Goal: Task Accomplishment & Management: Manage account settings

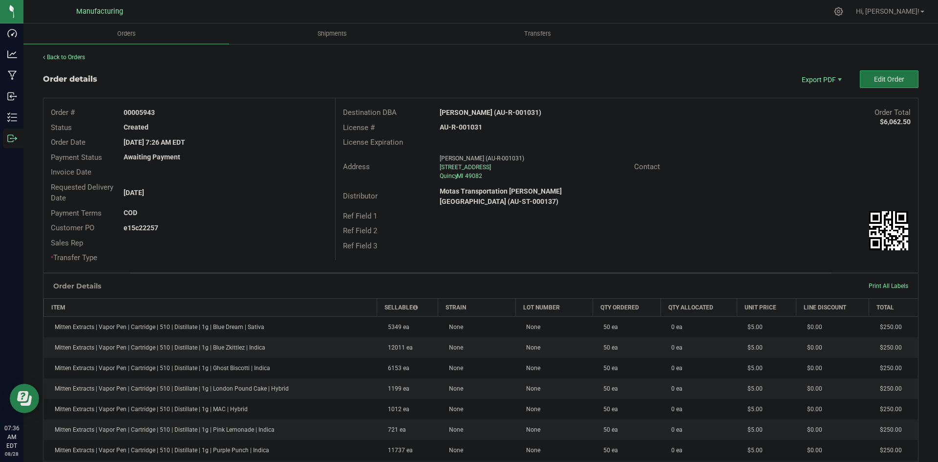
click at [904, 81] on button "Edit Order" at bounding box center [889, 79] width 59 height 18
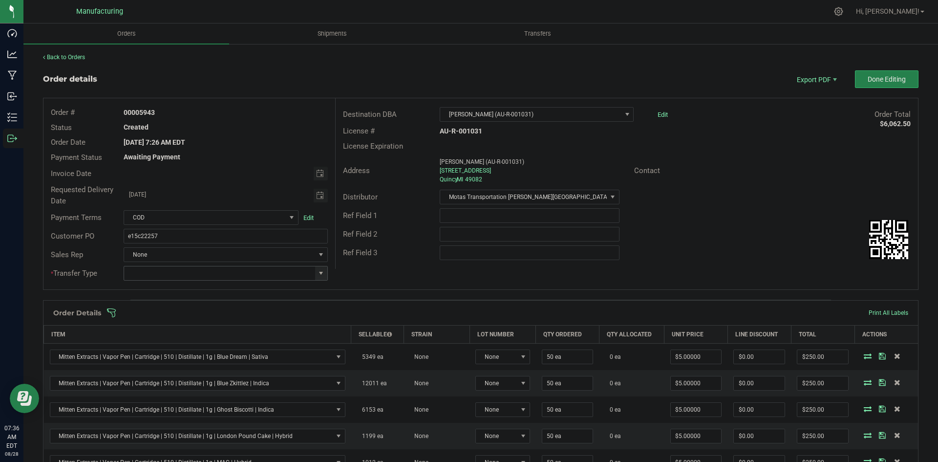
click at [317, 273] on span at bounding box center [321, 273] width 8 height 8
click at [180, 351] on li "Wholesale Transfer" at bounding box center [224, 355] width 201 height 17
type input "Wholesale Transfer"
drag, startPoint x: 347, startPoint y: 282, endPoint x: 347, endPoint y: 301, distance: 18.1
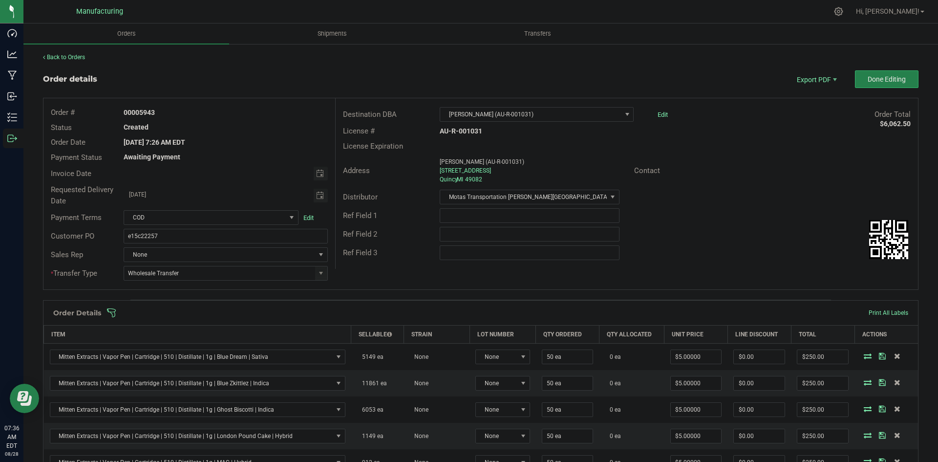
click at [348, 282] on div "Order # 00005943 Status Created Order Date Aug 26, 2025 7:26 AM EDT Payment Sta…" at bounding box center [480, 193] width 875 height 191
click at [341, 308] on span at bounding box center [545, 313] width 876 height 10
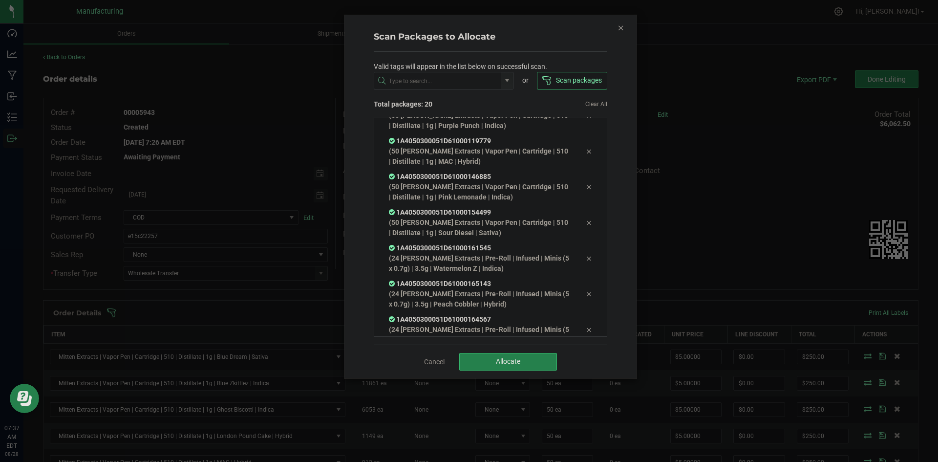
scroll to position [519, 0]
click at [515, 365] on span "Allocate" at bounding box center [508, 361] width 24 height 8
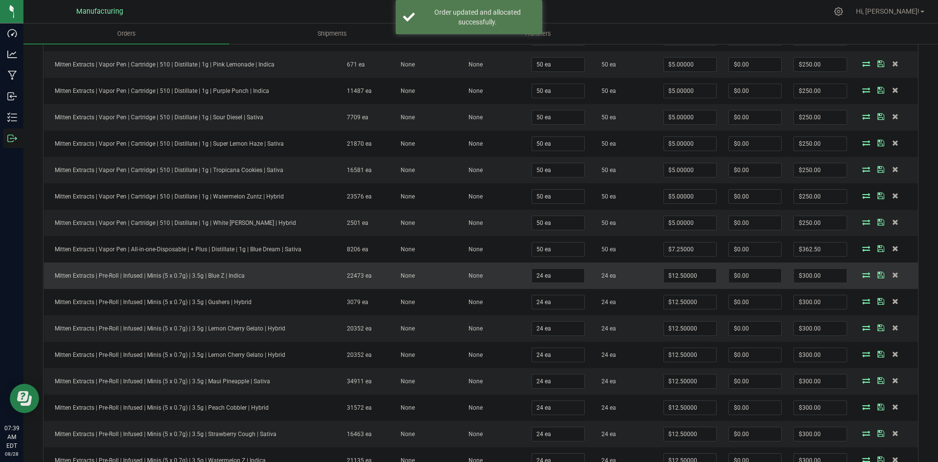
scroll to position [440, 0]
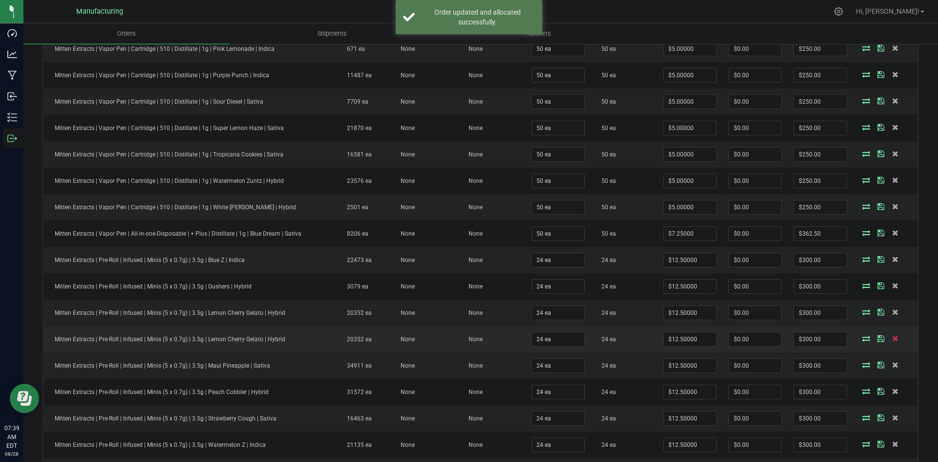
click at [892, 336] on icon at bounding box center [895, 338] width 6 height 6
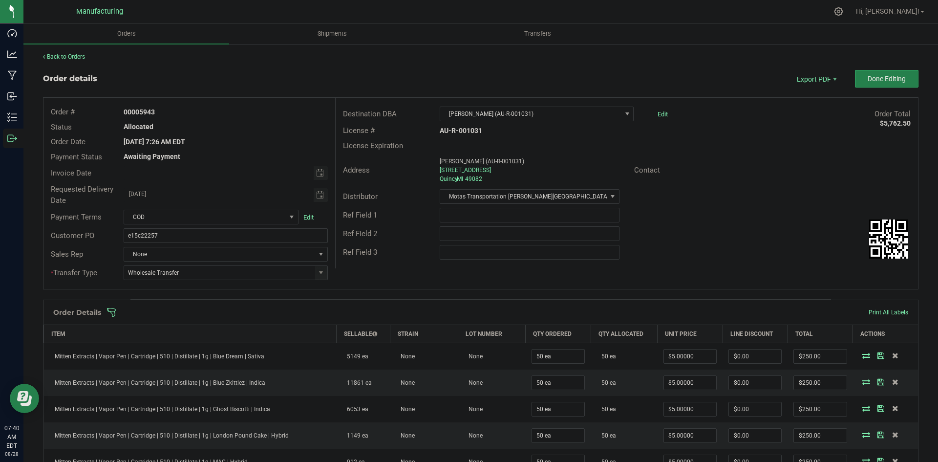
scroll to position [0, 0]
click at [881, 79] on span "Done Editing" at bounding box center [887, 79] width 38 height 8
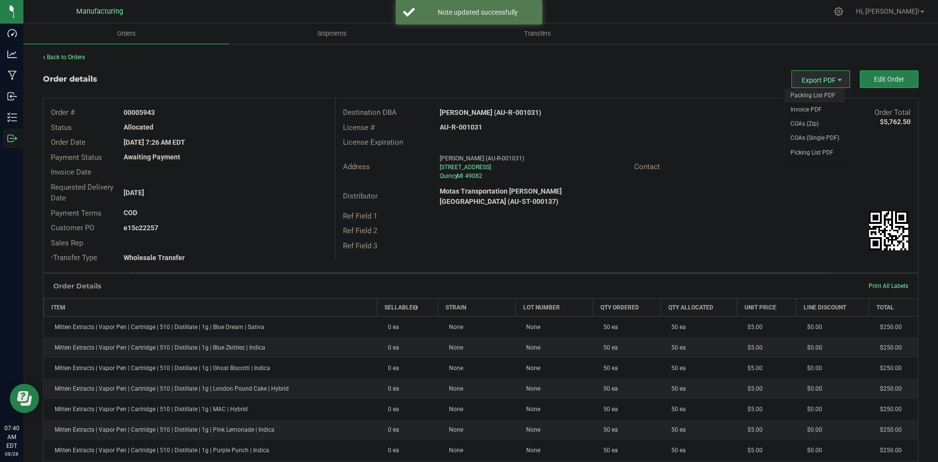
click at [799, 89] on span "Packing List PDF" at bounding box center [815, 95] width 61 height 14
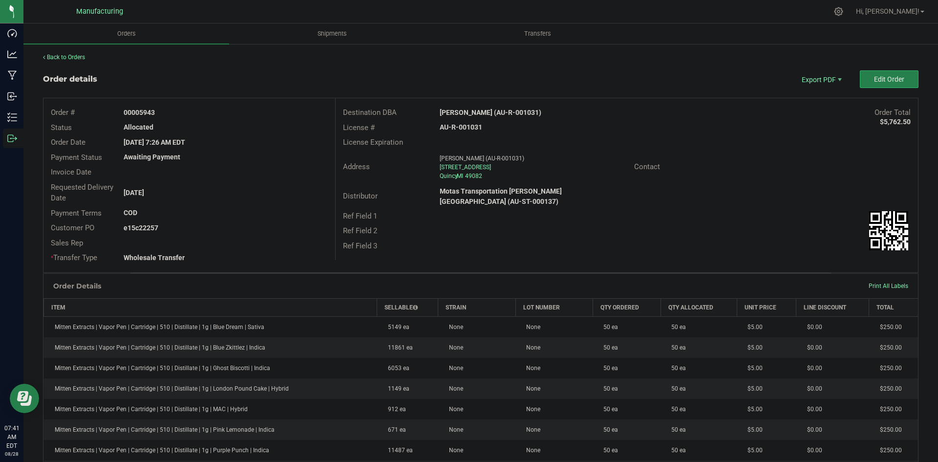
click at [467, 109] on strong "[PERSON_NAME] (AU-R-001031)" at bounding box center [491, 112] width 102 height 8
click at [467, 109] on strong "Vibe Quincy (AU-R-001031)" at bounding box center [491, 112] width 102 height 8
copy strong "Vibe Quincy (AU-R-001031)"
click at [455, 125] on strong "AU-R-001031" at bounding box center [461, 127] width 43 height 8
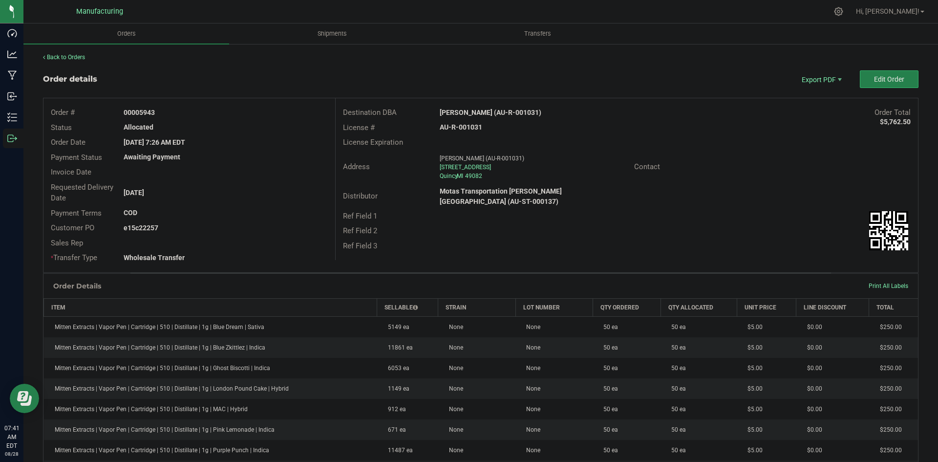
click at [455, 125] on strong "AU-R-001031" at bounding box center [461, 127] width 43 height 8
copy strong "AU-R-001031"
drag, startPoint x: 138, startPoint y: 111, endPoint x: 346, endPoint y: 116, distance: 207.7
click at [310, 113] on div "00005943" at bounding box center [225, 113] width 218 height 10
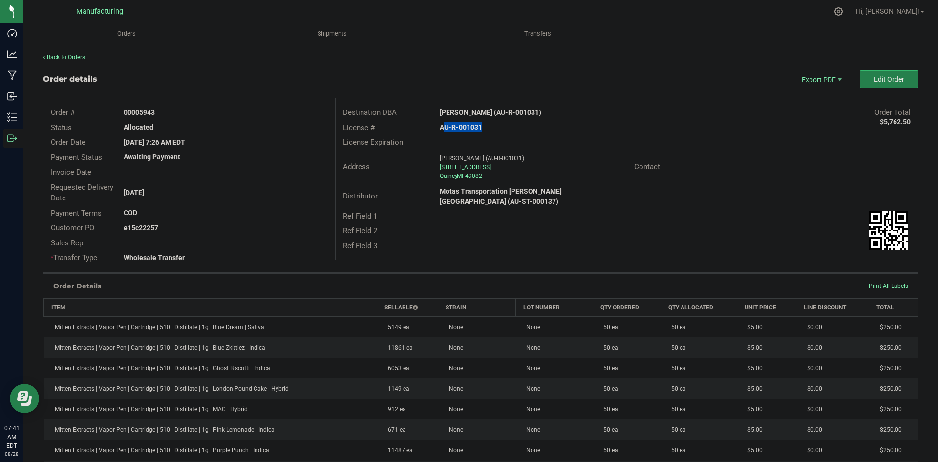
copy strong "5943"
drag, startPoint x: 138, startPoint y: 229, endPoint x: 278, endPoint y: 231, distance: 139.8
click at [270, 229] on div "e15c22257" at bounding box center [225, 228] width 218 height 10
copy strong "22257"
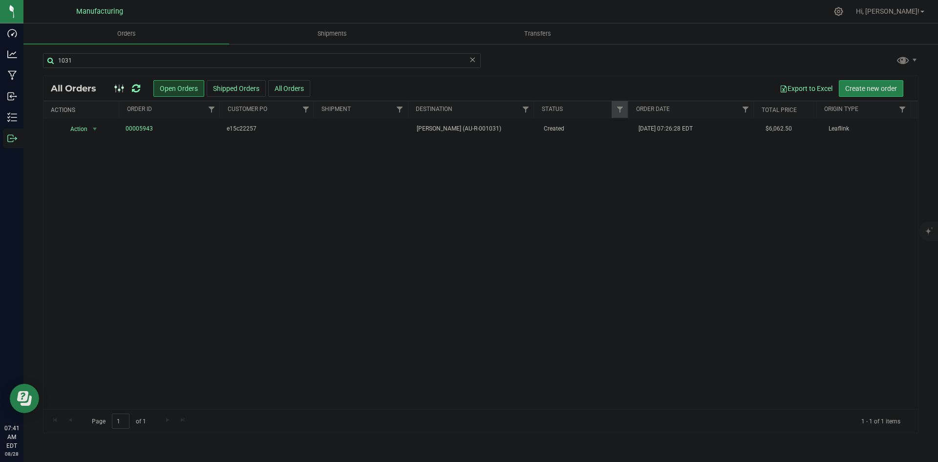
click at [136, 85] on icon at bounding box center [136, 89] width 8 height 10
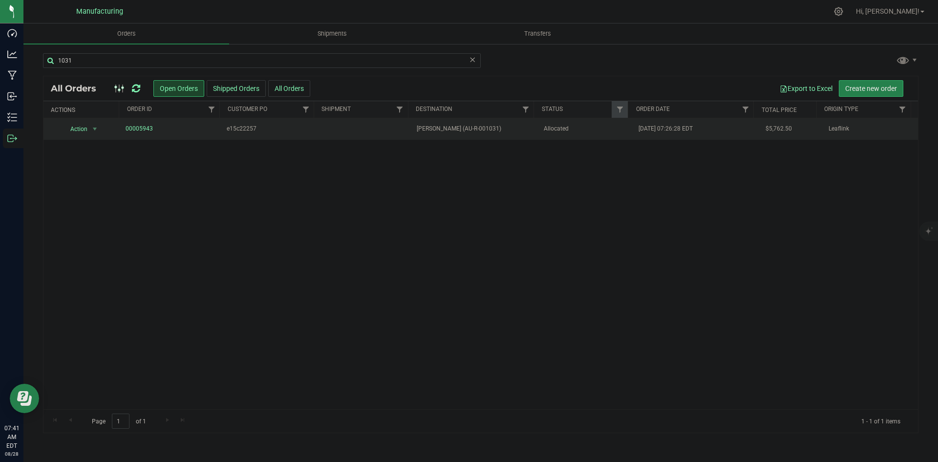
click at [501, 137] on td "[PERSON_NAME] (AU-R-001031)" at bounding box center [474, 129] width 127 height 22
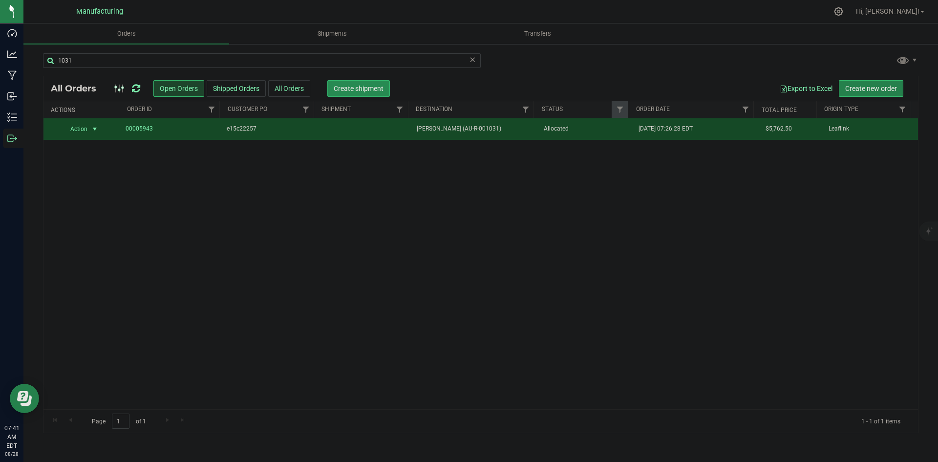
click at [374, 87] on span "Create shipment" at bounding box center [359, 89] width 50 height 8
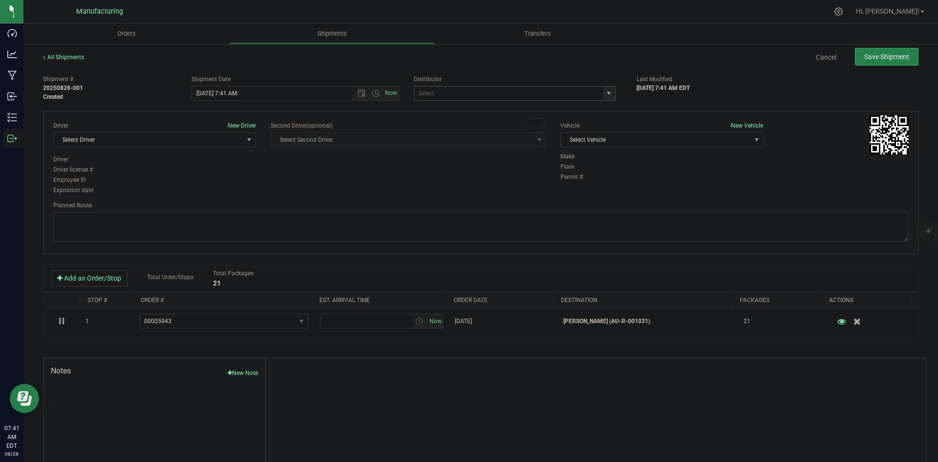
click at [609, 96] on span "select" at bounding box center [609, 93] width 12 height 14
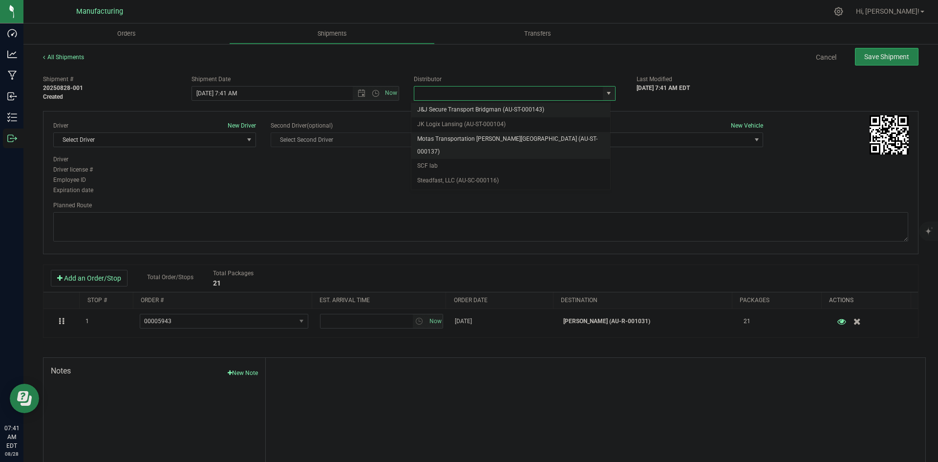
drag, startPoint x: 441, startPoint y: 138, endPoint x: 472, endPoint y: 140, distance: 30.8
click at [441, 138] on li "Motas Transportation [PERSON_NAME][GEOGRAPHIC_DATA] (AU-ST-000137)" at bounding box center [510, 145] width 199 height 27
type input "Motas Transportation [PERSON_NAME][GEOGRAPHIC_DATA] (AU-ST-000137)"
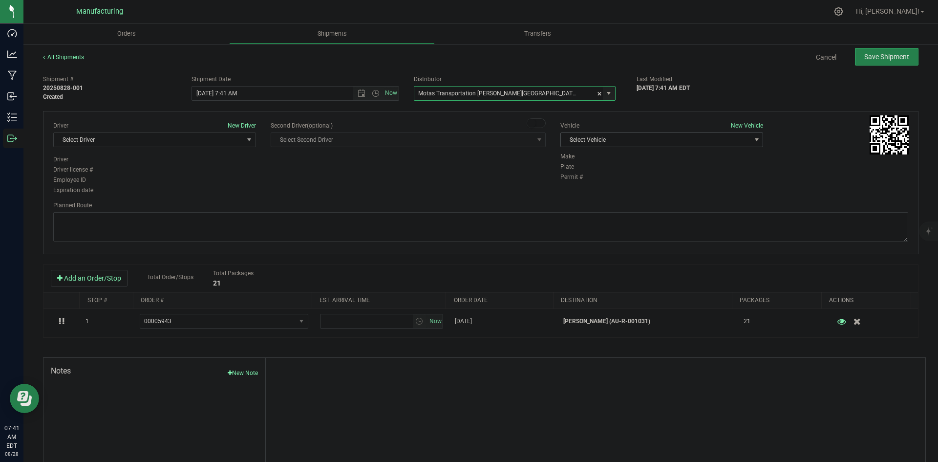
click at [633, 138] on span "Select Vehicle" at bounding box center [656, 140] width 190 height 14
drag, startPoint x: 575, startPoint y: 189, endPoint x: 555, endPoint y: 188, distance: 20.0
click at [575, 188] on li "[MEDICAL_DATA]" at bounding box center [657, 185] width 200 height 15
click at [199, 142] on span "Select Driver" at bounding box center [149, 140] width 190 height 14
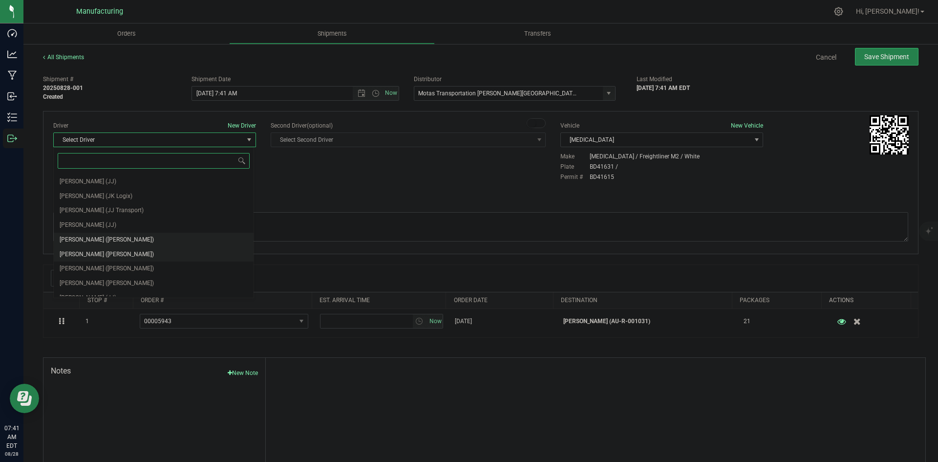
scroll to position [51, 0]
click at [78, 231] on span "[PERSON_NAME] ([PERSON_NAME])" at bounding box center [107, 231] width 94 height 13
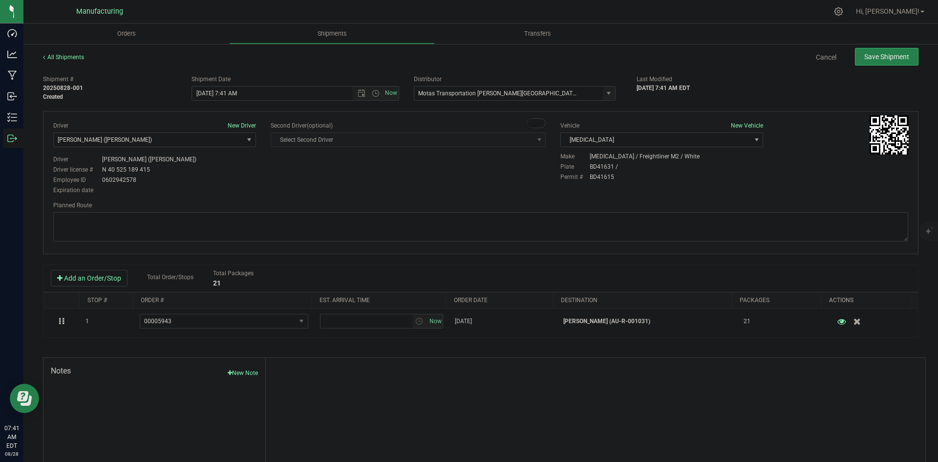
drag, startPoint x: 219, startPoint y: 191, endPoint x: 288, endPoint y: 159, distance: 75.9
click at [220, 190] on div "Expiration date" at bounding box center [154, 190] width 203 height 9
click at [371, 88] on span "Now" at bounding box center [376, 93] width 46 height 14
click at [372, 97] on span "Open the time view" at bounding box center [376, 93] width 8 height 8
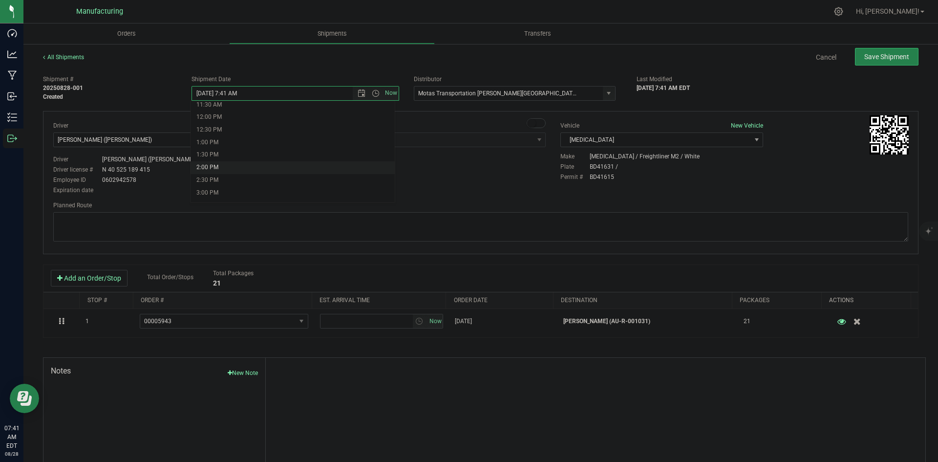
click at [212, 168] on li "2:00 PM" at bounding box center [293, 167] width 204 height 13
type input "8/28/2025 2:00 PM"
drag, startPoint x: 316, startPoint y: 178, endPoint x: 372, endPoint y: 168, distance: 57.1
click at [316, 178] on div "Driver New Driver Lloyd Neely (Motas) Select Driver Perry Black (JK Logix) Robe…" at bounding box center [481, 158] width 870 height 75
click at [538, 234] on textarea at bounding box center [480, 226] width 855 height 29
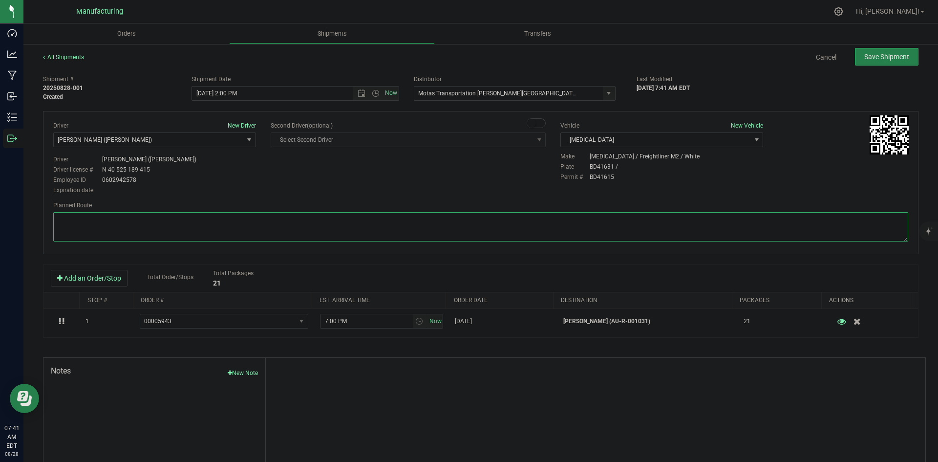
paste textarea "Head south 246 ft -- Turn right 325 ft -- Turn right 407 ft -- Turn right towar…"
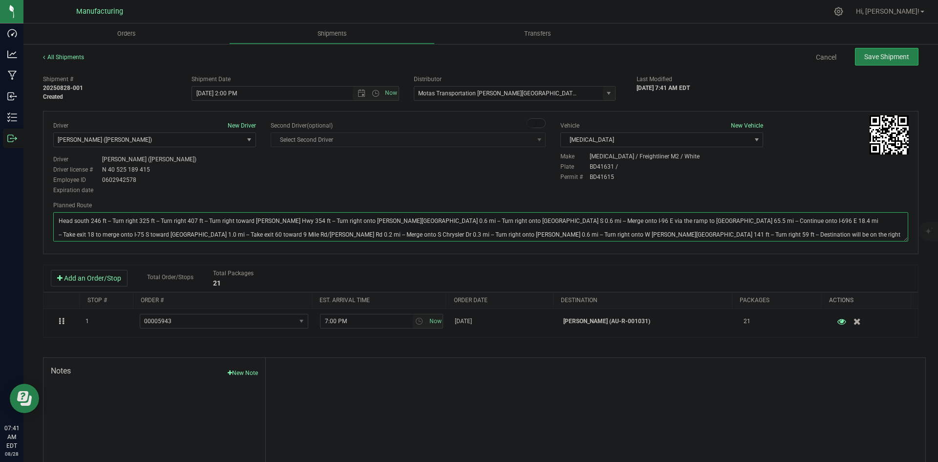
type textarea "Head south 246 ft -- Turn right 325 ft -- Turn right 407 ft -- Turn right towar…"
drag, startPoint x: 500, startPoint y: 192, endPoint x: 566, endPoint y: 174, distance: 68.1
click at [501, 192] on div "Driver New Driver Lloyd Neely (Motas) Select Driver Perry Black (JK Logix) Robe…" at bounding box center [481, 158] width 870 height 75
click at [870, 57] on span "Save Shipment" at bounding box center [886, 57] width 45 height 8
type input "8/28/2025 6:00 PM"
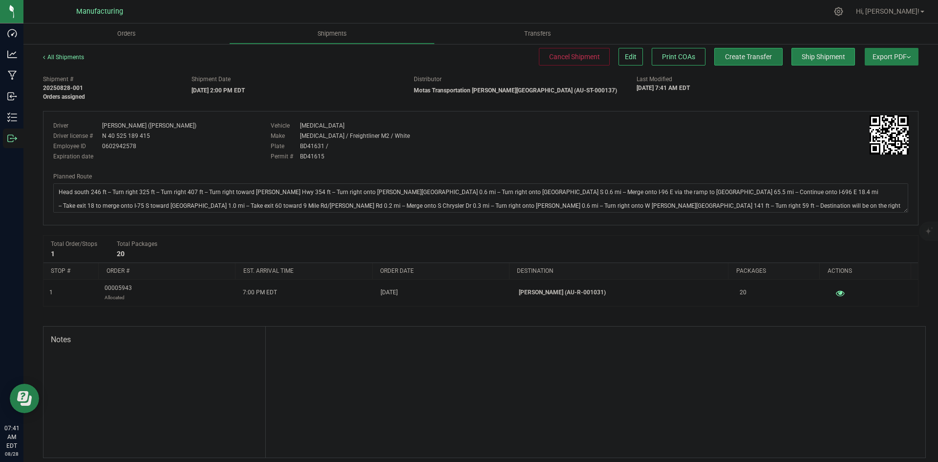
click at [750, 61] on span "Create Transfer" at bounding box center [748, 57] width 47 height 8
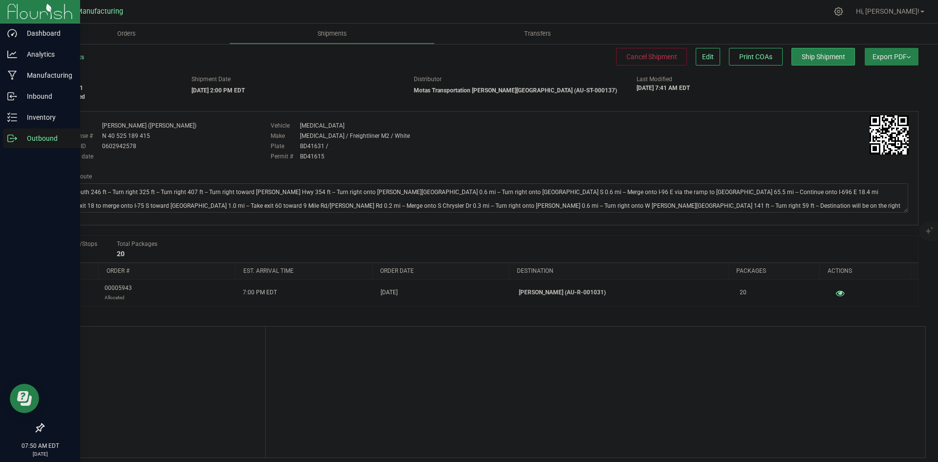
click at [9, 139] on icon at bounding box center [12, 138] width 10 height 10
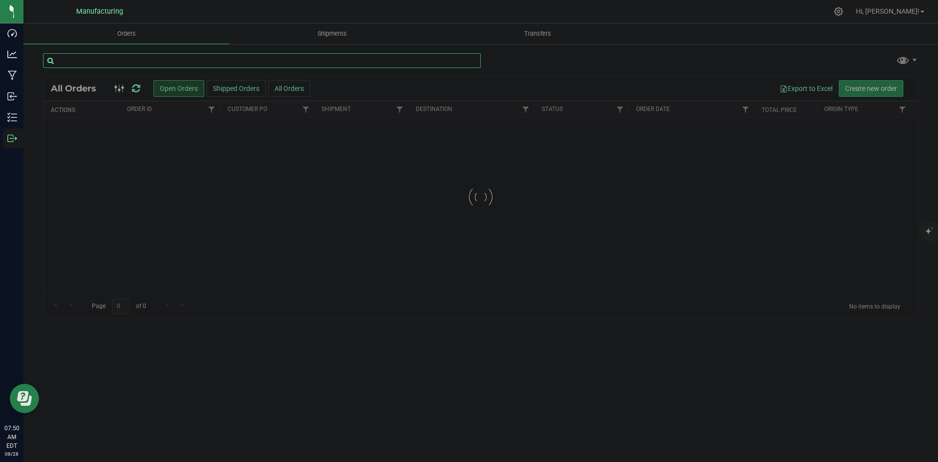
click at [169, 57] on input "text" at bounding box center [262, 60] width 438 height 15
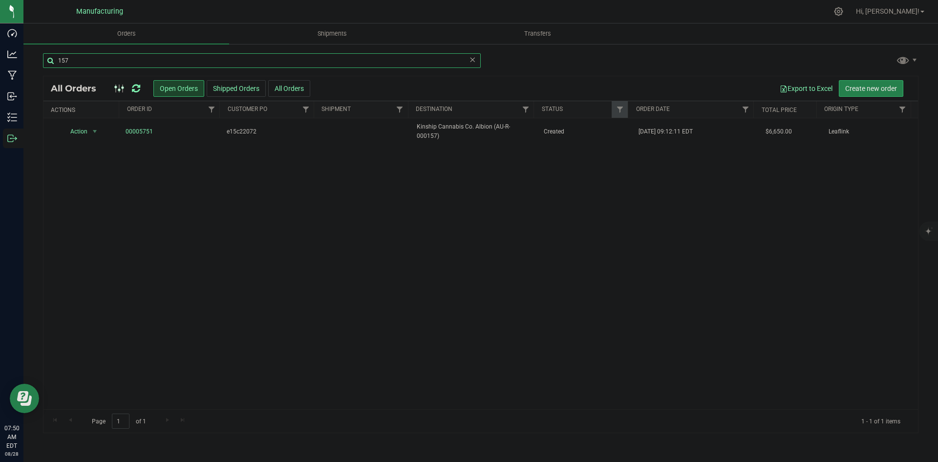
drag, startPoint x: 169, startPoint y: 57, endPoint x: 159, endPoint y: 59, distance: 10.0
type input "157"
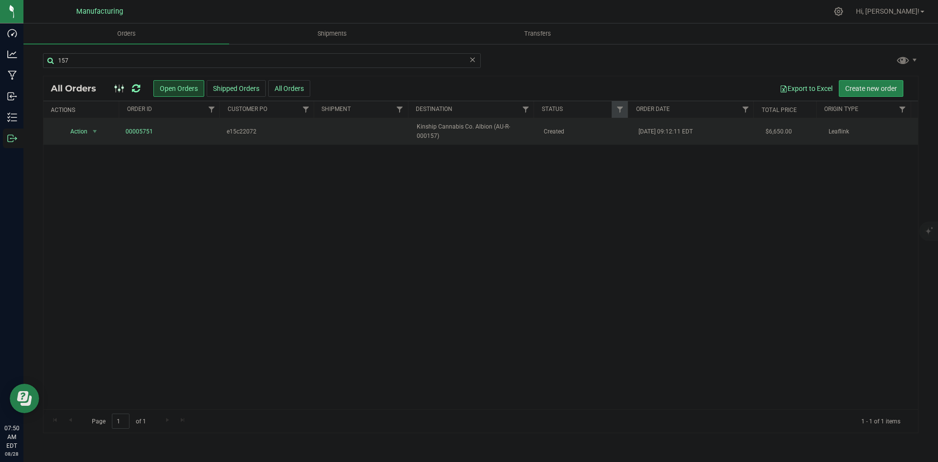
drag, startPoint x: 159, startPoint y: 59, endPoint x: 101, endPoint y: 136, distance: 96.3
click at [71, 169] on div "Action Action Cancel order Change facility Clone order Edit order Mark as fully…" at bounding box center [480, 263] width 875 height 291
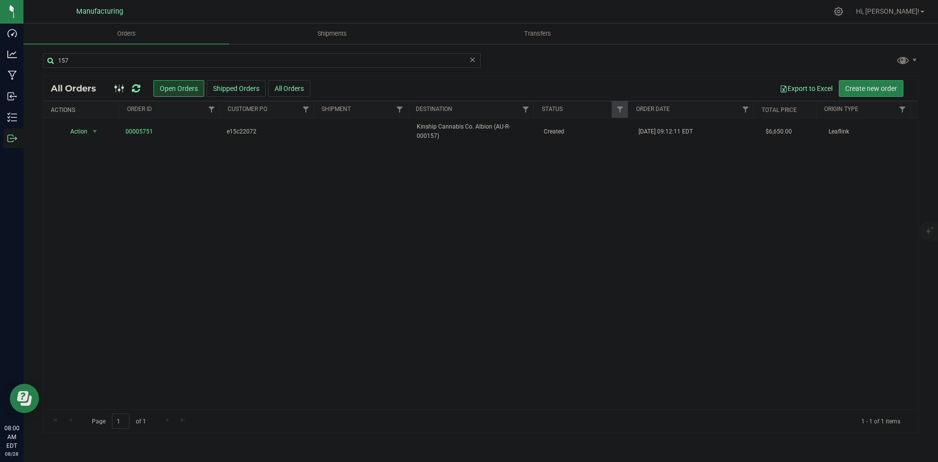
click at [135, 88] on icon at bounding box center [136, 89] width 8 height 10
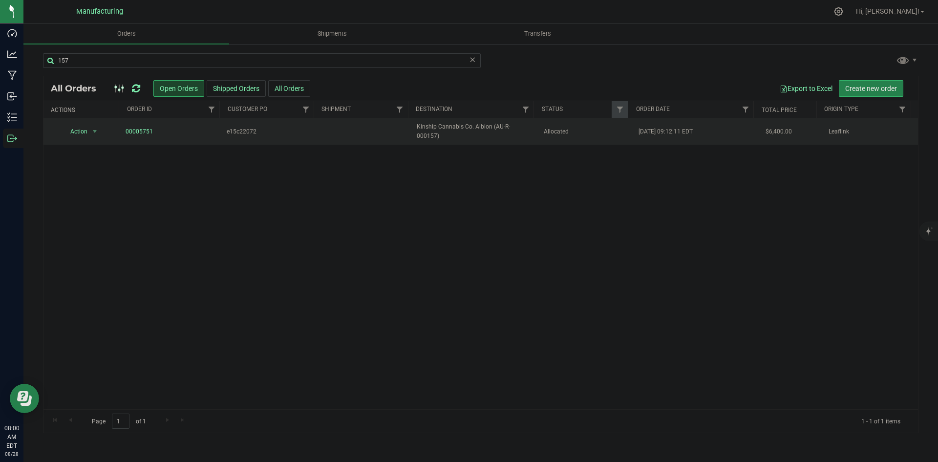
drag, startPoint x: 537, startPoint y: 133, endPoint x: 527, endPoint y: 131, distance: 9.6
click at [538, 131] on td "Allocated" at bounding box center [585, 131] width 95 height 26
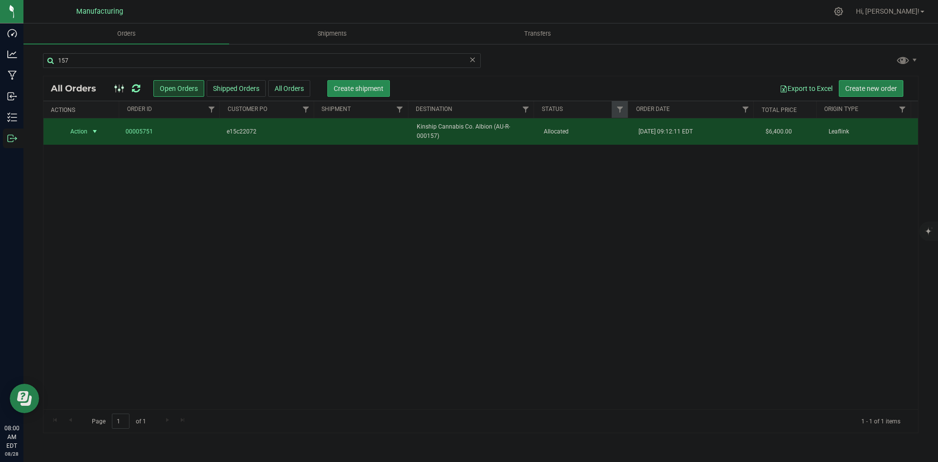
click at [376, 89] on span "Create shipment" at bounding box center [359, 89] width 50 height 8
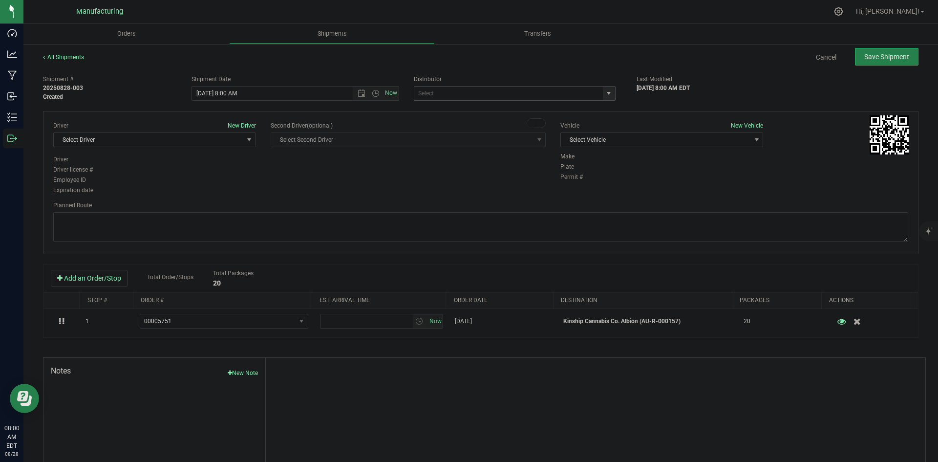
click at [605, 96] on span "select" at bounding box center [609, 93] width 8 height 8
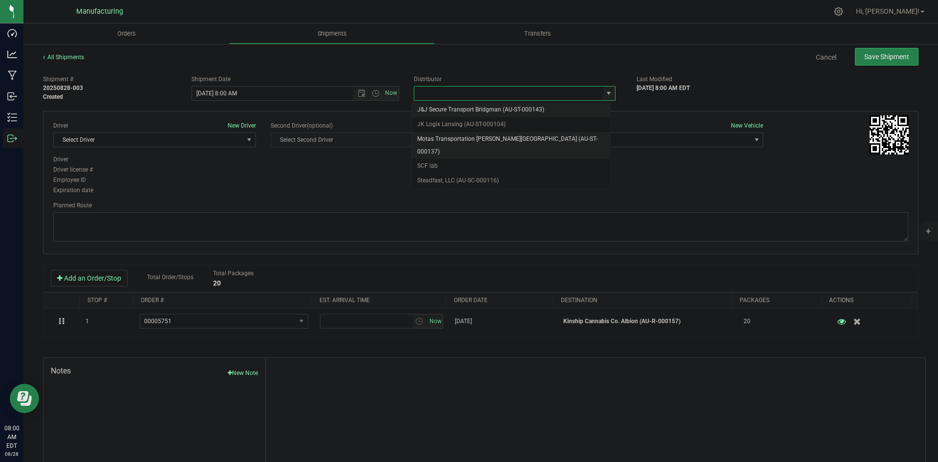
click at [522, 136] on li "Motas Transportation [PERSON_NAME][GEOGRAPHIC_DATA] (AU-ST-000137)" at bounding box center [510, 145] width 199 height 27
type input "Motas Transportation [PERSON_NAME][GEOGRAPHIC_DATA] (AU-ST-000137)"
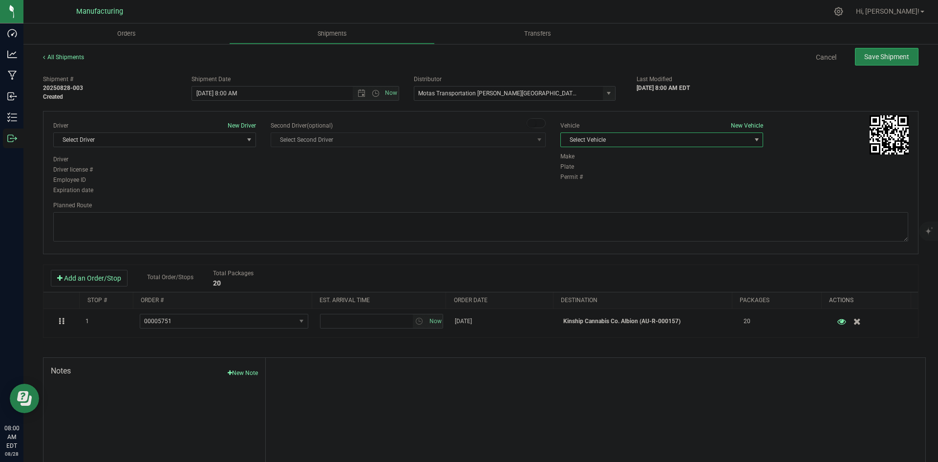
click at [615, 145] on span "Select Vehicle" at bounding box center [656, 140] width 190 height 14
click at [570, 186] on li "T3" at bounding box center [657, 185] width 200 height 15
click at [205, 143] on span "Select Driver" at bounding box center [149, 140] width 190 height 14
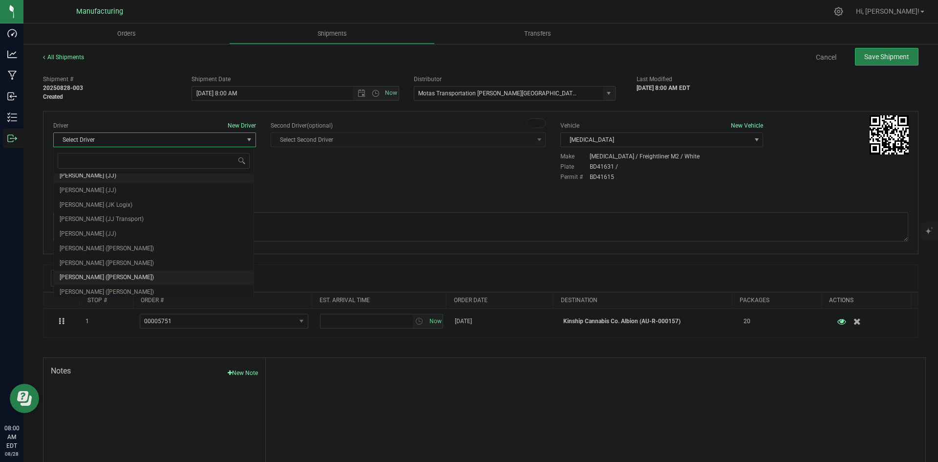
scroll to position [51, 0]
drag, startPoint x: 108, startPoint y: 232, endPoint x: 126, endPoint y: 226, distance: 18.2
click at [109, 232] on span "Lloyd Neely (Motas)" at bounding box center [107, 231] width 94 height 13
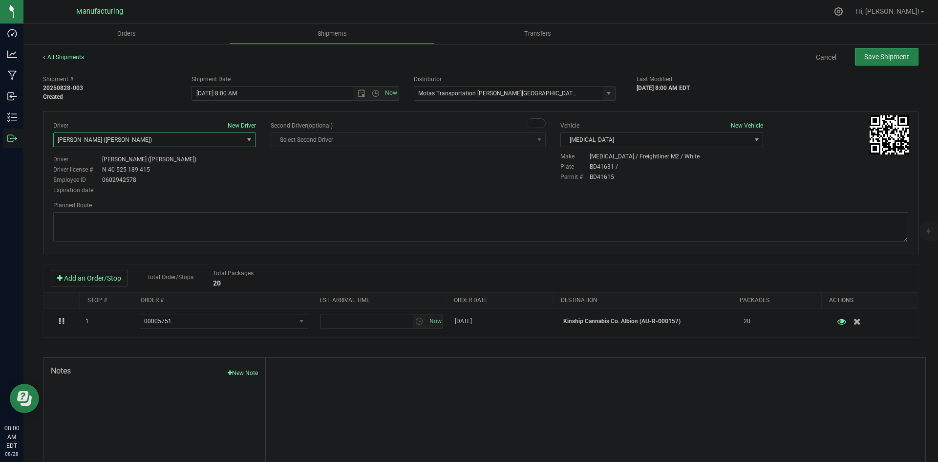
click at [273, 158] on div "Driver New Driver Lloyd Neely (Motas) Select Driver Perry Black (JK Logix) Robe…" at bounding box center [481, 158] width 870 height 75
click at [543, 212] on div "Planned Route" at bounding box center [480, 222] width 855 height 43
click at [510, 222] on textarea at bounding box center [480, 226] width 855 height 29
paste textarea "Head south 246 ft -- Turn right 325 ft -- Turn right 407 ft -- Turn right towar…"
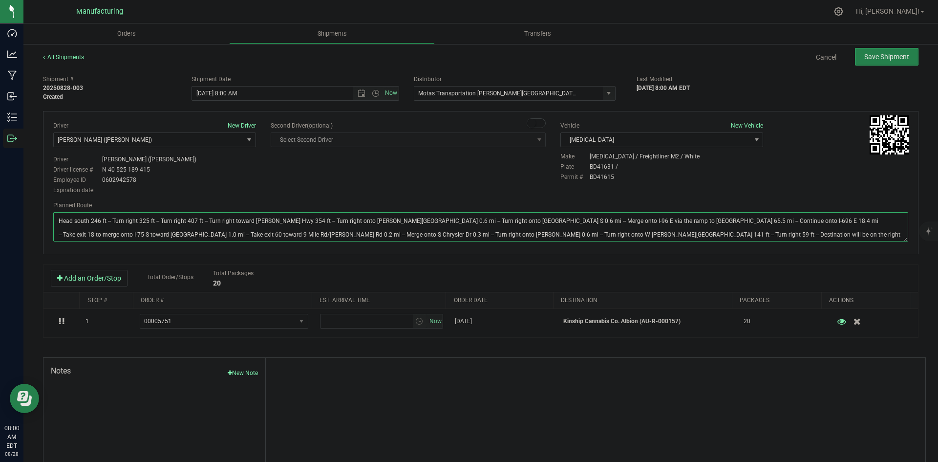
type textarea "Head south 246 ft -- Turn right 325 ft -- Turn right 407 ft -- Turn right towar…"
click at [511, 186] on div "Driver New Driver [PERSON_NAME] ([PERSON_NAME]) Select Driver [PERSON_NAME] (JK…" at bounding box center [481, 158] width 870 height 75
click at [878, 59] on span "Save Shipment" at bounding box center [886, 57] width 45 height 8
click at [379, 92] on span "Open the time view" at bounding box center [375, 93] width 17 height 8
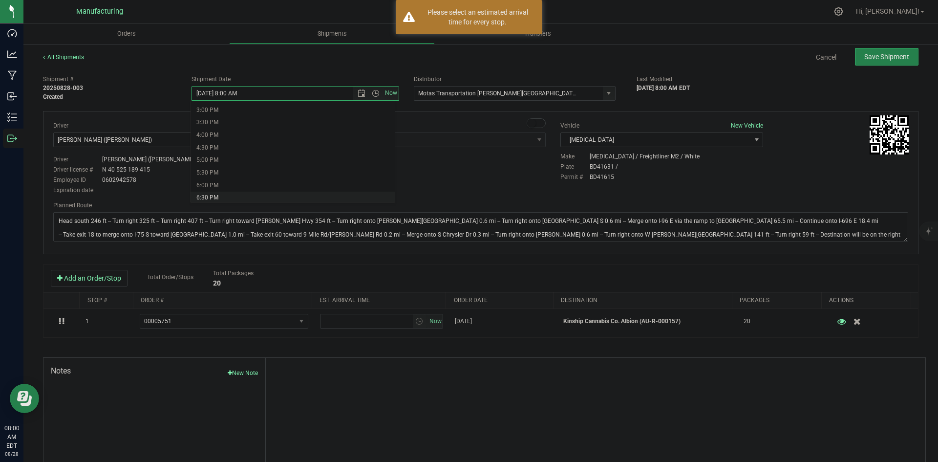
scroll to position [357, 0]
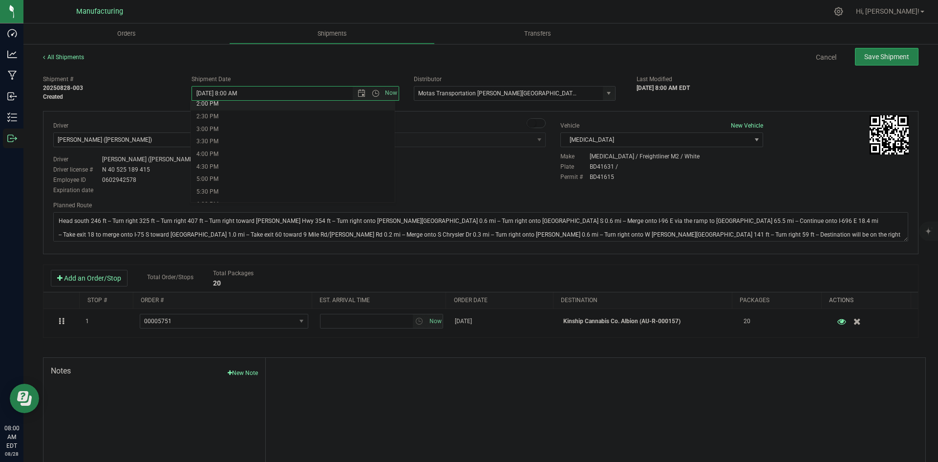
click at [246, 107] on li "2:00 PM" at bounding box center [293, 104] width 204 height 13
click at [484, 58] on div "Cancel Save Shipment" at bounding box center [510, 57] width 817 height 18
click at [895, 61] on button "Save Shipment" at bounding box center [887, 57] width 64 height 18
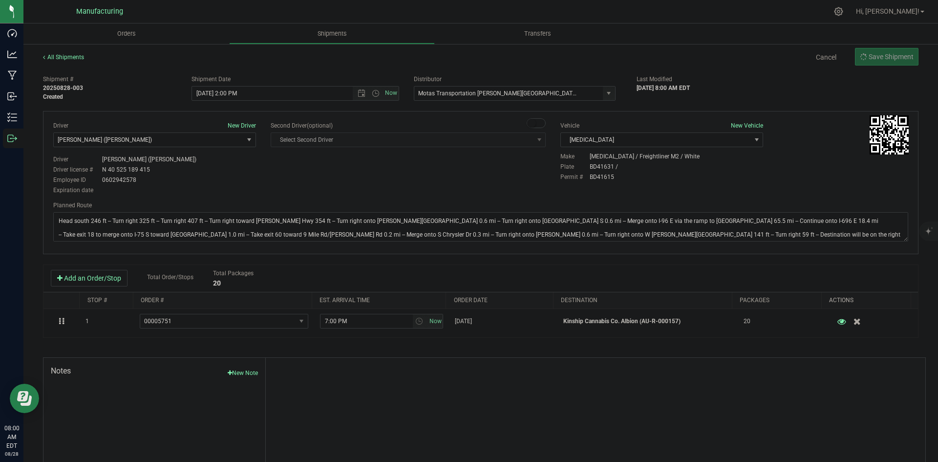
type input "8/28/2025 6:00 PM"
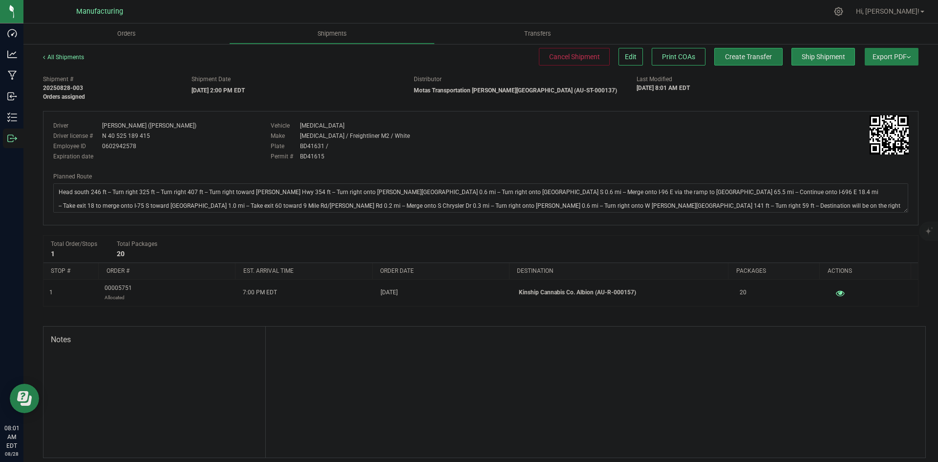
click at [756, 56] on span "Create Transfer" at bounding box center [748, 57] width 47 height 8
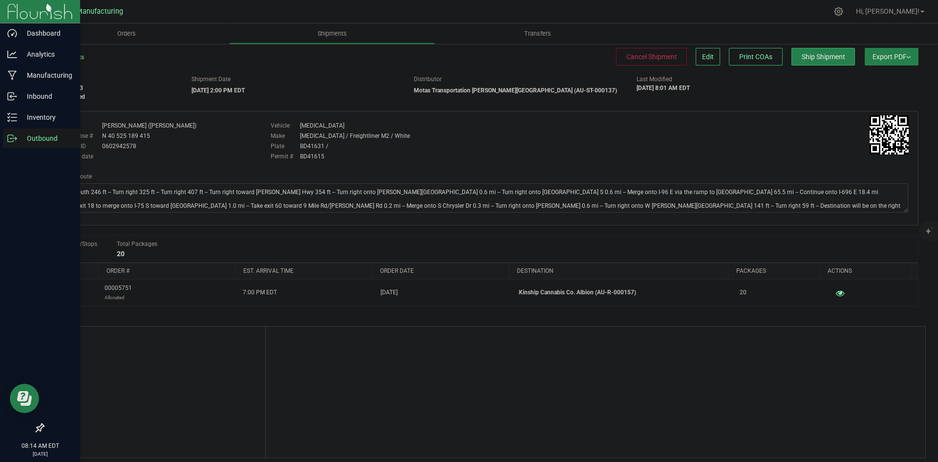
click at [14, 139] on icon at bounding box center [12, 138] width 10 height 10
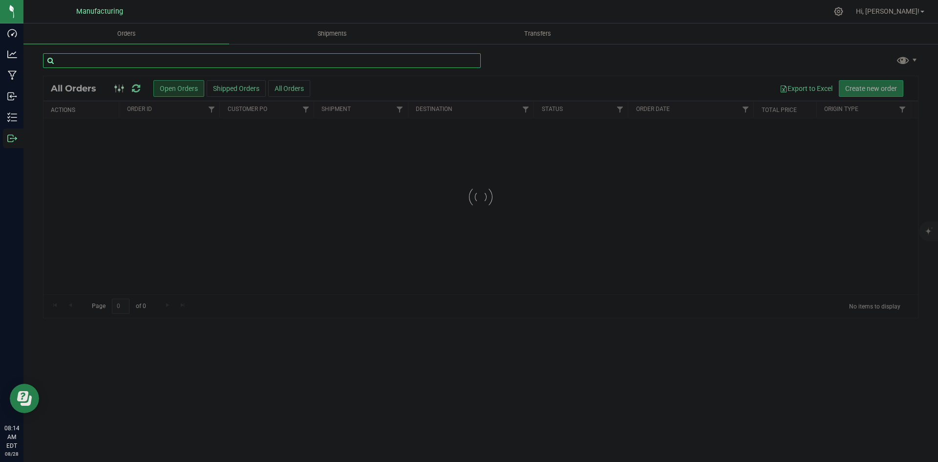
click at [123, 63] on input "text" at bounding box center [262, 60] width 438 height 15
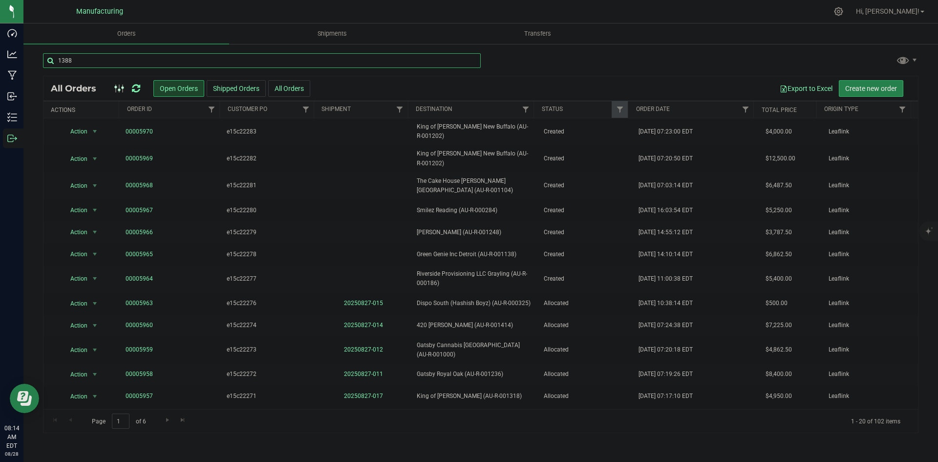
type input "1388"
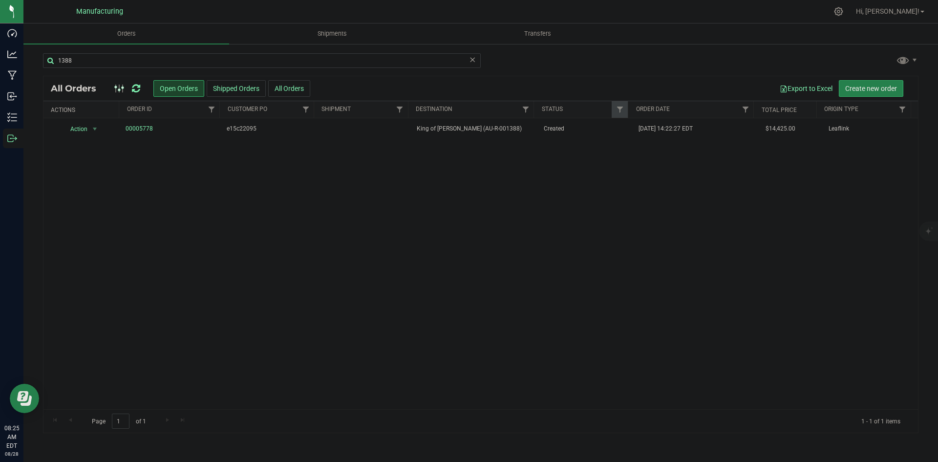
click at [137, 86] on icon at bounding box center [136, 89] width 8 height 10
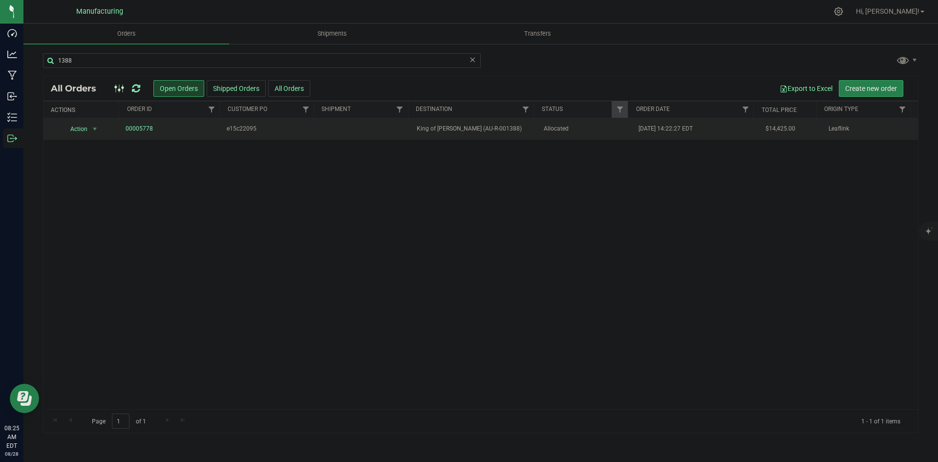
click at [515, 132] on span "King of Budz Taylor (AU-R-001388)" at bounding box center [474, 128] width 115 height 9
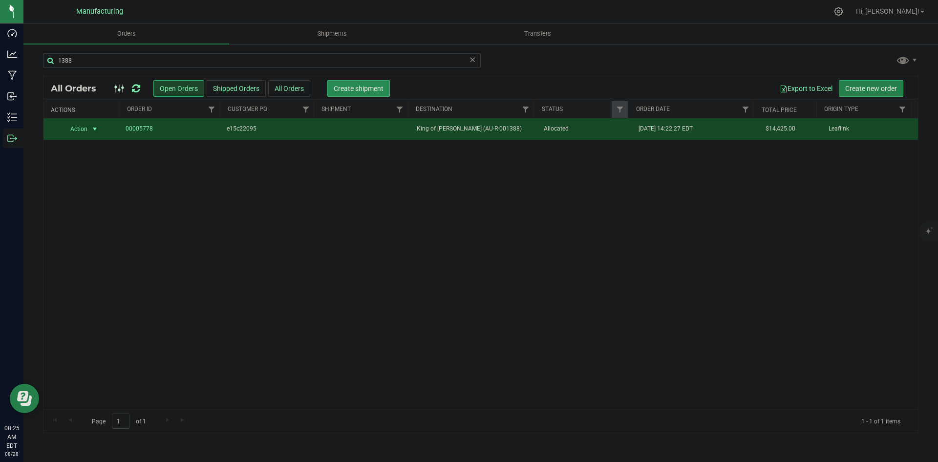
click at [354, 86] on span "Create shipment" at bounding box center [359, 89] width 50 height 8
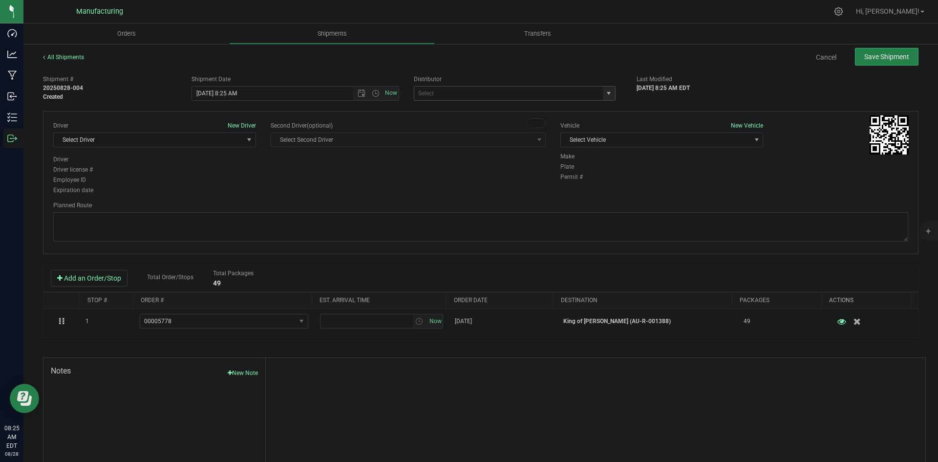
click at [606, 94] on span "select" at bounding box center [609, 93] width 8 height 8
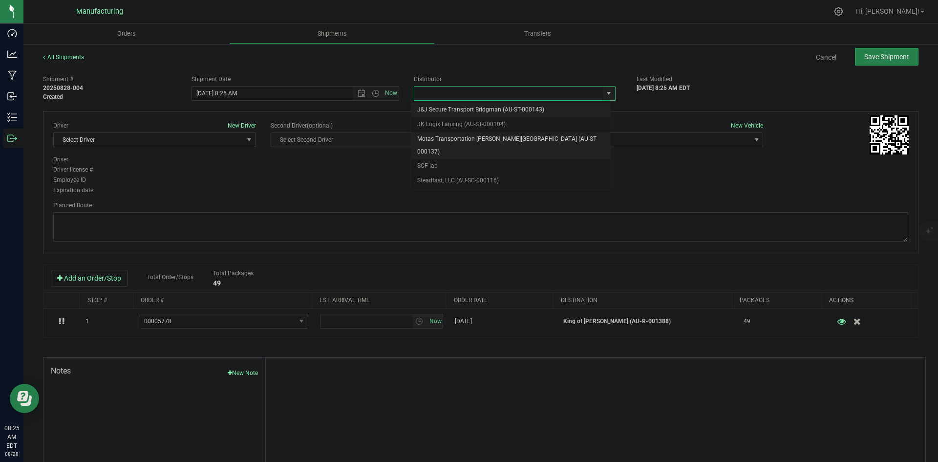
click at [524, 137] on li "Motas Transportation [PERSON_NAME][GEOGRAPHIC_DATA] (AU-ST-000137)" at bounding box center [510, 145] width 199 height 27
type input "Motas Transportation [PERSON_NAME][GEOGRAPHIC_DATA] (AU-ST-000137)"
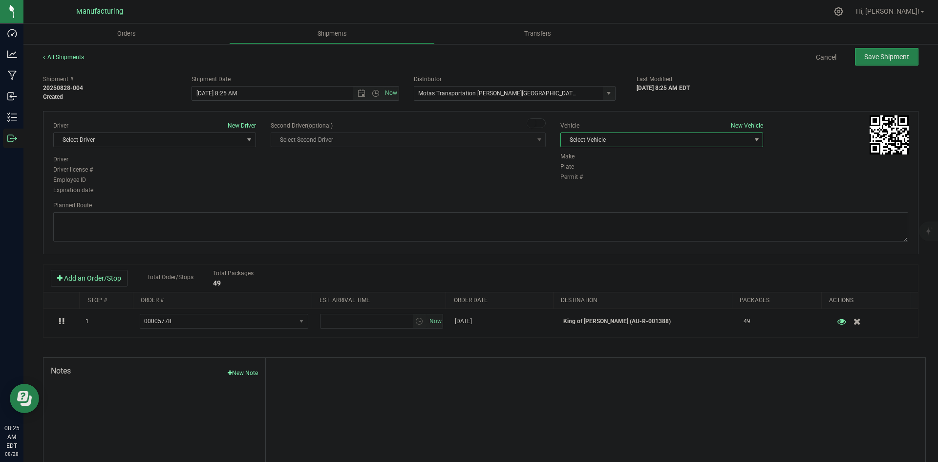
click at [588, 141] on span "Select Vehicle" at bounding box center [656, 140] width 190 height 14
drag, startPoint x: 572, startPoint y: 187, endPoint x: 564, endPoint y: 185, distance: 8.1
click at [572, 187] on li "T3" at bounding box center [657, 185] width 200 height 15
click at [383, 93] on span "Now" at bounding box center [391, 93] width 17 height 14
click at [374, 97] on span "Now" at bounding box center [376, 93] width 46 height 14
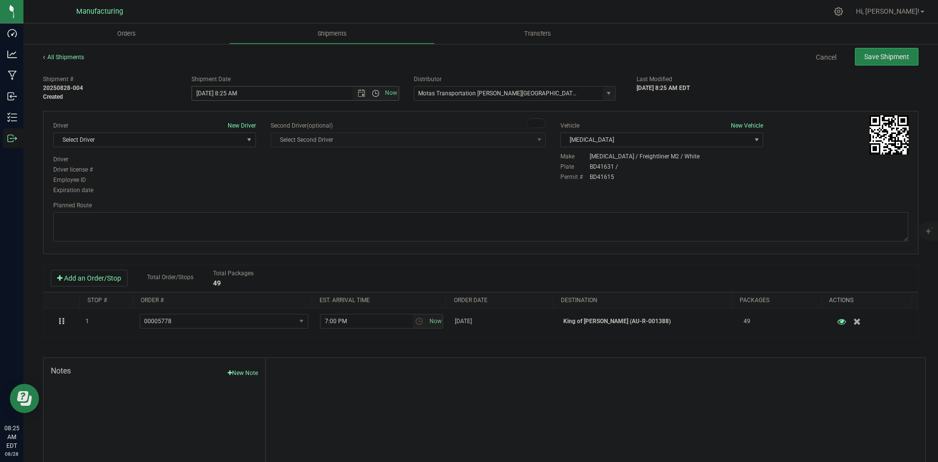
click at [372, 92] on span "Open the time view" at bounding box center [376, 93] width 8 height 8
drag, startPoint x: 216, startPoint y: 168, endPoint x: 227, endPoint y: 171, distance: 11.1
click at [216, 168] on li "2:00 PM" at bounding box center [293, 167] width 204 height 13
type input "8/28/2025 2:00 PM"
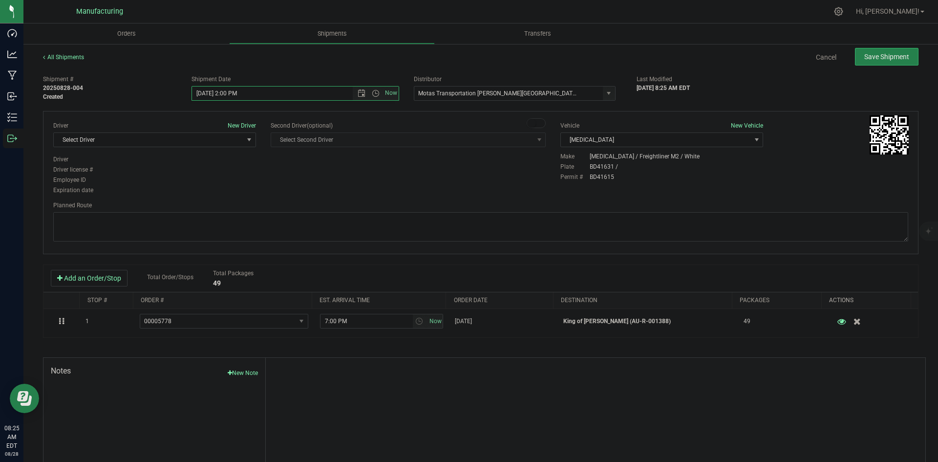
click at [314, 177] on div "Driver New Driver Select Driver Select Driver Perry Black (JK Logix) Robert Cle…" at bounding box center [481, 158] width 870 height 75
click at [221, 142] on span "Select Driver" at bounding box center [149, 140] width 190 height 14
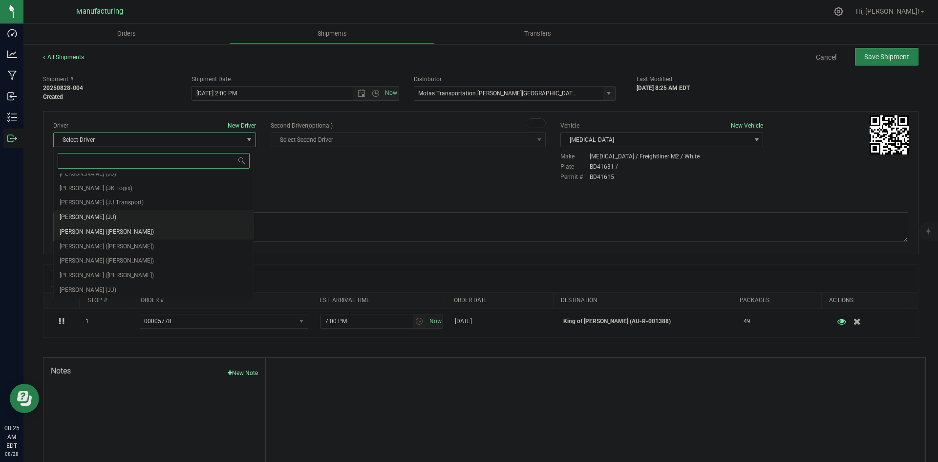
scroll to position [51, 0]
click at [106, 233] on span "Lloyd Neely (Motas)" at bounding box center [107, 231] width 94 height 13
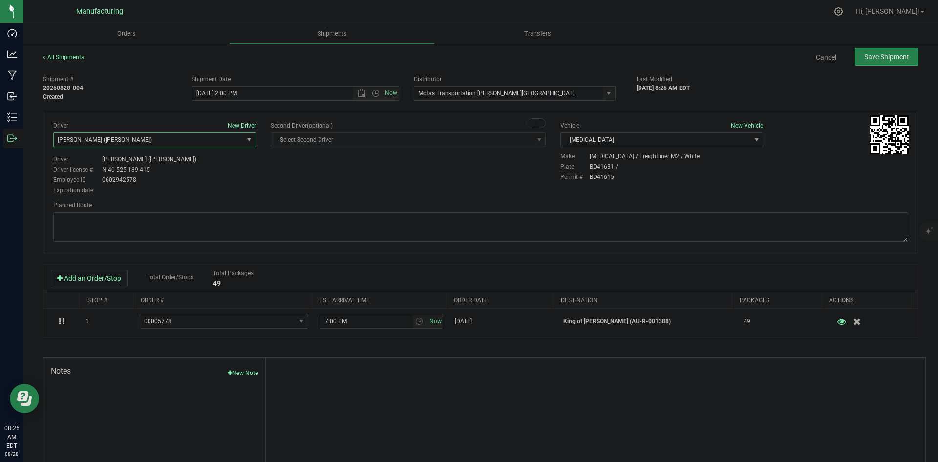
click at [237, 203] on div "Planned Route" at bounding box center [480, 205] width 855 height 9
click at [573, 206] on div "Planned Route" at bounding box center [480, 205] width 855 height 9
click at [541, 220] on textarea at bounding box center [480, 226] width 855 height 29
paste textarea "Head south 246 ft -- Turn right 325 ft -- Turn right 407 ft -- Turn right towar…"
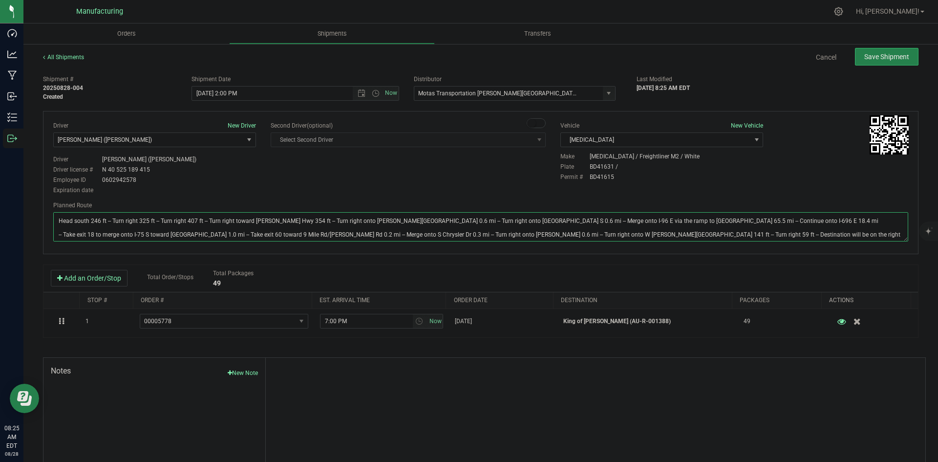
type textarea "Head south 246 ft -- Turn right 325 ft -- Turn right 407 ft -- Turn right towar…"
drag, startPoint x: 520, startPoint y: 186, endPoint x: 629, endPoint y: 129, distance: 122.8
click at [532, 182] on div "Driver New Driver Lloyd Neely (Motas) Select Driver Perry Black (JK Logix) Robe…" at bounding box center [481, 158] width 870 height 75
click at [883, 59] on span "Save Shipment" at bounding box center [886, 57] width 45 height 8
type input "8/28/2025 6:00 PM"
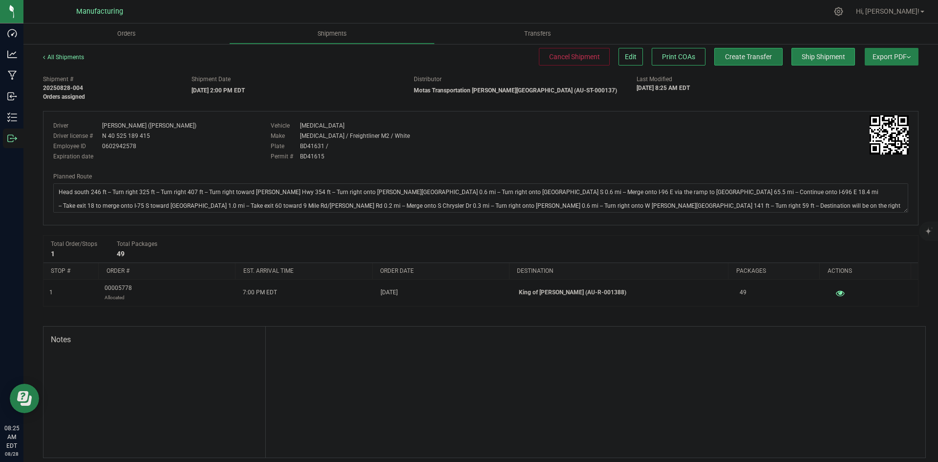
click at [725, 54] on span "Create Transfer" at bounding box center [748, 57] width 47 height 8
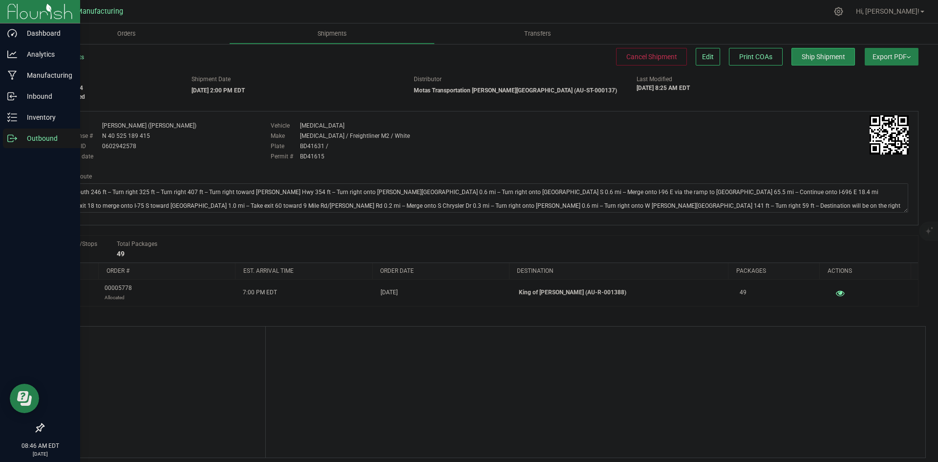
click at [7, 139] on div "Outbound" at bounding box center [41, 139] width 77 height 20
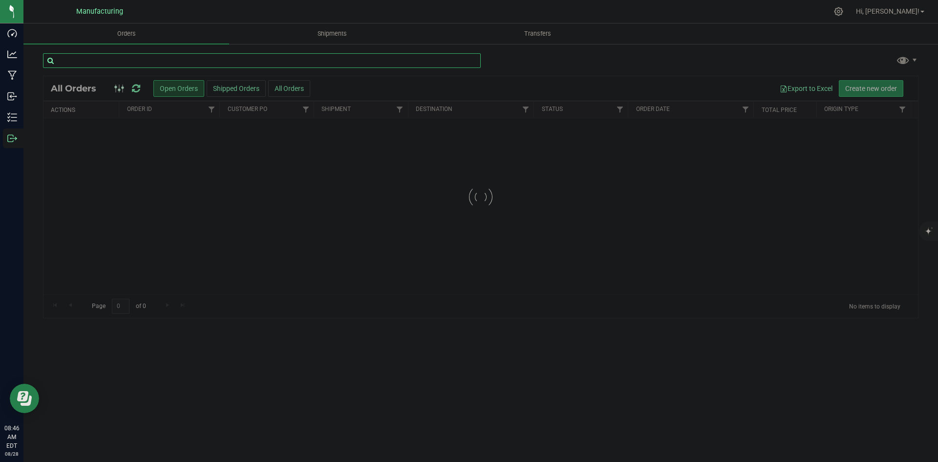
click at [140, 64] on input "text" at bounding box center [262, 60] width 438 height 15
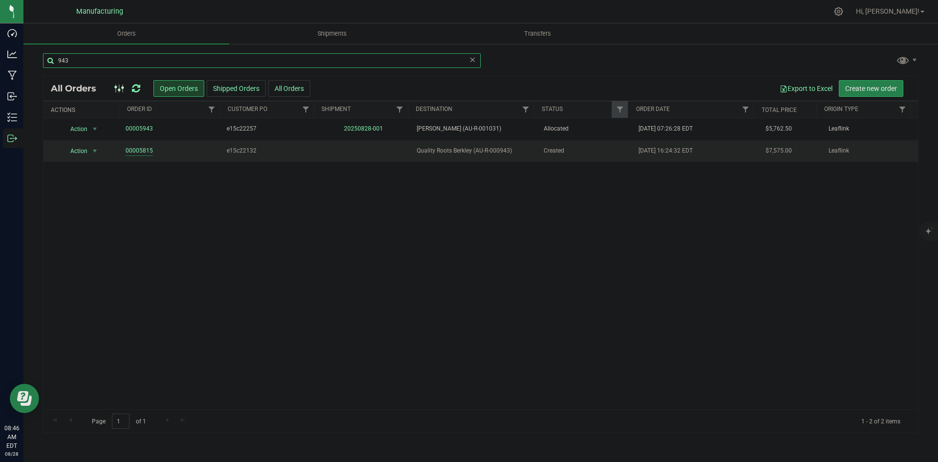
type input "943"
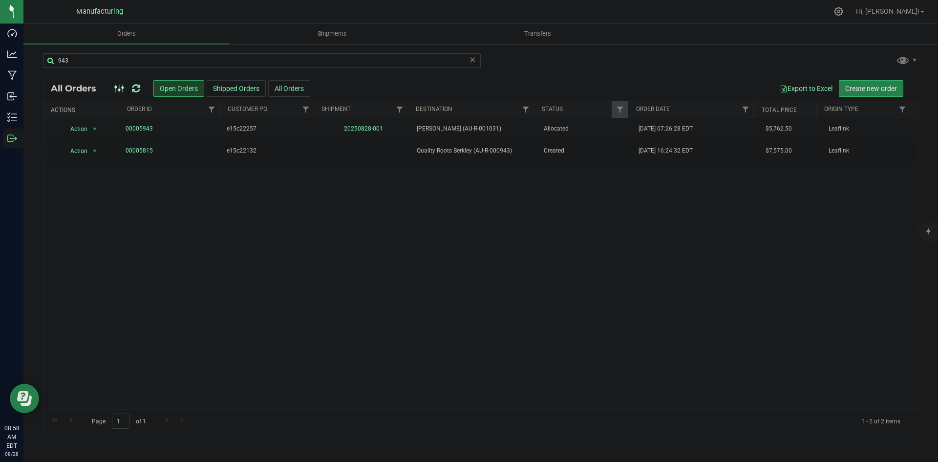
click at [139, 86] on icon at bounding box center [136, 89] width 8 height 10
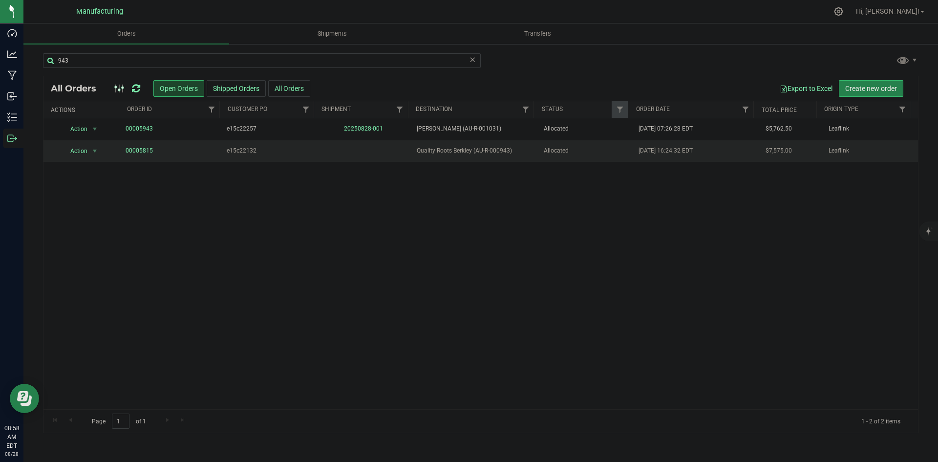
click at [544, 155] on span "Allocated" at bounding box center [586, 150] width 84 height 9
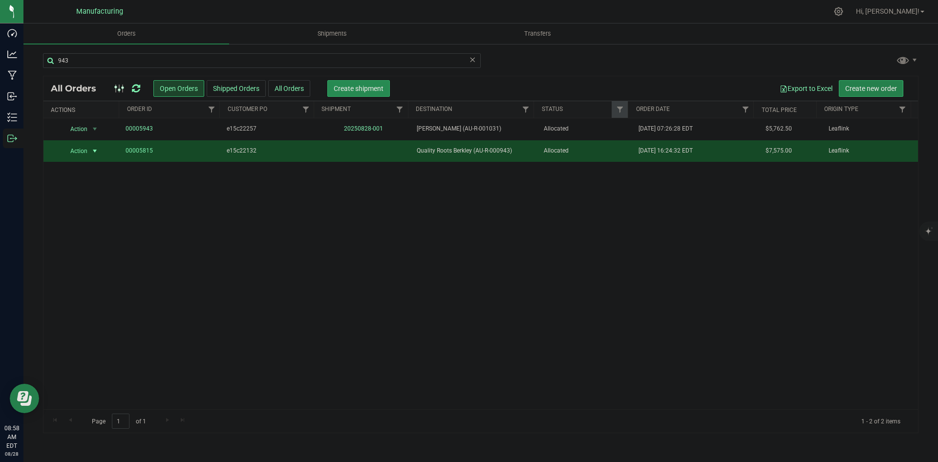
click at [344, 88] on span "Create shipment" at bounding box center [359, 89] width 50 height 8
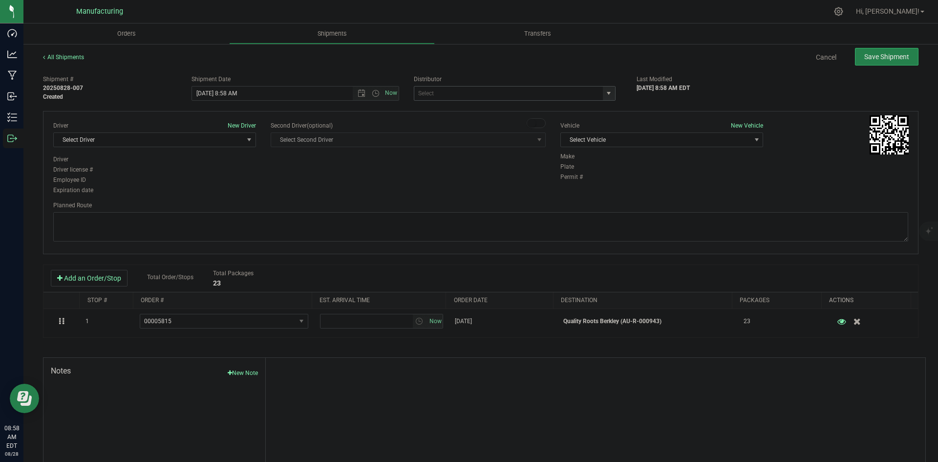
click at [610, 94] on span "select" at bounding box center [609, 93] width 12 height 14
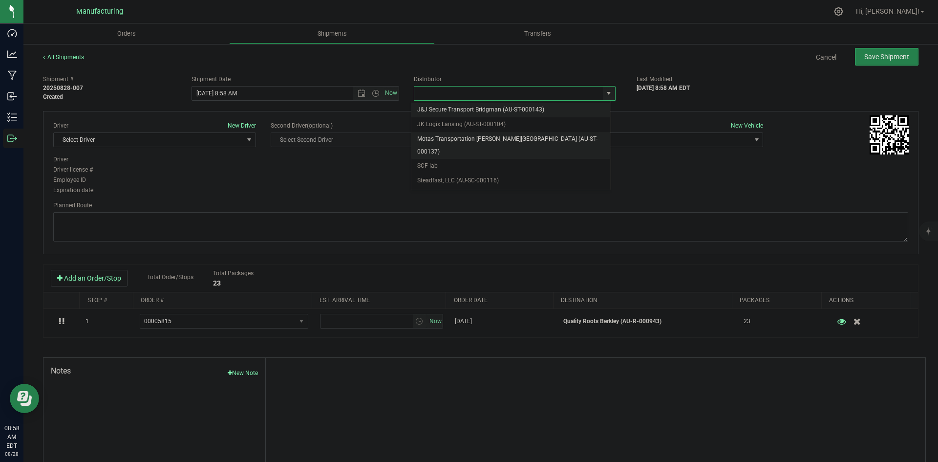
click at [437, 140] on li "Motas Transportation [PERSON_NAME][GEOGRAPHIC_DATA] (AU-ST-000137)" at bounding box center [510, 145] width 199 height 27
type input "Motas Transportation [PERSON_NAME][GEOGRAPHIC_DATA] (AU-ST-000137)"
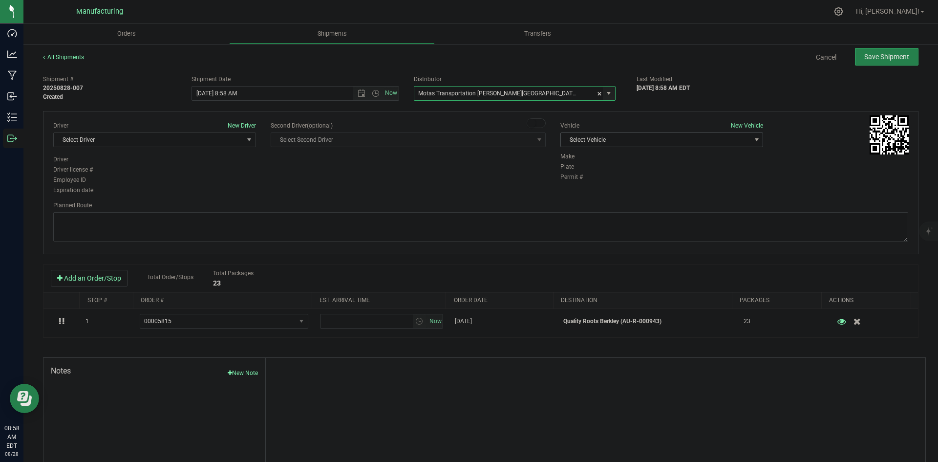
click at [626, 142] on span "Select Vehicle" at bounding box center [656, 140] width 190 height 14
click at [570, 186] on li "T3" at bounding box center [657, 185] width 200 height 15
click at [204, 141] on span "Select Driver" at bounding box center [149, 140] width 190 height 14
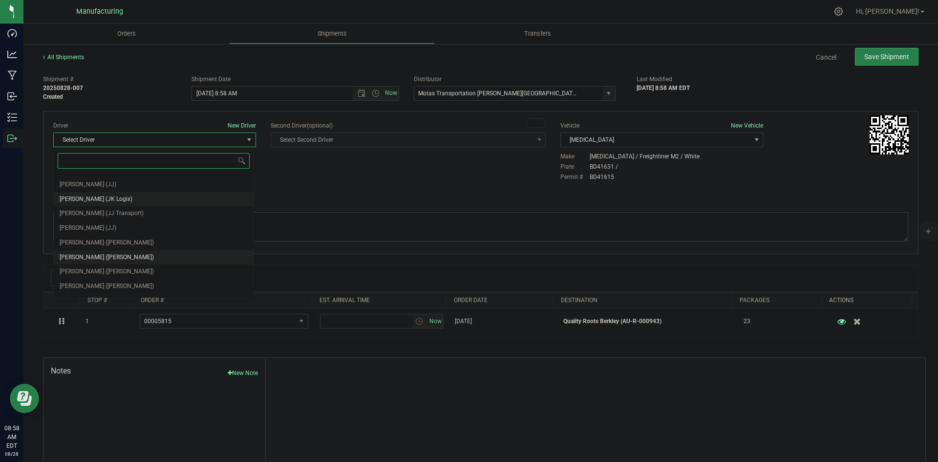
scroll to position [51, 0]
drag, startPoint x: 90, startPoint y: 231, endPoint x: 131, endPoint y: 218, distance: 43.0
click at [91, 230] on span "Lloyd Neely (Motas)" at bounding box center [107, 231] width 94 height 13
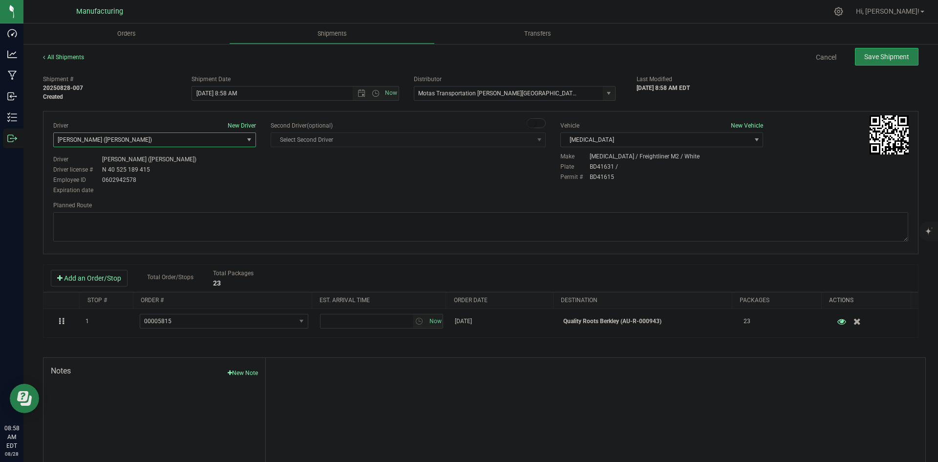
click at [282, 194] on div "Driver New Driver Lloyd Neely (Motas) Select Driver Perry Black (JK Logix) Robe…" at bounding box center [481, 158] width 870 height 75
click at [372, 93] on span "Open the time view" at bounding box center [376, 93] width 8 height 8
drag, startPoint x: 211, startPoint y: 166, endPoint x: 235, endPoint y: 172, distance: 24.3
click at [212, 166] on li "2:00 PM" at bounding box center [293, 167] width 204 height 13
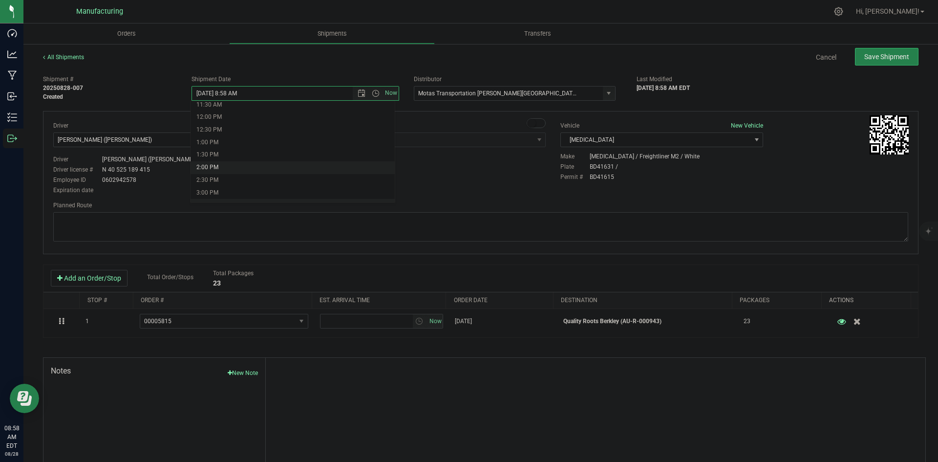
type input "8/28/2025 2:00 PM"
click at [315, 183] on div "Driver New Driver Lloyd Neely (Motas) Select Driver Perry Black (JK Logix) Robe…" at bounding box center [481, 158] width 870 height 75
drag, startPoint x: 490, startPoint y: 223, endPoint x: 488, endPoint y: 218, distance: 5.1
click at [489, 223] on textarea at bounding box center [480, 226] width 855 height 29
paste textarea "Head south 246 ft -- Turn right 325 ft -- Turn right 407 ft -- Turn right towar…"
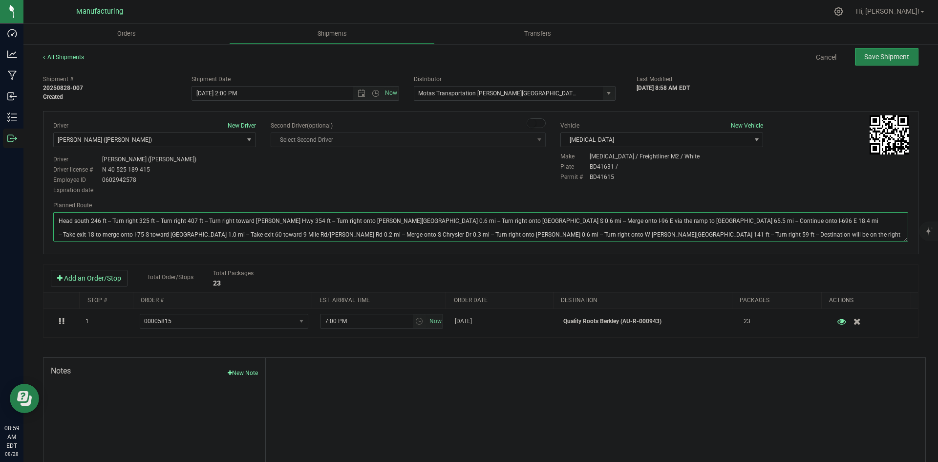
type textarea "Head south 246 ft -- Turn right 325 ft -- Turn right 407 ft -- Turn right towar…"
drag, startPoint x: 515, startPoint y: 180, endPoint x: 608, endPoint y: 146, distance: 99.2
click at [524, 179] on div "Driver New Driver Lloyd Neely (Motas) Select Driver Perry Black (JK Logix) Robe…" at bounding box center [481, 158] width 870 height 75
click at [879, 54] on span "Save Shipment" at bounding box center [886, 57] width 45 height 8
type input "8/28/2025 6:00 PM"
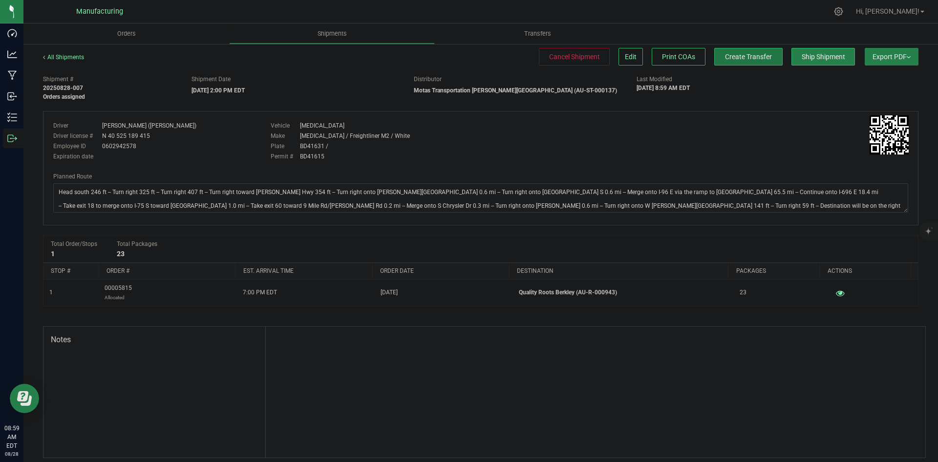
click at [753, 58] on span "Create Transfer" at bounding box center [748, 57] width 47 height 8
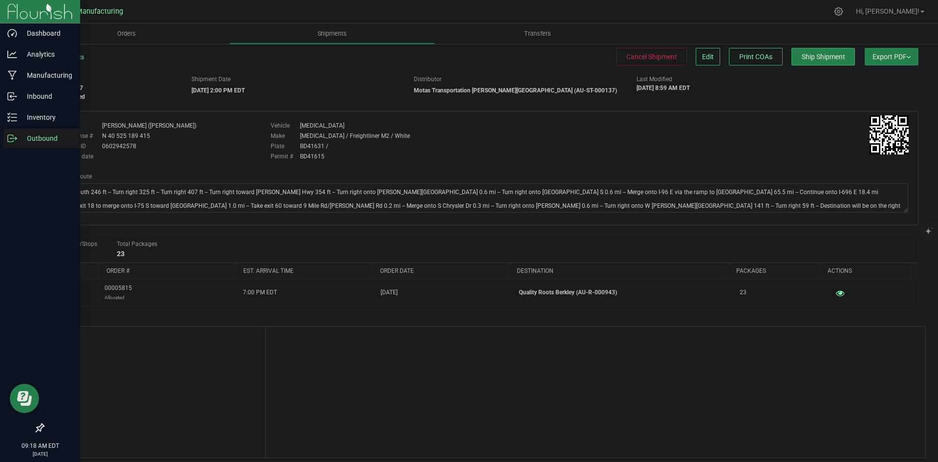
click at [10, 140] on icon at bounding box center [12, 138] width 10 height 10
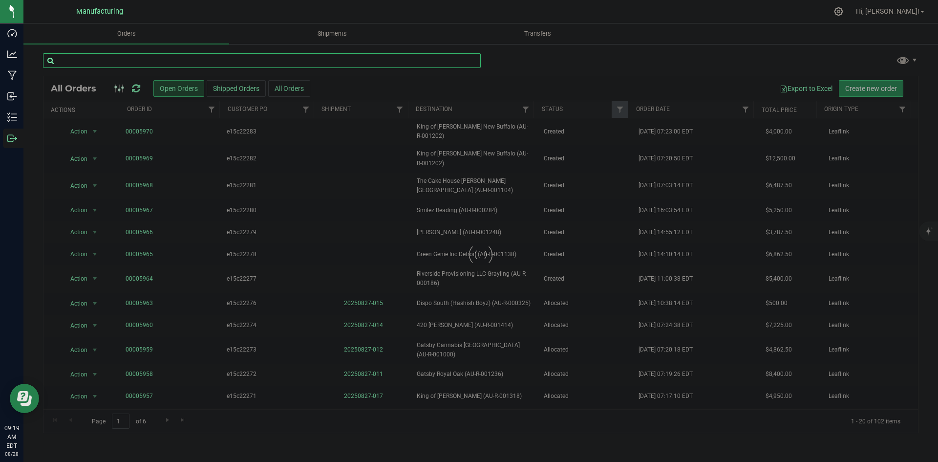
click at [79, 55] on input "text" at bounding box center [262, 60] width 438 height 15
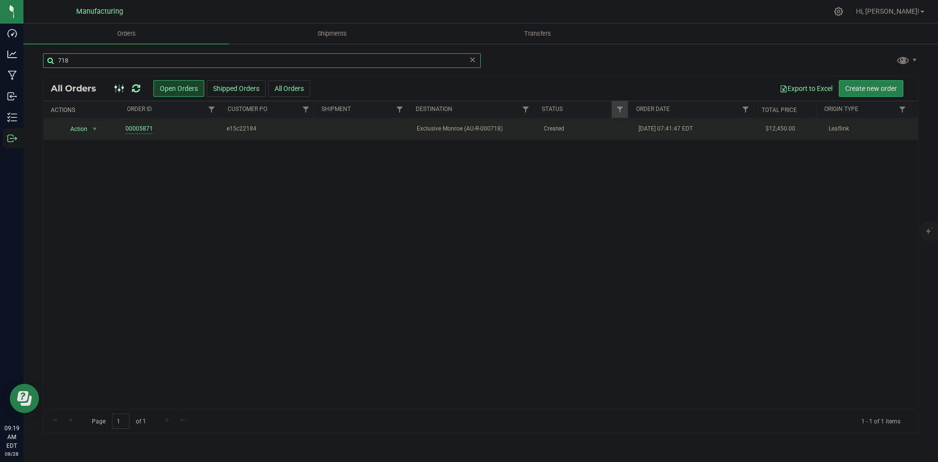
type input "718"
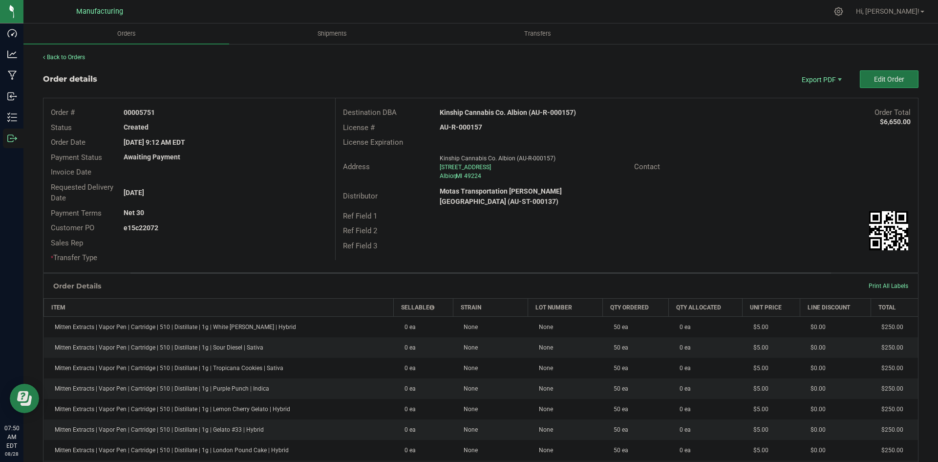
click at [874, 83] on span "Edit Order" at bounding box center [889, 79] width 30 height 8
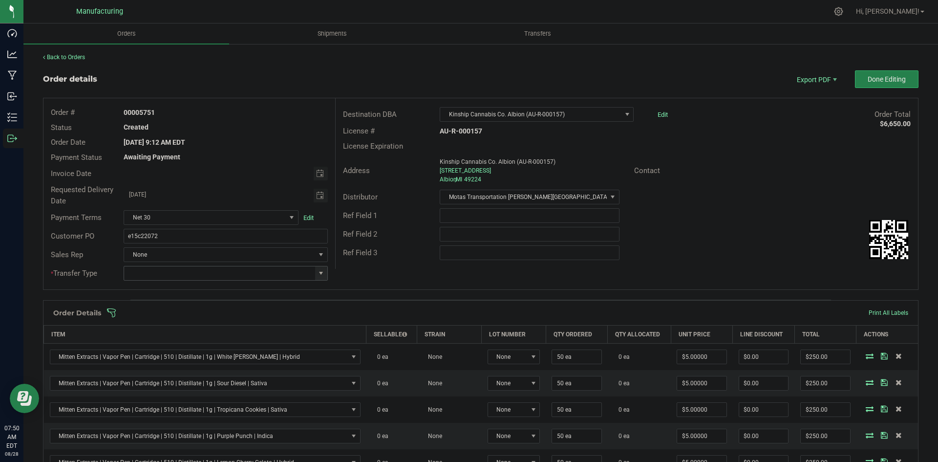
click at [320, 274] on span at bounding box center [321, 273] width 8 height 8
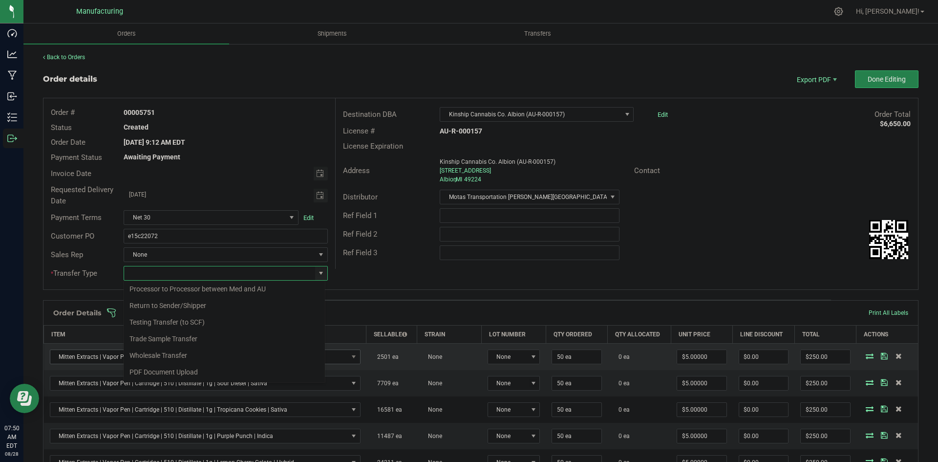
click at [168, 353] on li "Wholesale Transfer" at bounding box center [224, 355] width 201 height 17
type input "Wholesale Transfer"
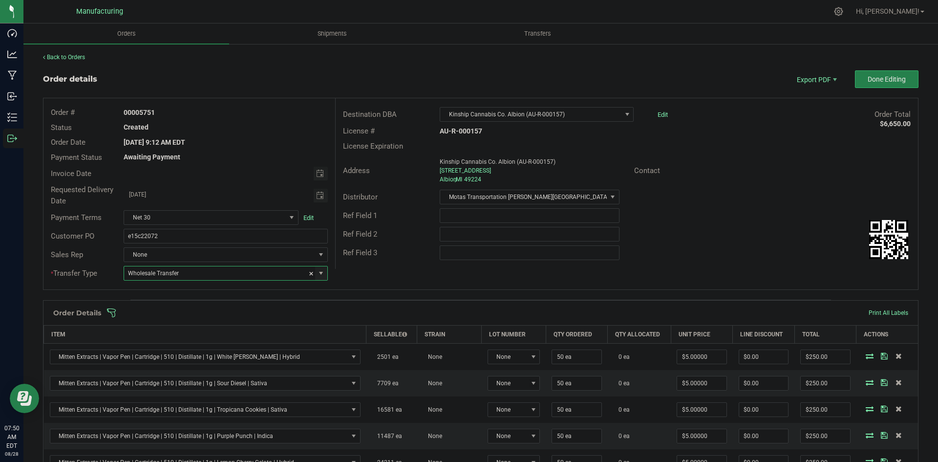
click at [365, 271] on div "Order # 00005751 Status Created Order Date Aug 18, 2025 9:12 AM EDT Payment Sta…" at bounding box center [480, 193] width 875 height 191
click at [347, 312] on span at bounding box center [545, 313] width 876 height 10
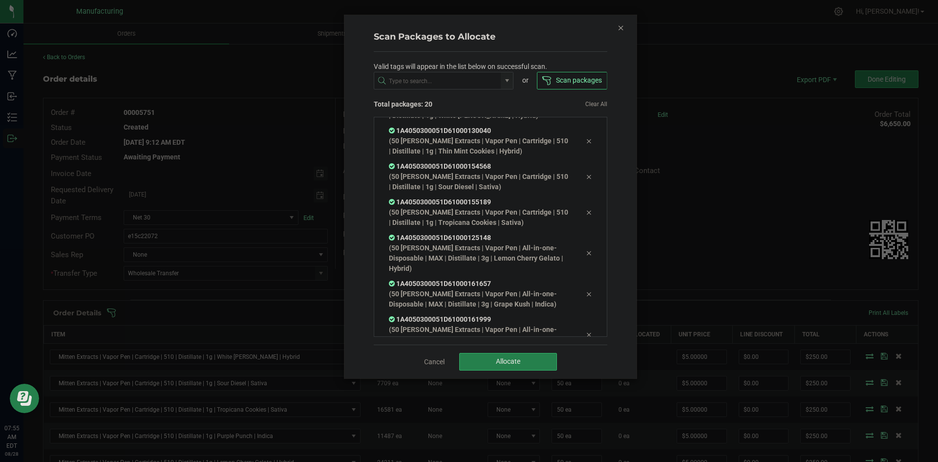
scroll to position [504, 0]
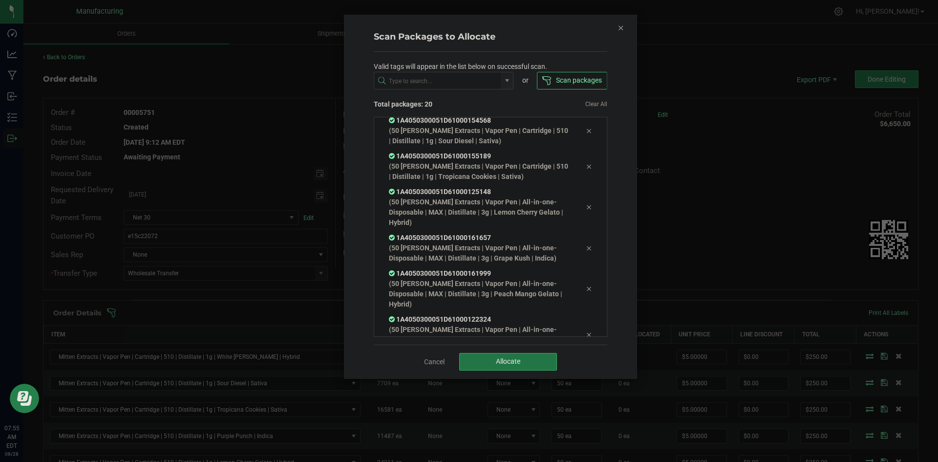
click at [483, 356] on button "Allocate" at bounding box center [508, 362] width 98 height 18
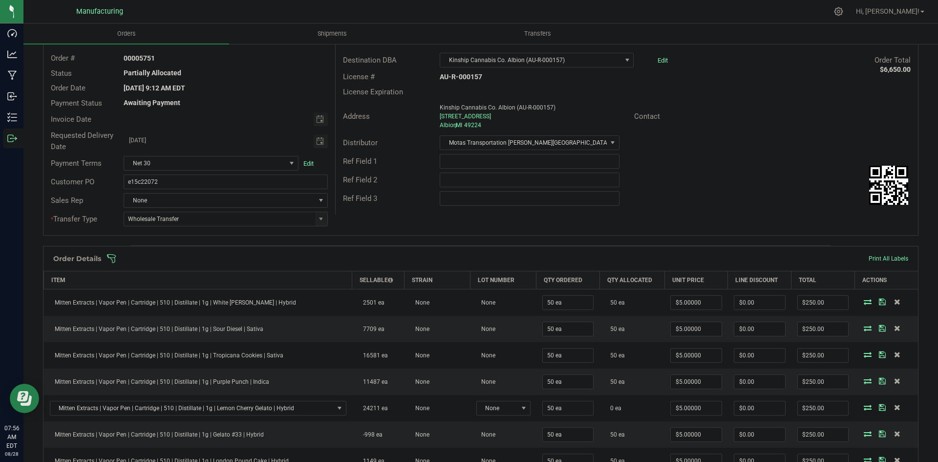
scroll to position [0, 0]
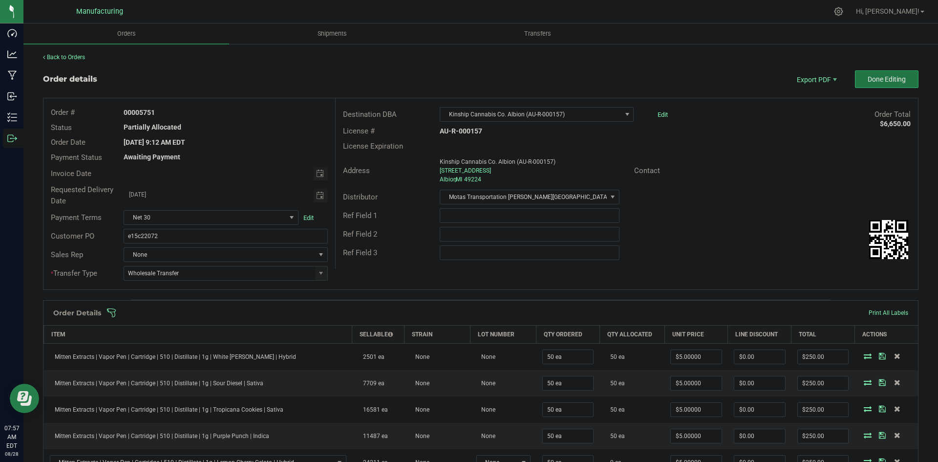
click at [869, 80] on span "Done Editing" at bounding box center [887, 79] width 38 height 8
click at [882, 83] on span "Done Editing" at bounding box center [887, 79] width 38 height 8
click at [316, 278] on span at bounding box center [321, 273] width 12 height 14
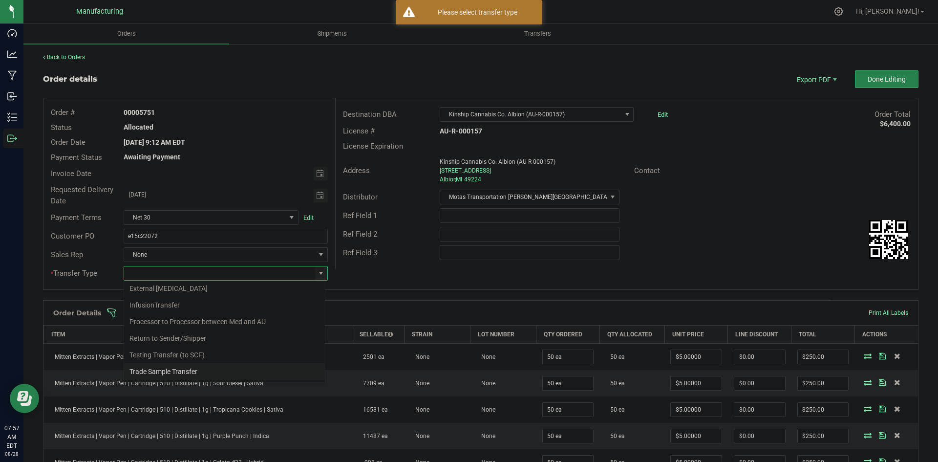
scroll to position [68, 0]
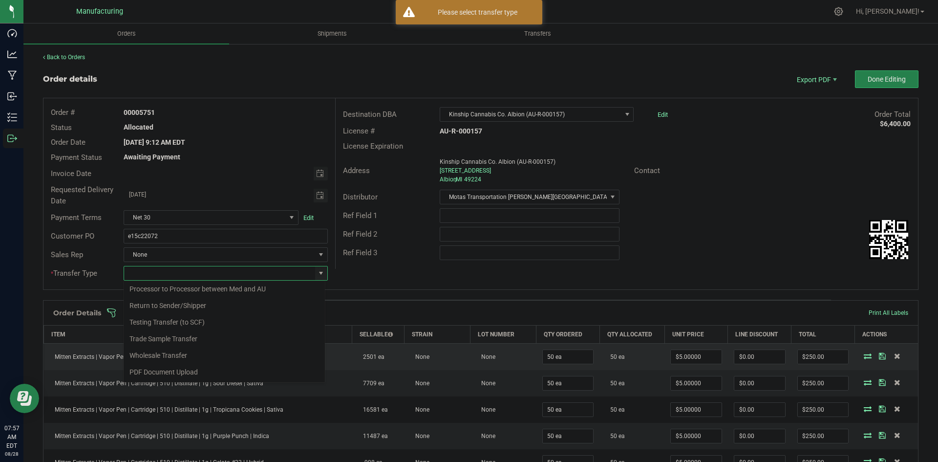
click at [165, 351] on li "Wholesale Transfer" at bounding box center [224, 355] width 201 height 17
type input "Wholesale Transfer"
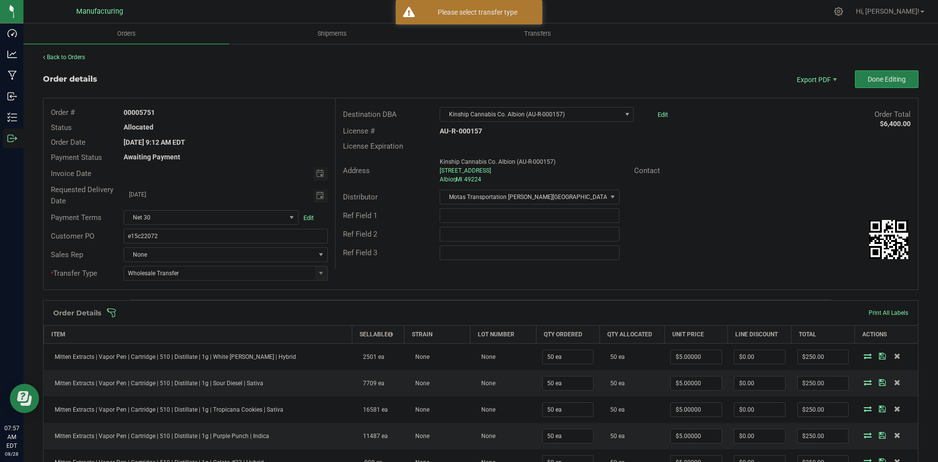
click at [379, 273] on div "Order # 00005751 Status Allocated Order Date Aug 18, 2025 9:12 AM EDT Payment S…" at bounding box center [480, 193] width 875 height 191
click at [875, 78] on span "Done Editing" at bounding box center [887, 79] width 38 height 8
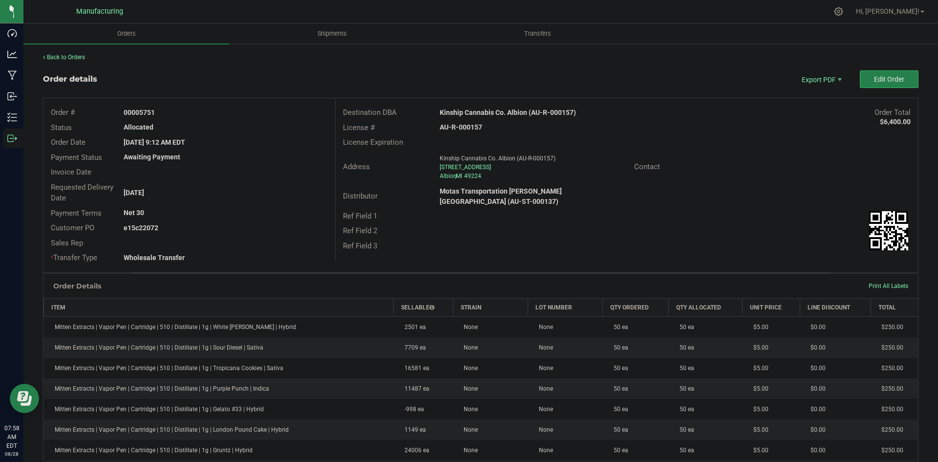
click at [513, 113] on strong "Kinship Cannabis Co. Albion (AU-R-000157)" at bounding box center [508, 112] width 136 height 8
copy strong "Kinship Cannabis Co. Albion (AU-R-000157)"
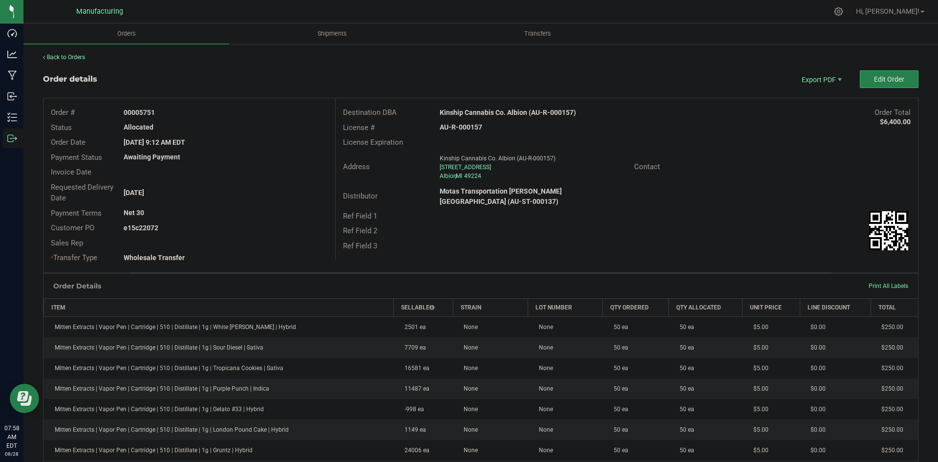
click at [460, 129] on strong "AU-R-000157" at bounding box center [461, 127] width 43 height 8
copy strong "AU-R-000157"
drag, startPoint x: 138, startPoint y: 110, endPoint x: 215, endPoint y: 111, distance: 76.7
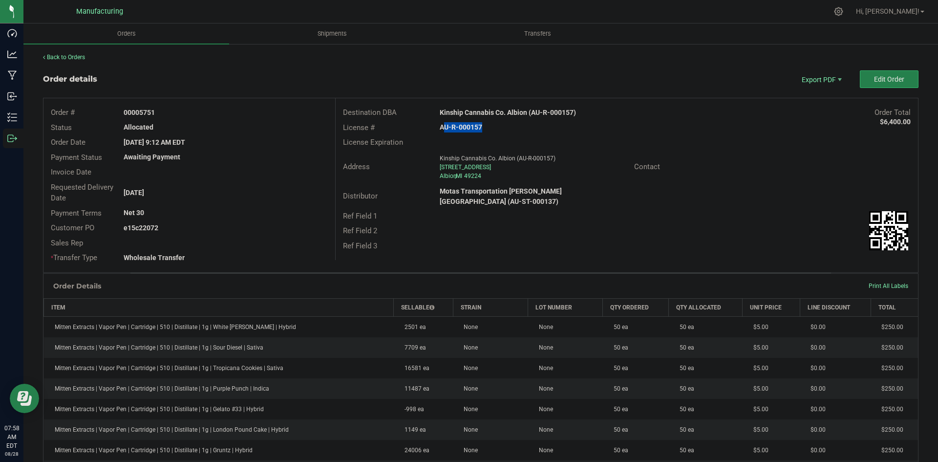
click at [213, 111] on div "00005751" at bounding box center [225, 113] width 218 height 10
copy strong "5751"
drag, startPoint x: 137, startPoint y: 225, endPoint x: 280, endPoint y: 227, distance: 143.7
click at [231, 227] on div "e15c22072" at bounding box center [225, 228] width 218 height 10
copy strong "22072"
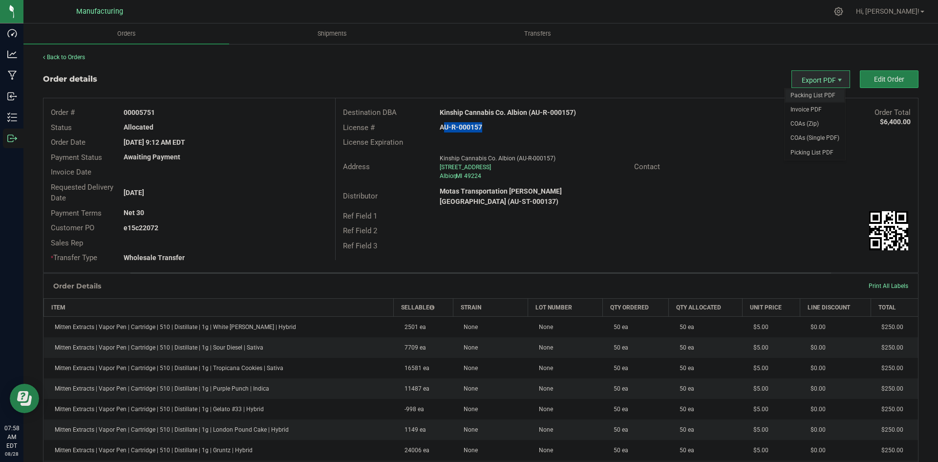
click at [811, 93] on span "Packing List PDF" at bounding box center [815, 95] width 61 height 14
click at [603, 209] on div "Ref Field 1" at bounding box center [627, 216] width 582 height 15
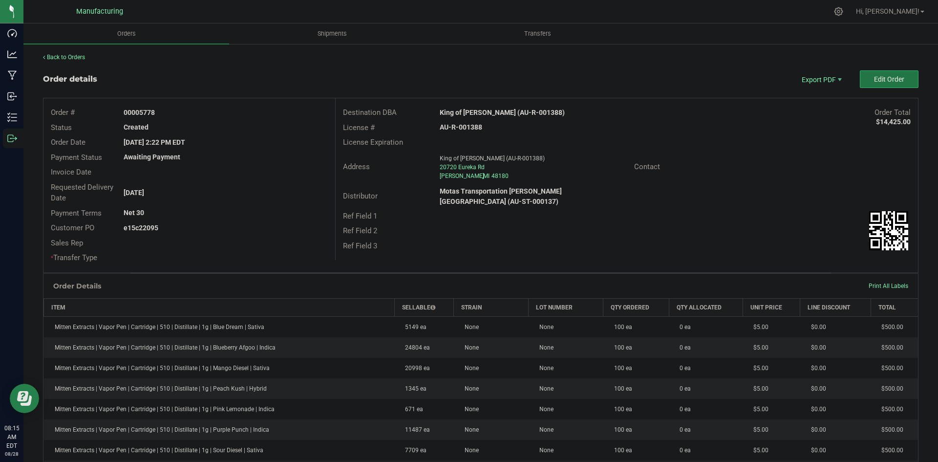
drag, startPoint x: 882, startPoint y: 81, endPoint x: 879, endPoint y: 76, distance: 5.3
click at [879, 76] on span "Edit Order" at bounding box center [889, 79] width 30 height 8
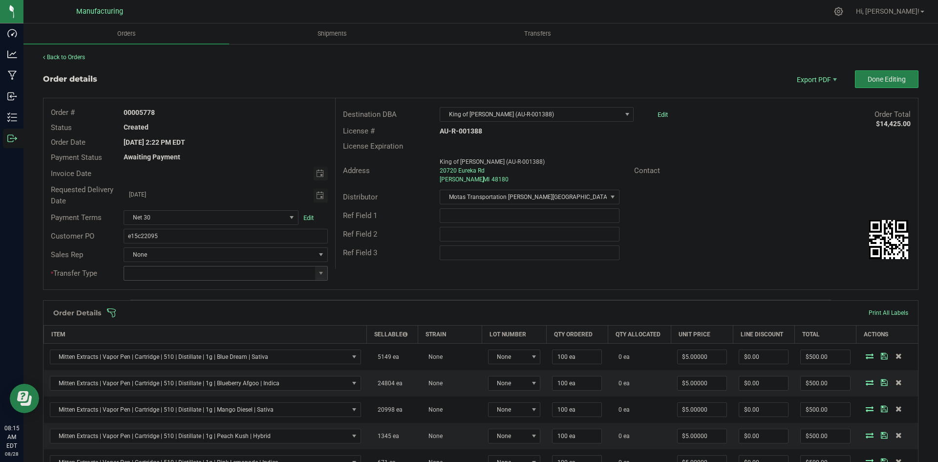
click at [317, 270] on span at bounding box center [321, 273] width 8 height 8
click at [185, 352] on li "Wholesale Transfer" at bounding box center [224, 355] width 201 height 17
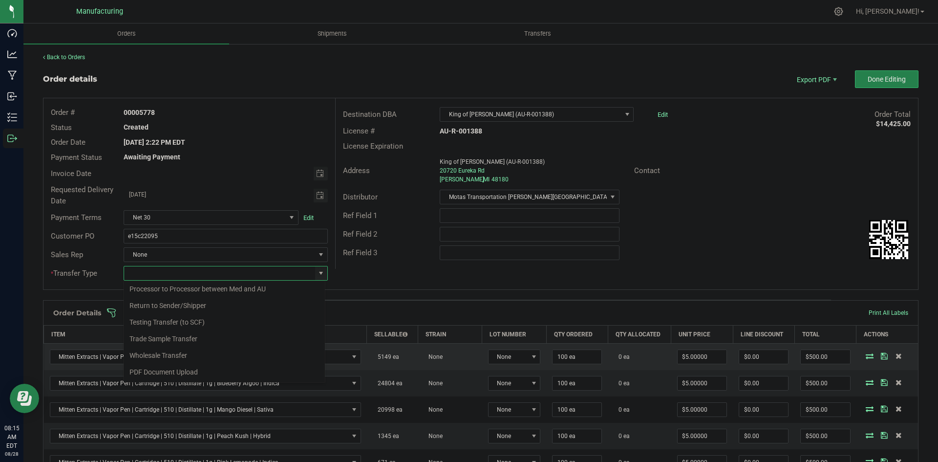
type input "Wholesale Transfer"
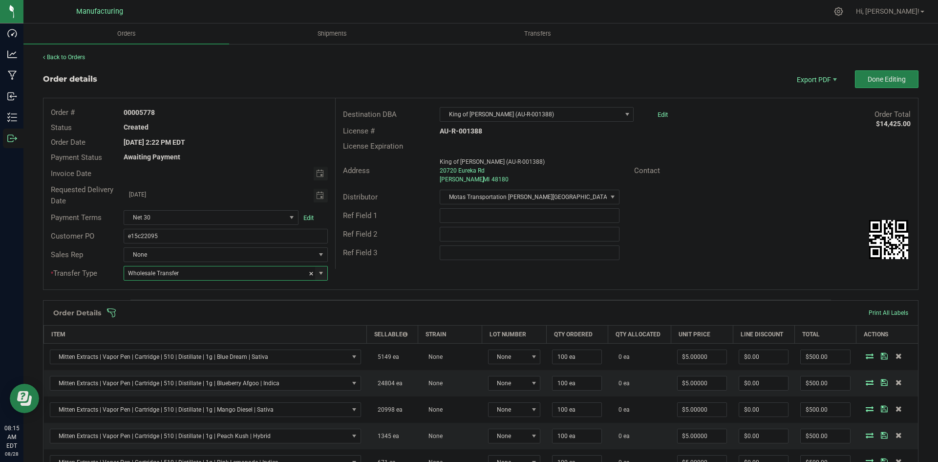
click at [361, 283] on div "Order # 00005778 Status Created Order Date Aug 18, 2025 2:22 PM EDT Payment Sta…" at bounding box center [480, 193] width 875 height 191
click at [356, 314] on span at bounding box center [545, 313] width 876 height 10
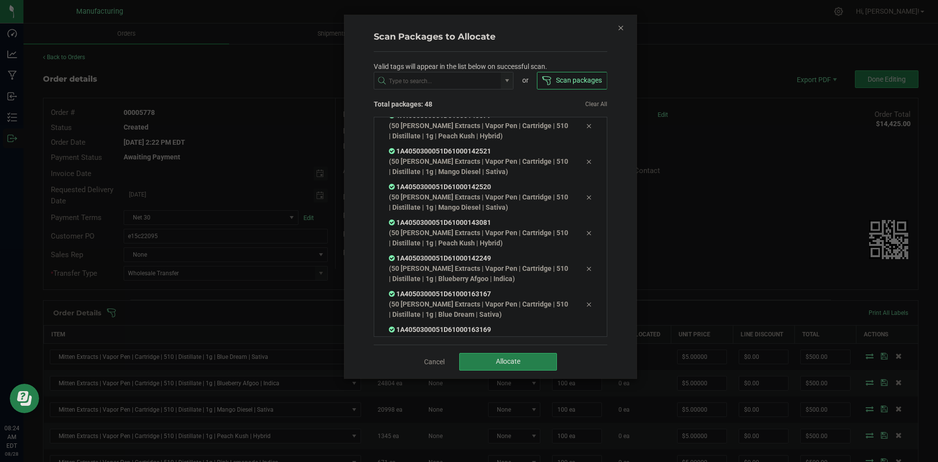
scroll to position [1559, 0]
click at [538, 360] on button "Allocate" at bounding box center [508, 362] width 98 height 18
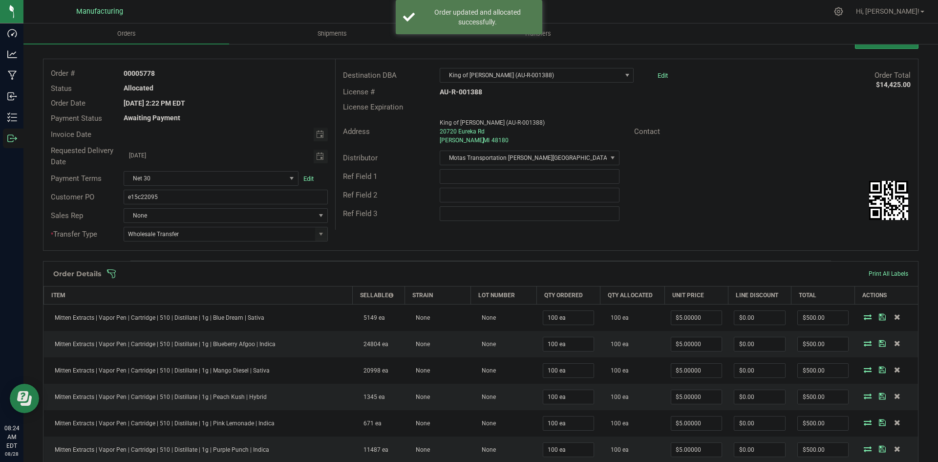
scroll to position [0, 0]
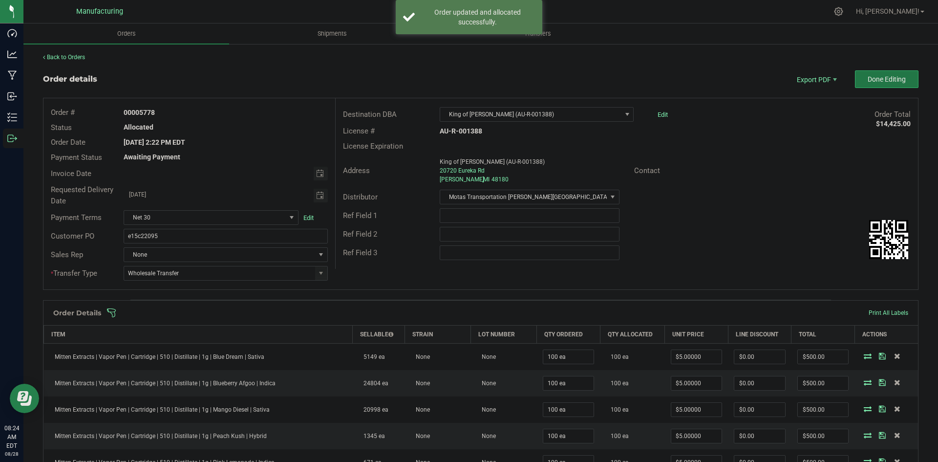
click at [874, 80] on span "Done Editing" at bounding box center [887, 79] width 38 height 8
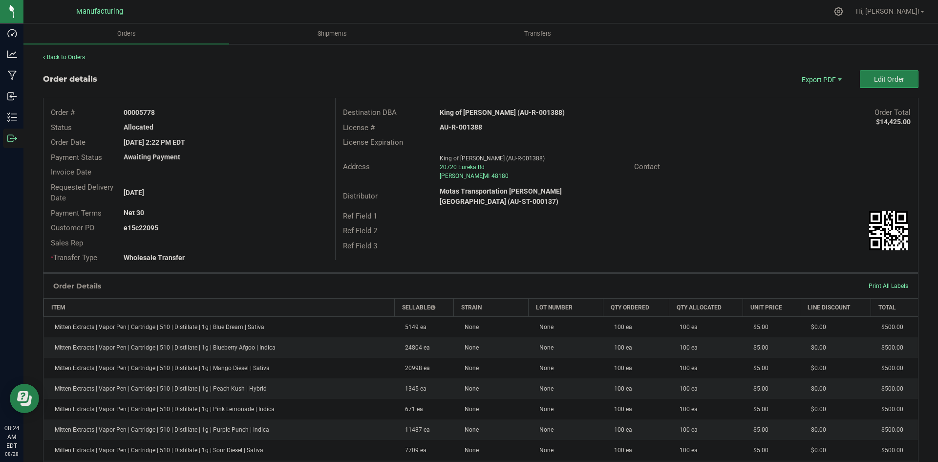
click at [492, 110] on strong "King of Budz Taylor (AU-R-001388)" at bounding box center [502, 112] width 125 height 8
copy strong "King of Budz Taylor (AU-R-001388)"
click at [468, 124] on strong "AU-R-001388" at bounding box center [461, 127] width 43 height 8
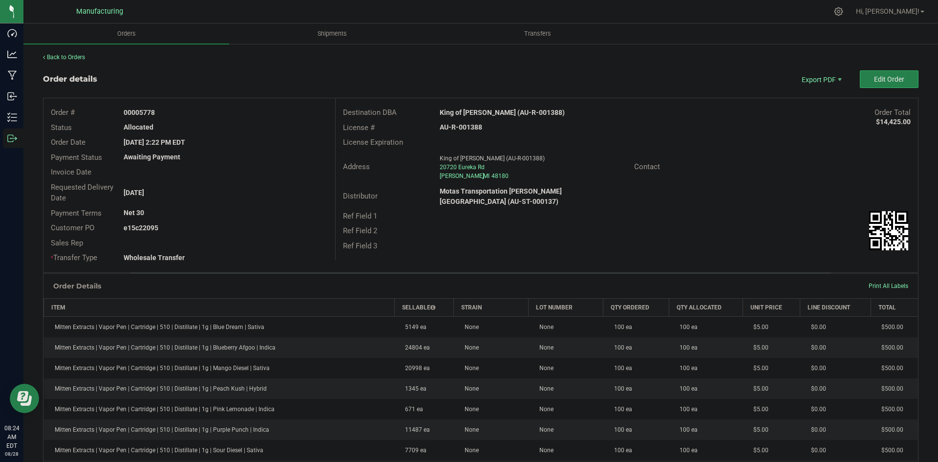
click at [468, 124] on strong "AU-R-001388" at bounding box center [461, 127] width 43 height 8
copy strong "AU-R-001388"
drag, startPoint x: 139, startPoint y: 110, endPoint x: 460, endPoint y: 153, distance: 324.4
click at [306, 114] on div "00005778" at bounding box center [225, 113] width 218 height 10
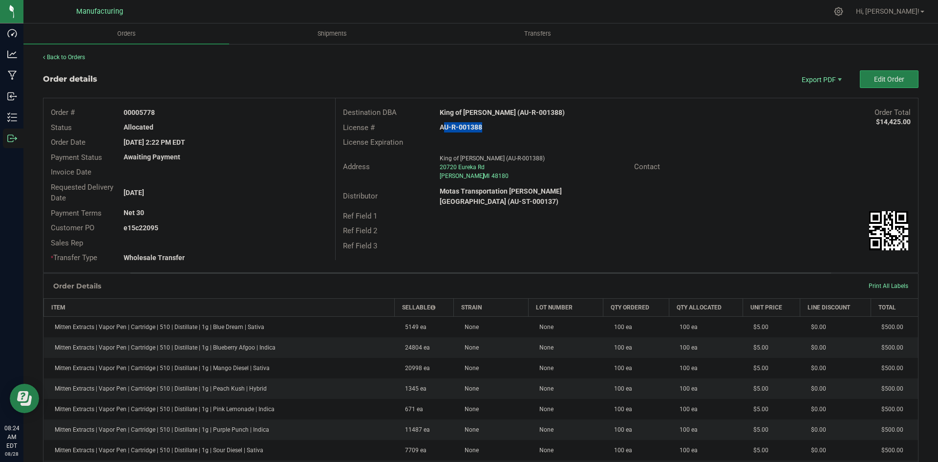
copy strong "5778"
drag, startPoint x: 138, startPoint y: 228, endPoint x: 355, endPoint y: 232, distance: 217.0
click at [310, 232] on div "e15c22095" at bounding box center [225, 228] width 218 height 10
copy strong "22095"
click at [805, 94] on span "Packing List PDF" at bounding box center [815, 95] width 61 height 14
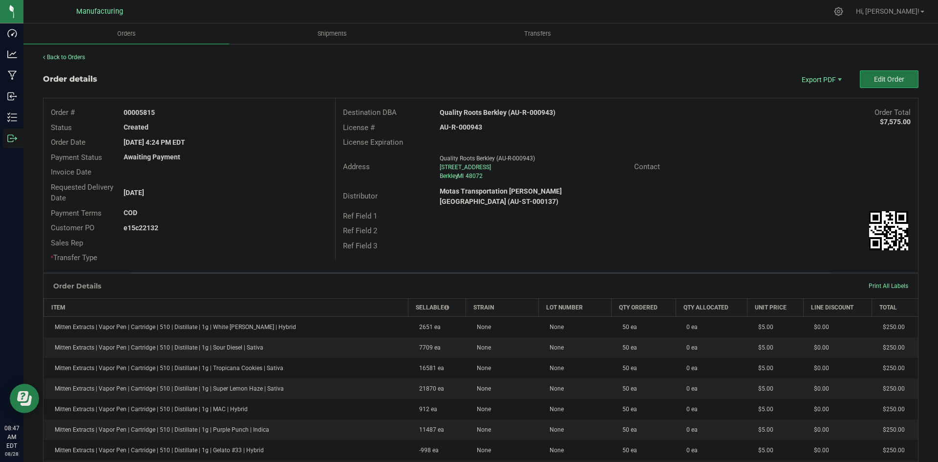
click at [882, 83] on span "Edit Order" at bounding box center [889, 79] width 30 height 8
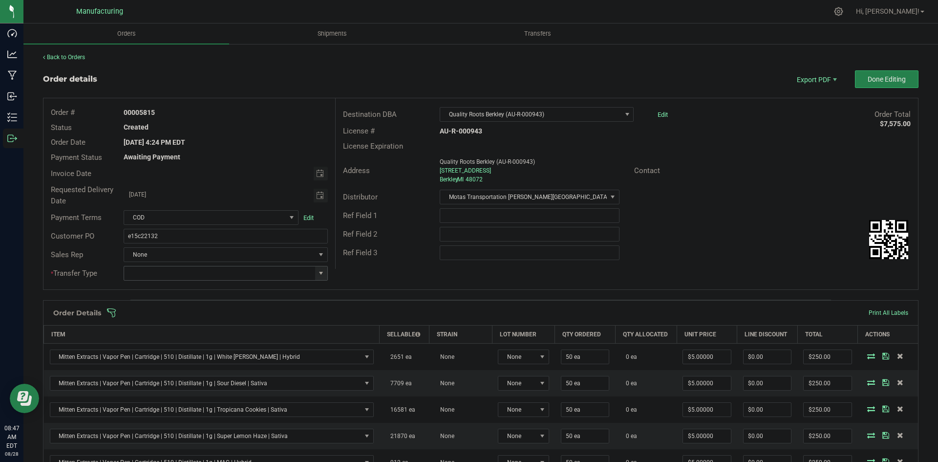
click at [317, 275] on span at bounding box center [321, 273] width 8 height 8
click at [156, 356] on li "Wholesale Transfer" at bounding box center [224, 355] width 201 height 17
type input "Wholesale Transfer"
click at [406, 273] on div "Order # 00005815 Status Created Order Date [DATE] 4:24 PM EDT Payment Status Aw…" at bounding box center [480, 193] width 875 height 191
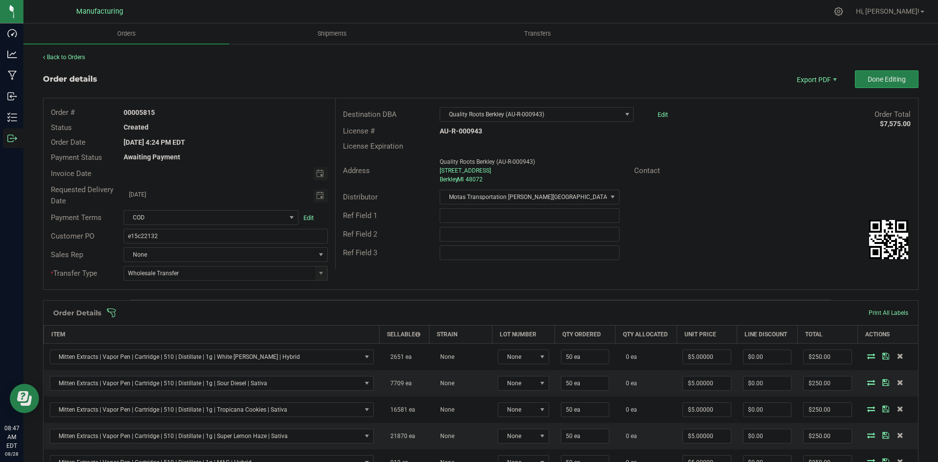
click at [394, 307] on div "Order Details Print All Labels" at bounding box center [480, 313] width 875 height 24
click at [394, 313] on span at bounding box center [545, 313] width 876 height 10
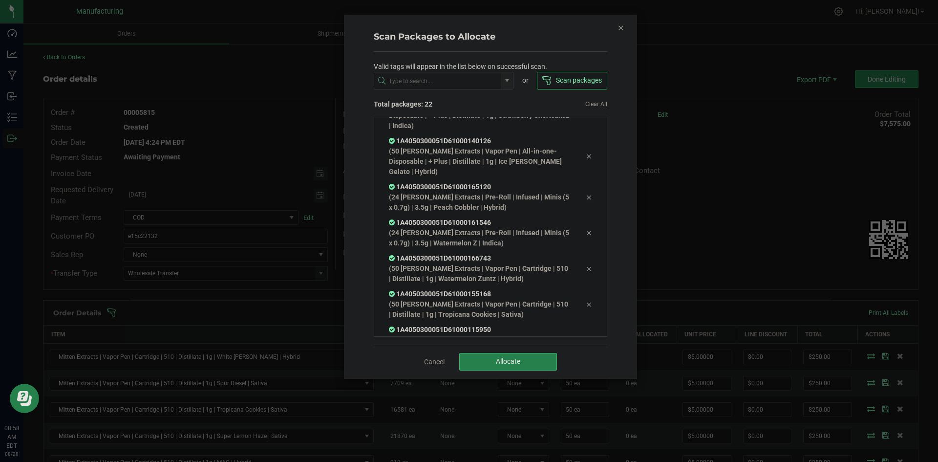
scroll to position [611, 0]
click at [484, 353] on button "Allocate" at bounding box center [508, 362] width 98 height 18
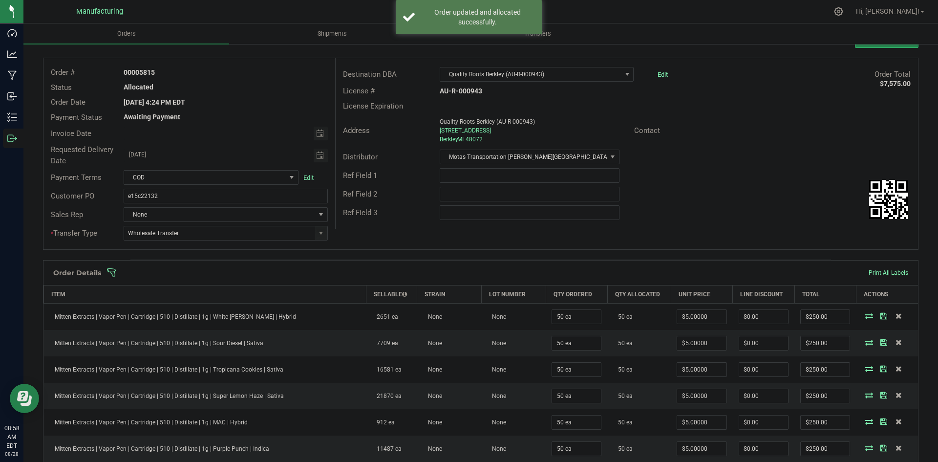
scroll to position [0, 0]
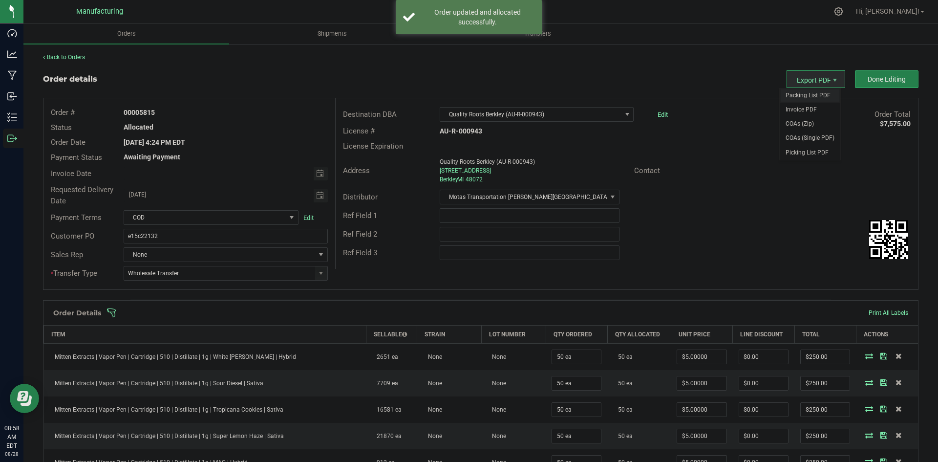
click at [810, 94] on span "Packing List PDF" at bounding box center [810, 95] width 61 height 14
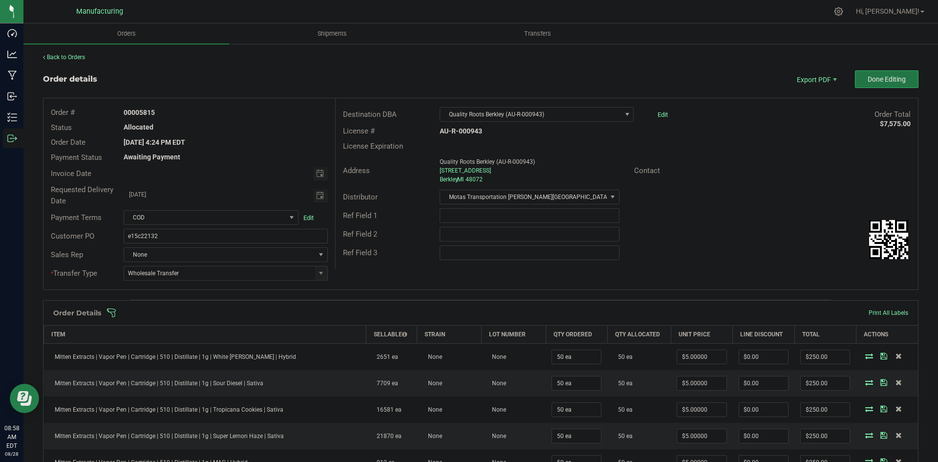
click at [868, 80] on span "Done Editing" at bounding box center [887, 79] width 38 height 8
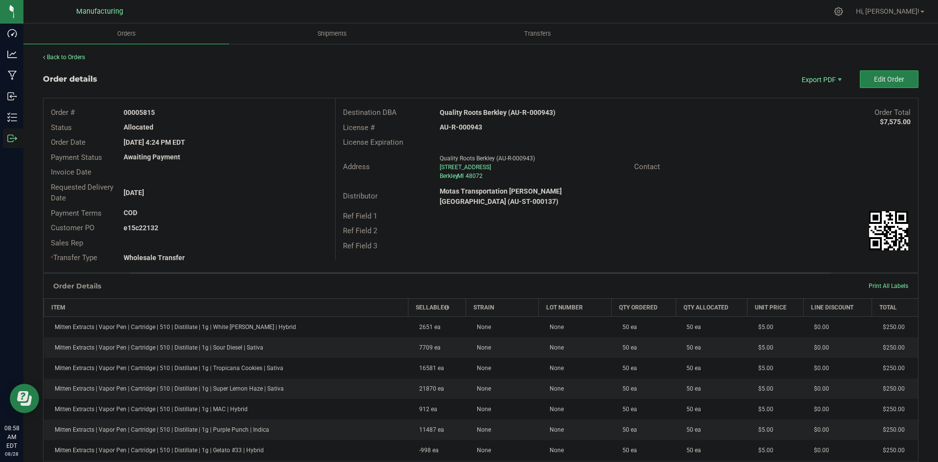
click at [487, 111] on strong "Quality Roots Berkley (AU-R-000943)" at bounding box center [498, 112] width 116 height 8
copy strong "Quality Roots Berkley (AU-R-000943)"
click at [460, 126] on strong "AU-R-000943" at bounding box center [461, 127] width 43 height 8
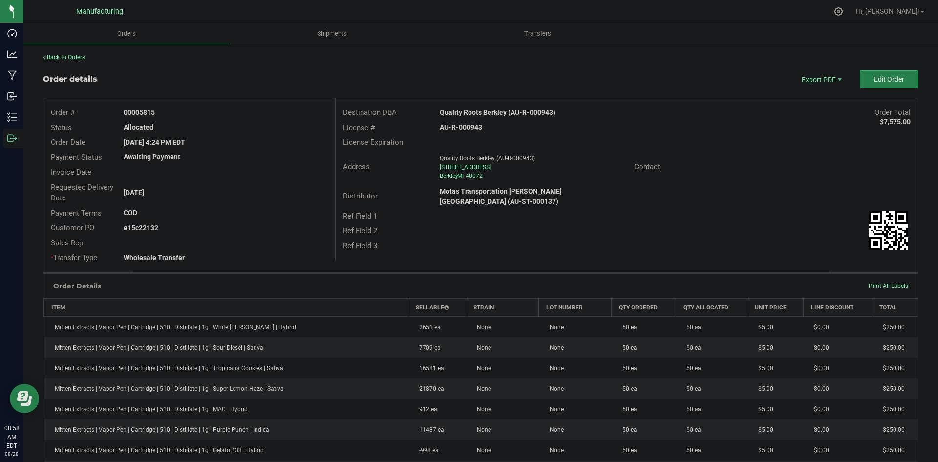
click at [460, 126] on strong "AU-R-000943" at bounding box center [461, 127] width 43 height 8
copy strong "AU-R-000943"
drag, startPoint x: 137, startPoint y: 111, endPoint x: 265, endPoint y: 116, distance: 128.1
click at [238, 114] on div "00005815" at bounding box center [225, 113] width 218 height 10
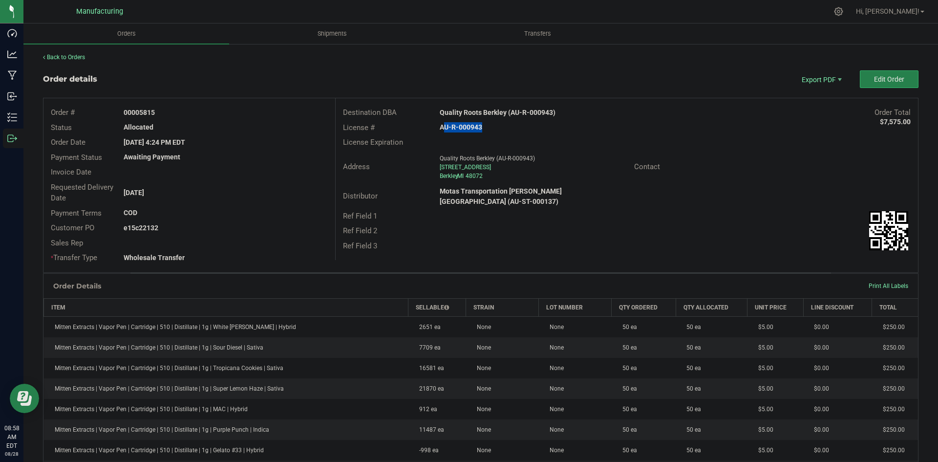
copy strong "05815"
drag, startPoint x: 138, startPoint y: 226, endPoint x: 285, endPoint y: 229, distance: 147.6
click at [281, 228] on div "e15c22132" at bounding box center [225, 228] width 218 height 10
copy strong "22132"
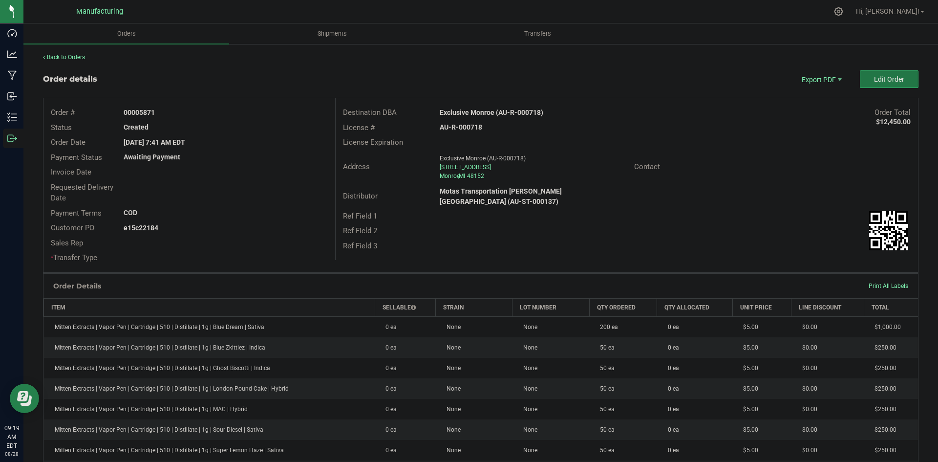
click at [874, 83] on span "Edit Order" at bounding box center [889, 79] width 30 height 8
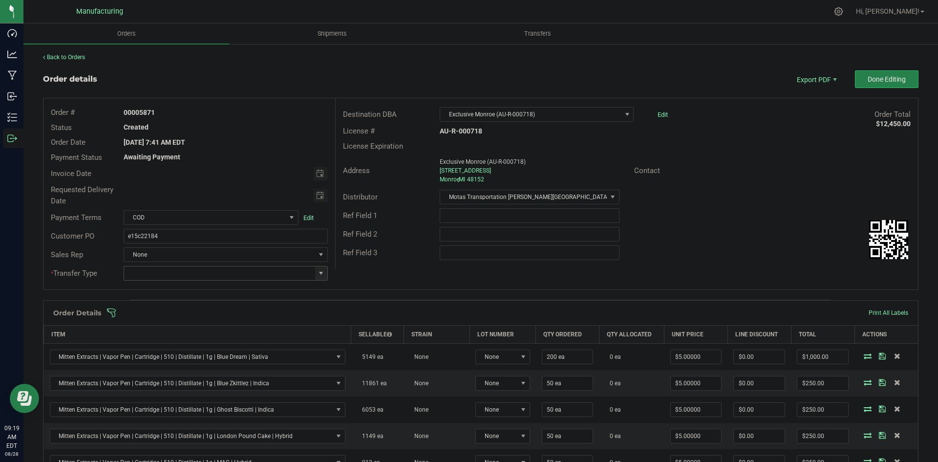
click at [317, 271] on span at bounding box center [321, 273] width 8 height 8
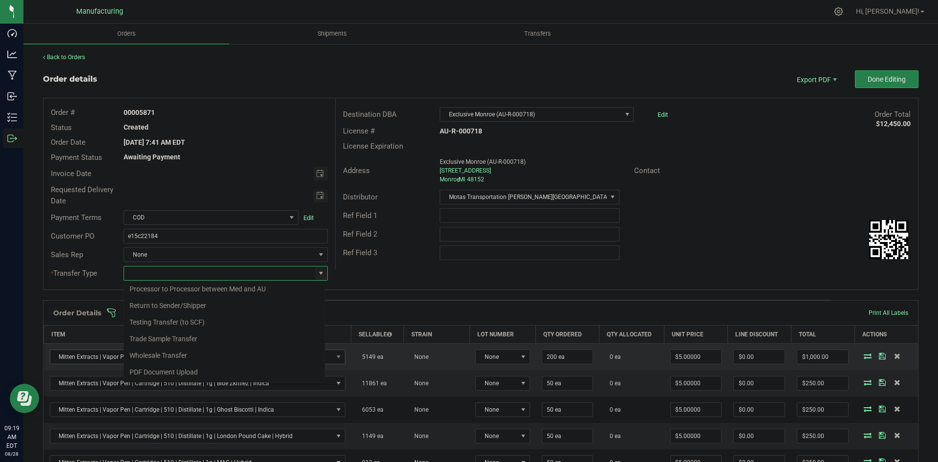
click at [163, 355] on li "Wholesale Transfer" at bounding box center [224, 355] width 201 height 17
type input "Wholesale Transfer"
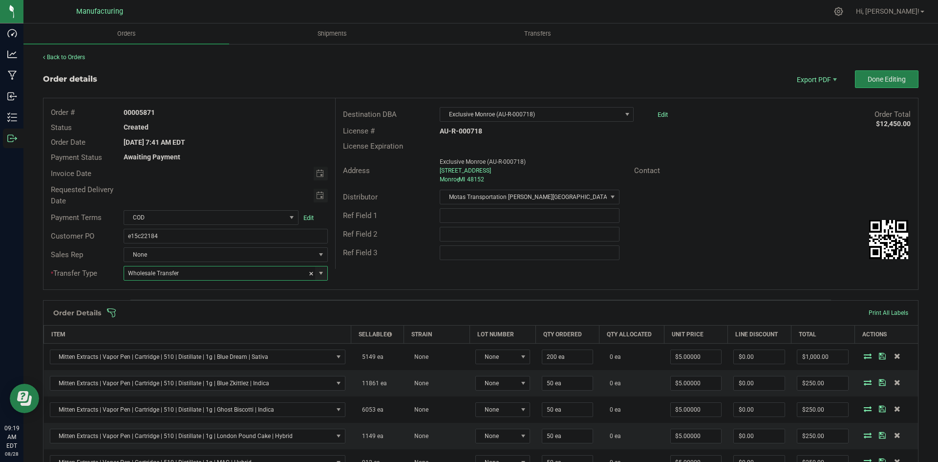
click at [366, 273] on div "Order # 00005871 Status Created Order Date Aug 22, 2025 7:41 AM EDT Payment Sta…" at bounding box center [480, 193] width 875 height 191
click at [356, 311] on span at bounding box center [545, 313] width 876 height 10
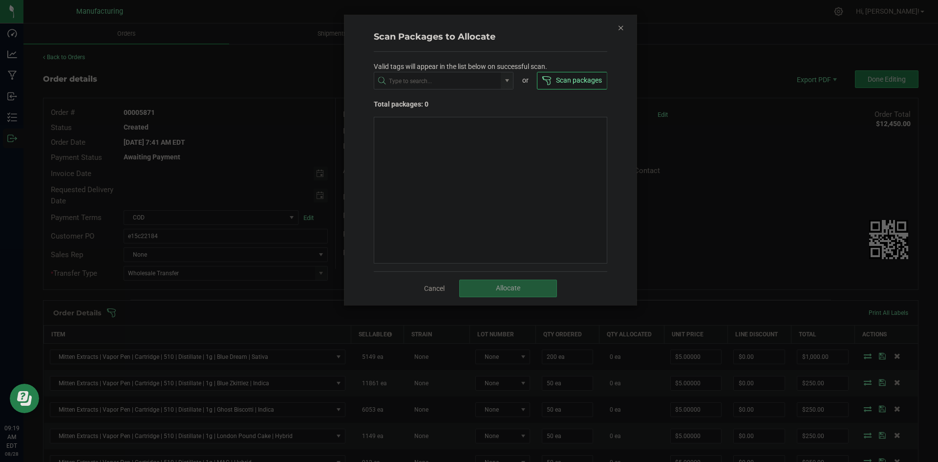
click at [618, 29] on icon "Close" at bounding box center [621, 28] width 7 height 12
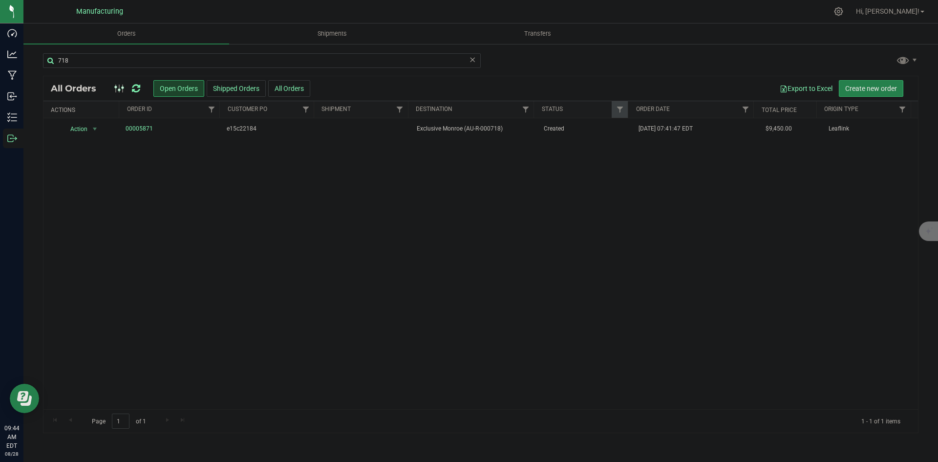
click at [138, 89] on icon at bounding box center [136, 89] width 8 height 10
drag, startPoint x: 521, startPoint y: 124, endPoint x: 452, endPoint y: 112, distance: 70.4
click at [521, 124] on span "Exclusive Monroe (AU-R-000718)" at bounding box center [474, 128] width 115 height 9
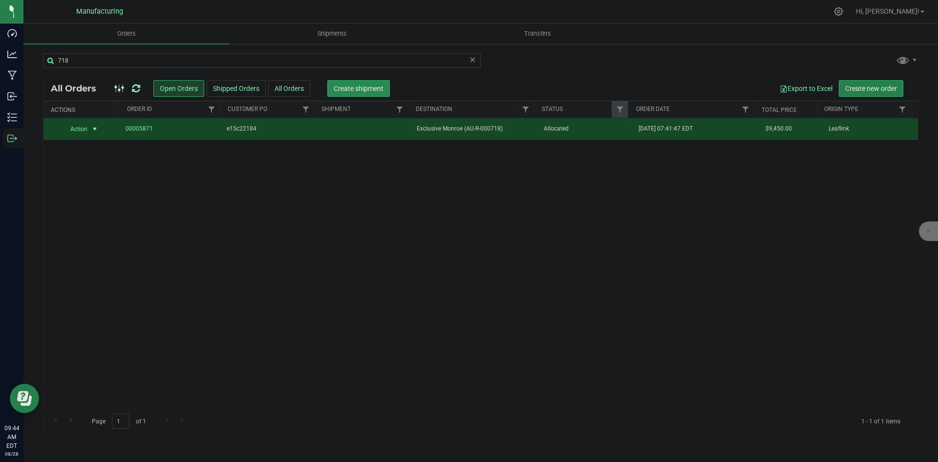
click at [373, 88] on span "Create shipment" at bounding box center [359, 89] width 50 height 8
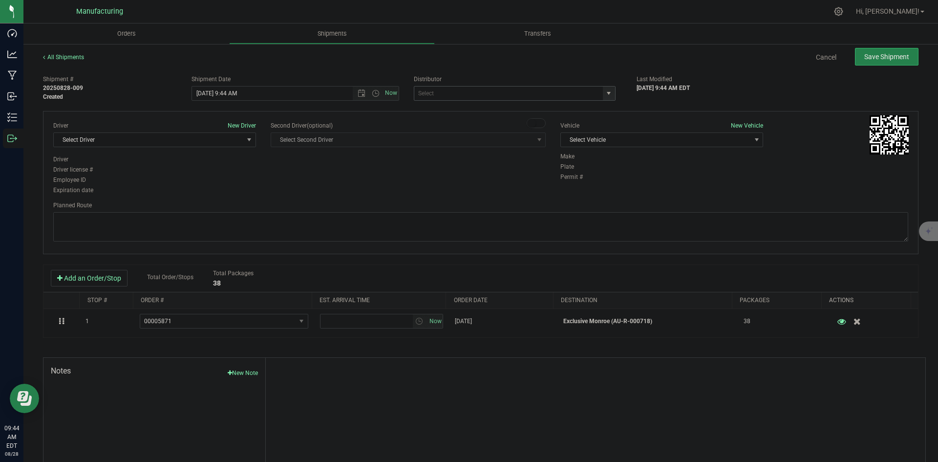
click at [608, 92] on span "select" at bounding box center [609, 93] width 12 height 14
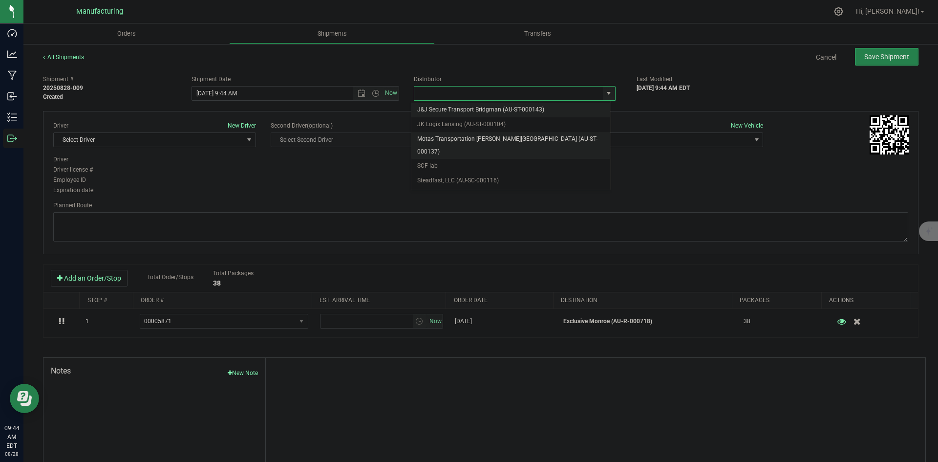
drag, startPoint x: 497, startPoint y: 146, endPoint x: 533, endPoint y: 140, distance: 35.6
click at [498, 146] on li "Motas Transportation [PERSON_NAME][GEOGRAPHIC_DATA] (AU-ST-000137)" at bounding box center [510, 145] width 199 height 27
type input "Motas Transportation [PERSON_NAME][GEOGRAPHIC_DATA] (AU-ST-000137)"
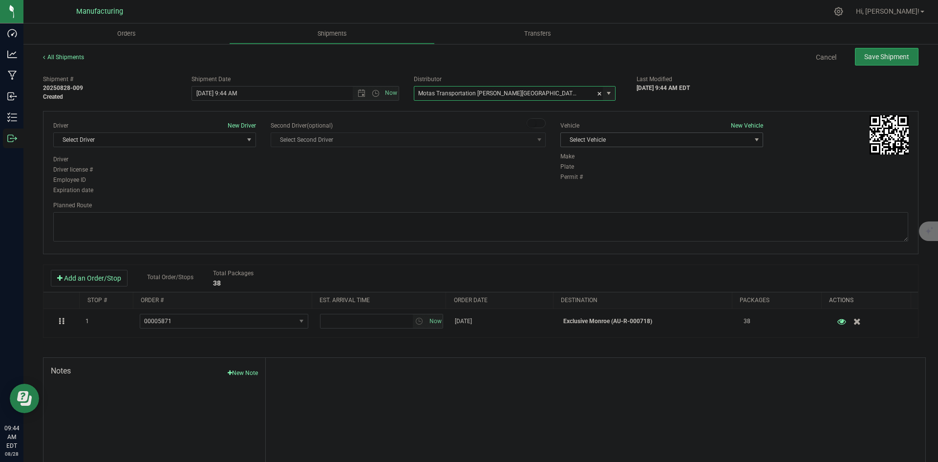
drag, startPoint x: 645, startPoint y: 133, endPoint x: 645, endPoint y: 140, distance: 7.3
click at [646, 133] on span "Select Vehicle" at bounding box center [656, 140] width 190 height 14
click at [581, 184] on li "T3" at bounding box center [657, 185] width 200 height 15
click at [213, 136] on span "Select Driver" at bounding box center [149, 140] width 190 height 14
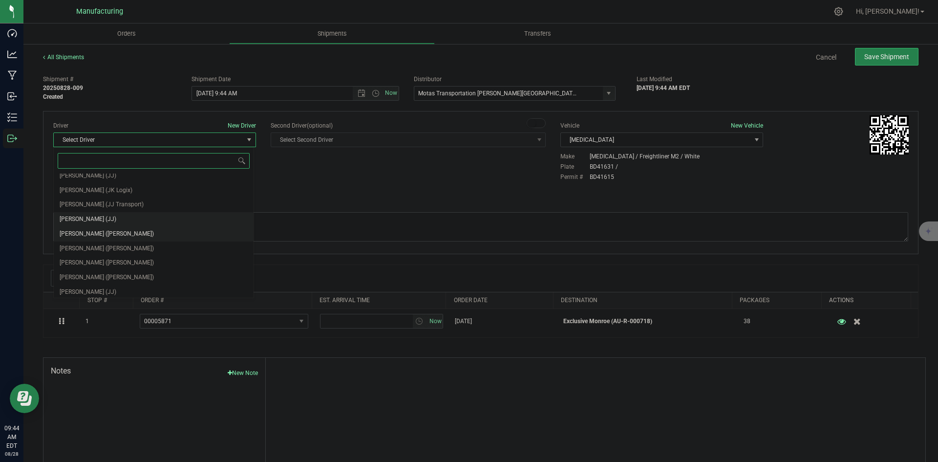
scroll to position [51, 0]
click at [109, 228] on span "Lloyd Neely (Motas)" at bounding box center [107, 231] width 94 height 13
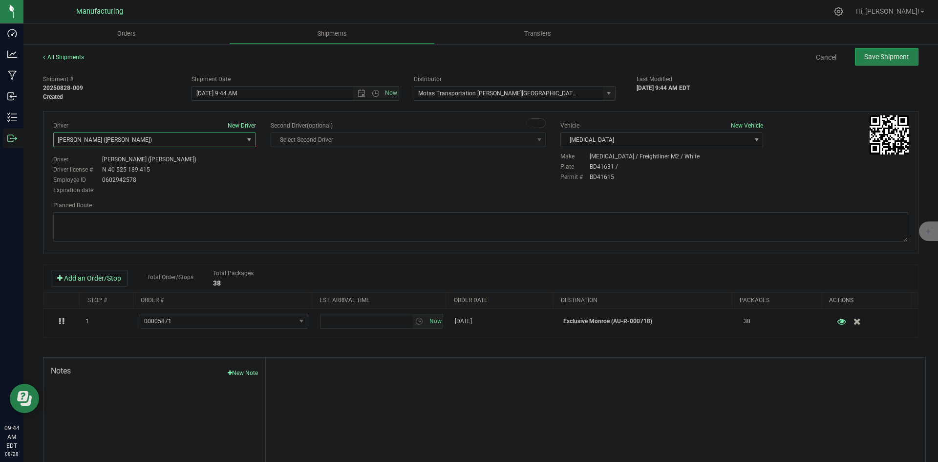
click at [227, 182] on div "Employee ID 0602942578" at bounding box center [154, 179] width 203 height 9
drag, startPoint x: 373, startPoint y: 93, endPoint x: 369, endPoint y: 98, distance: 6.9
click at [374, 93] on span "Open the time view" at bounding box center [376, 93] width 8 height 8
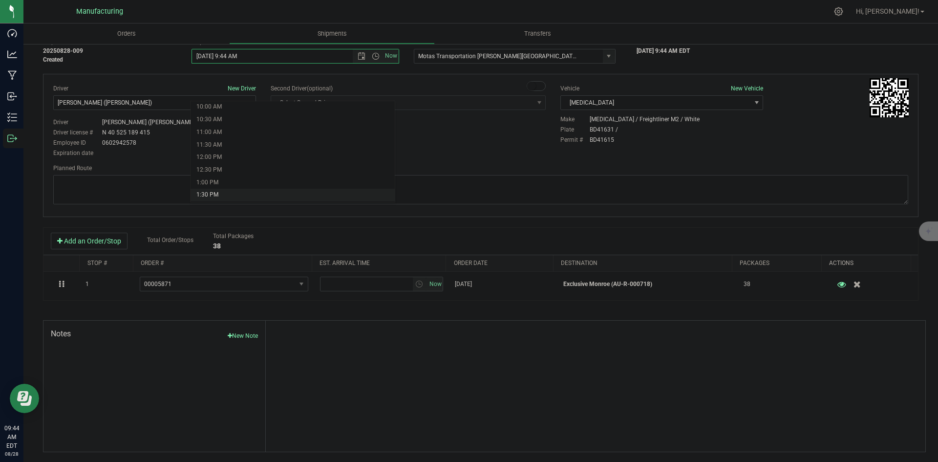
scroll to position [293, 0]
click at [216, 164] on li "2:00 PM" at bounding box center [293, 167] width 204 height 13
type input "8/28/2025 2:00 PM"
click at [337, 158] on div "Driver New Driver Lloyd Neely (Motas) Select Driver Perry Black (JK Logix) Robe…" at bounding box center [481, 145] width 876 height 143
click at [621, 184] on textarea at bounding box center [480, 189] width 855 height 29
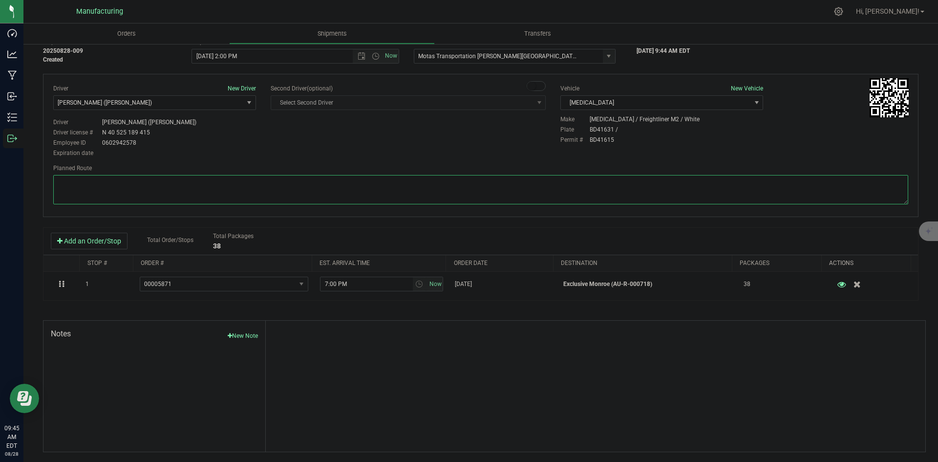
paste textarea "Head south 246 ft -- Turn right 325 ft -- Turn right 407 ft -- Turn right towar…"
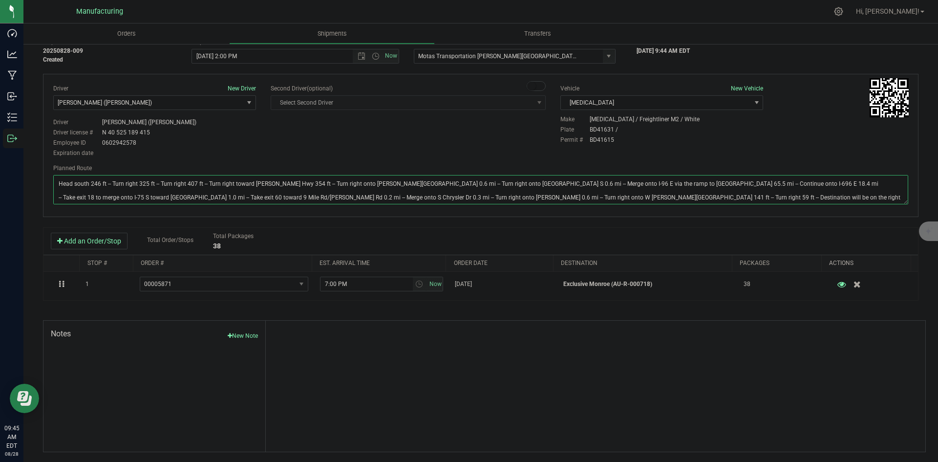
type textarea "Head south 246 ft -- Turn right 325 ft -- Turn right 407 ft -- Turn right towar…"
drag, startPoint x: 462, startPoint y: 145, endPoint x: 536, endPoint y: 129, distance: 75.0
click at [464, 145] on div "Driver New Driver Lloyd Neely (Motas) Select Driver Perry Black (JK Logix) Robe…" at bounding box center [481, 121] width 870 height 75
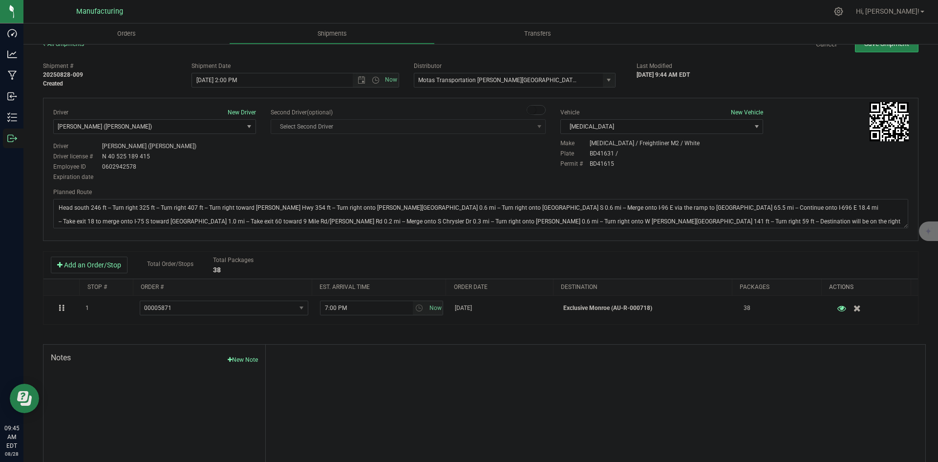
scroll to position [0, 0]
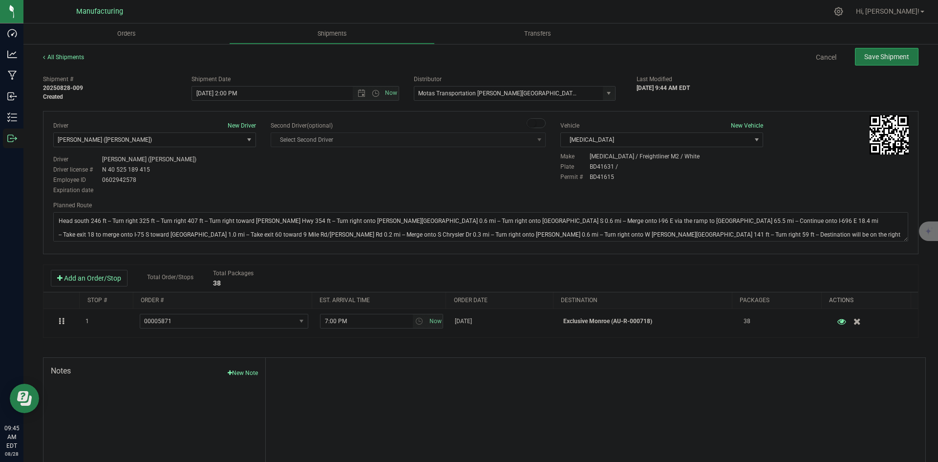
click at [879, 61] on button "Save Shipment" at bounding box center [887, 57] width 64 height 18
type input "8/28/2025 6:00 PM"
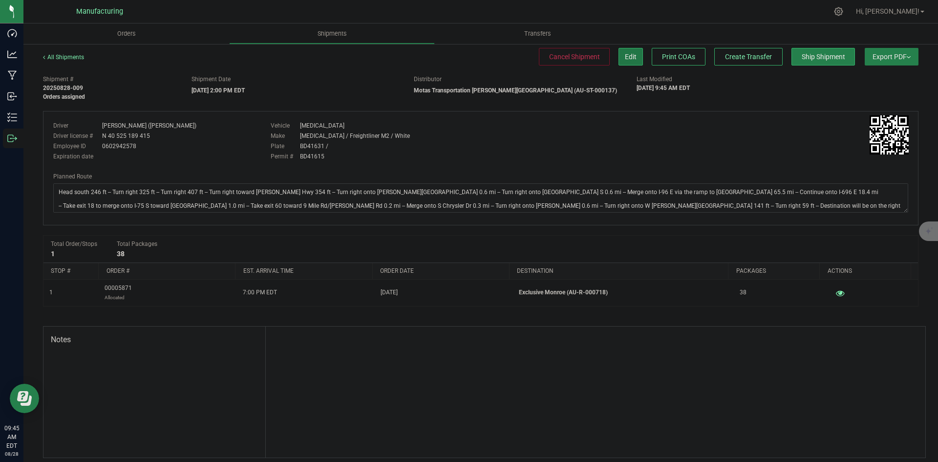
click at [625, 61] on span "Edit" at bounding box center [631, 57] width 12 height 8
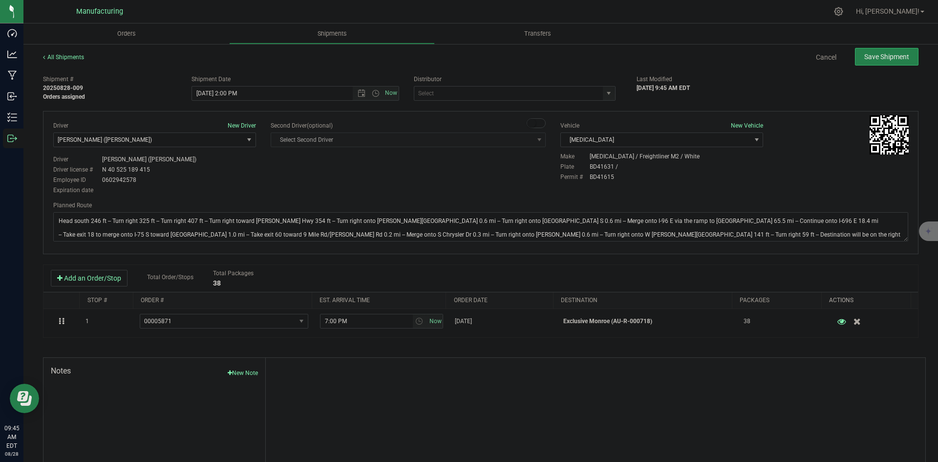
type input "Motas Transportation [PERSON_NAME][GEOGRAPHIC_DATA] (AU-ST-000137)"
click at [864, 55] on span "Save Shipment" at bounding box center [886, 57] width 45 height 8
type input "8/28/2025 6:00 PM"
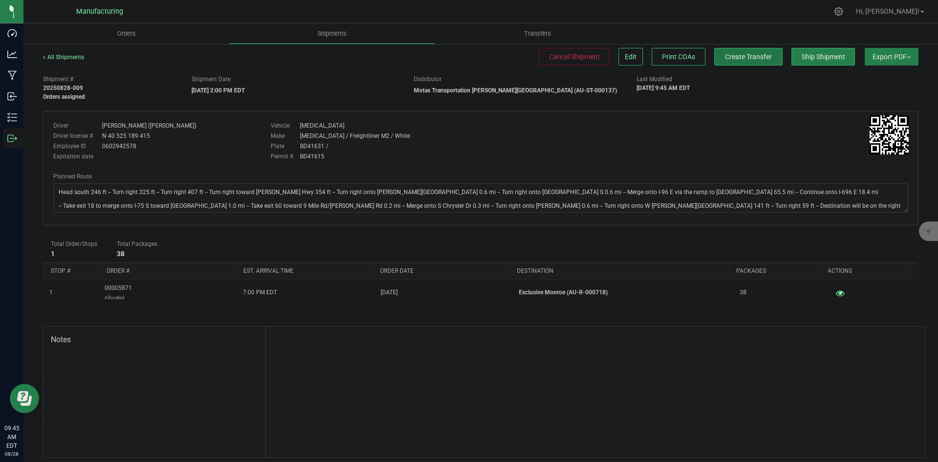
click at [730, 58] on span "Create Transfer" at bounding box center [748, 57] width 47 height 8
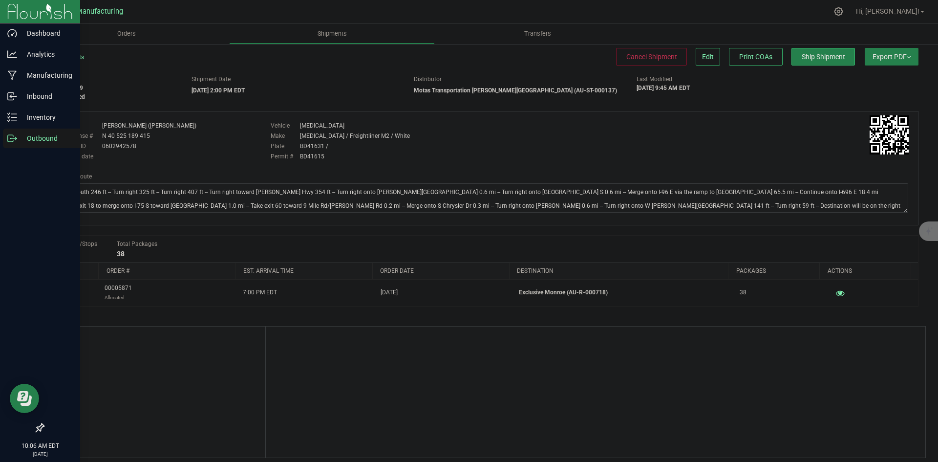
click at [10, 135] on icon at bounding box center [12, 138] width 10 height 10
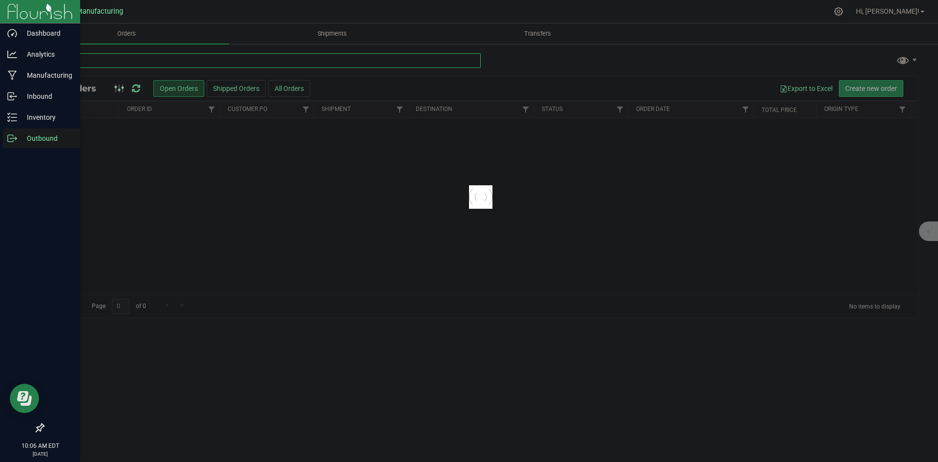
click at [136, 55] on input "text" at bounding box center [262, 60] width 438 height 15
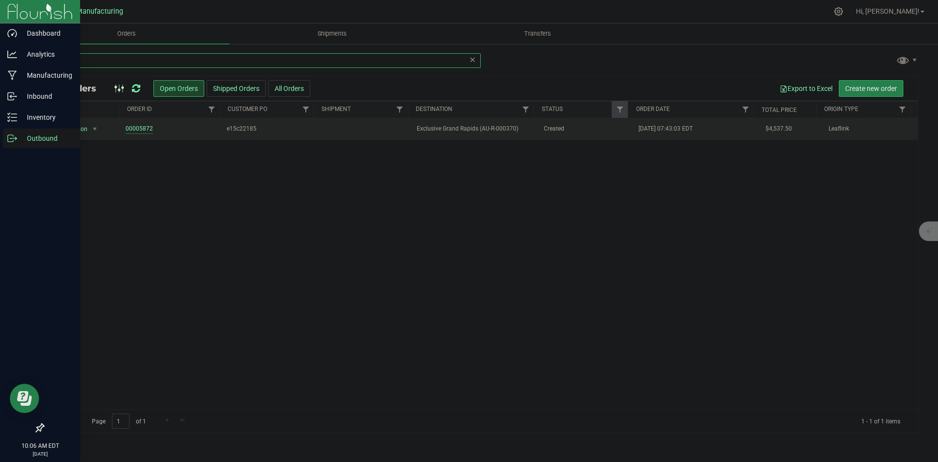
type input "370"
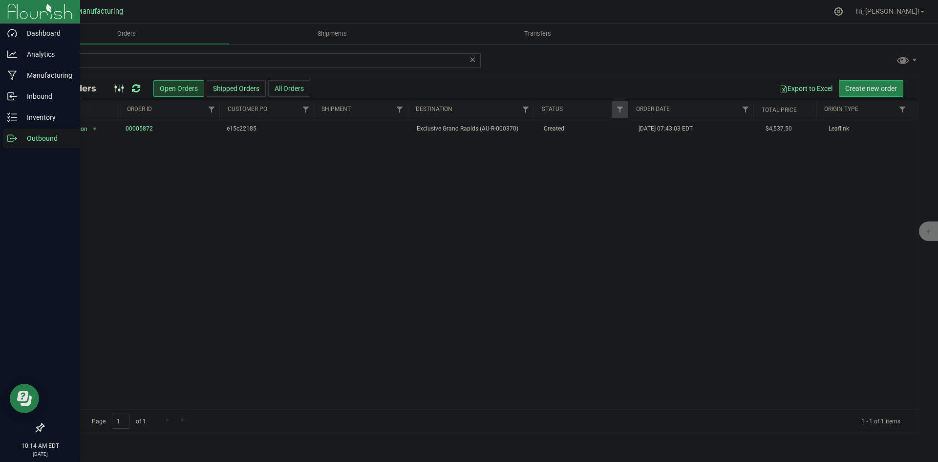
click at [133, 89] on icon at bounding box center [136, 89] width 8 height 10
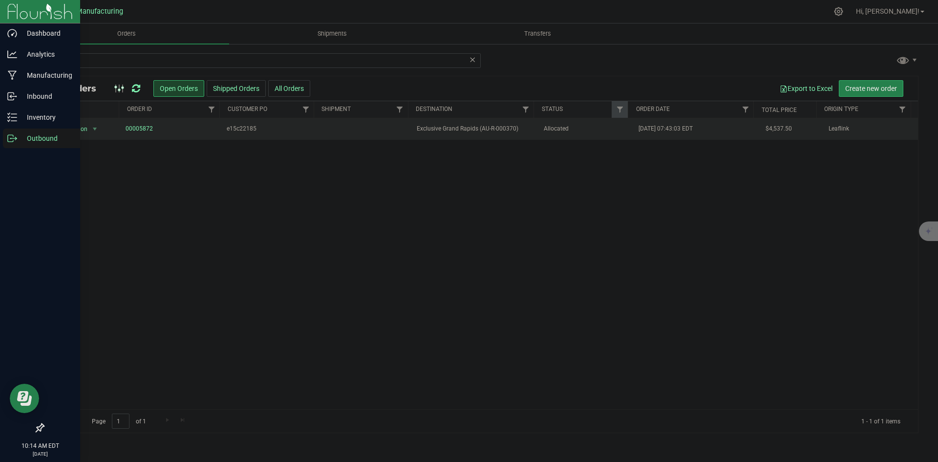
click at [487, 125] on span "Exclusive Grand Rapids (AU-R-000370)" at bounding box center [474, 128] width 115 height 9
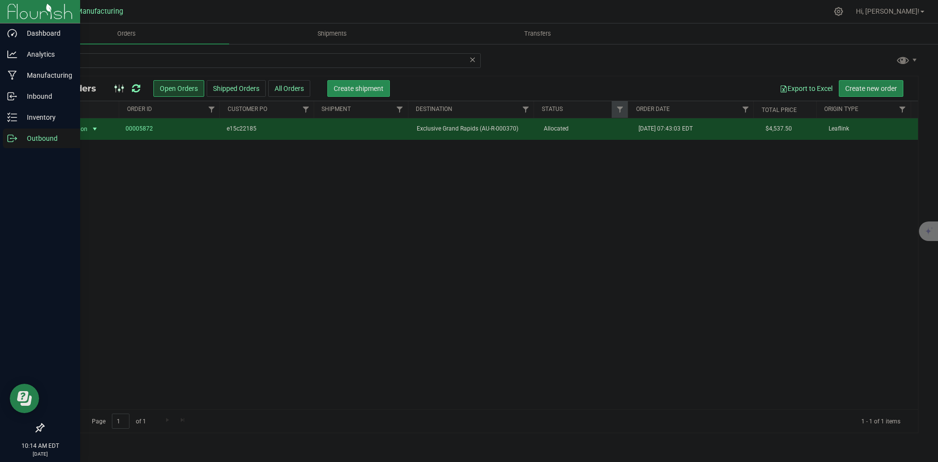
click at [354, 88] on span "Create shipment" at bounding box center [359, 89] width 50 height 8
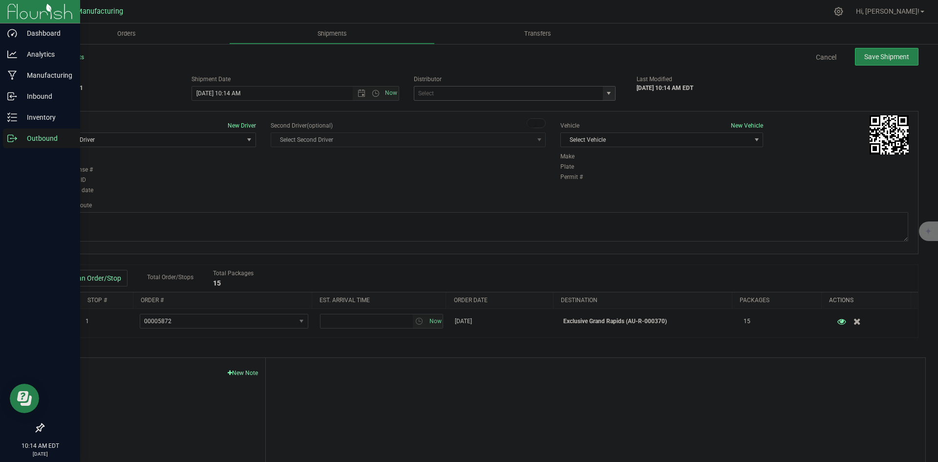
click at [605, 94] on span "select" at bounding box center [609, 93] width 8 height 8
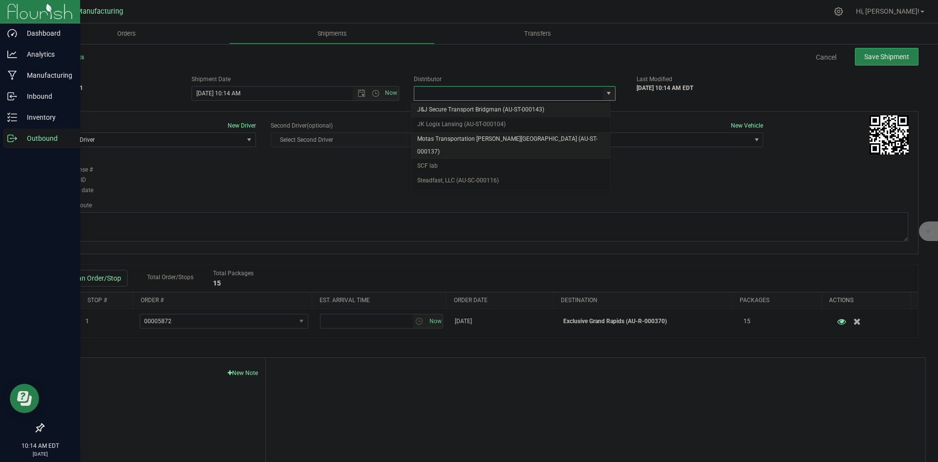
click at [469, 135] on li "Motas Transportation [PERSON_NAME][GEOGRAPHIC_DATA] (AU-ST-000137)" at bounding box center [510, 145] width 199 height 27
type input "Motas Transportation [PERSON_NAME][GEOGRAPHIC_DATA] (AU-ST-000137)"
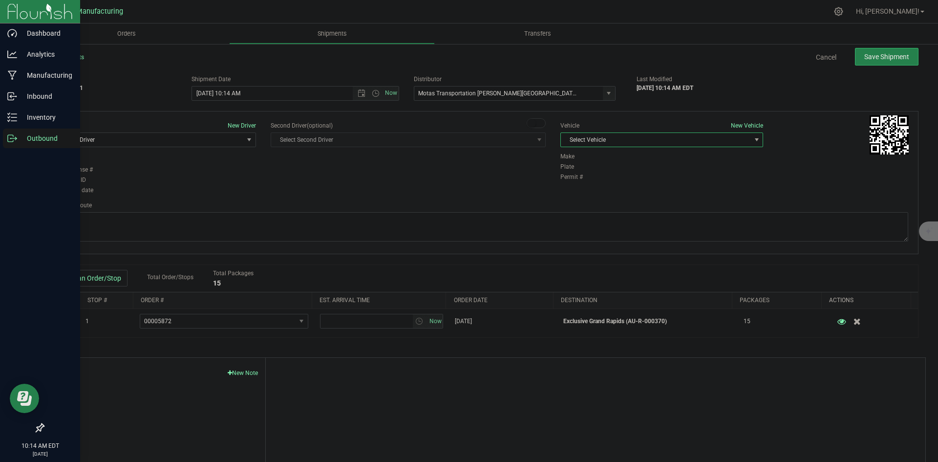
click at [626, 135] on span "Select Vehicle" at bounding box center [656, 140] width 190 height 14
click at [582, 181] on li "T3" at bounding box center [657, 185] width 200 height 15
click at [211, 135] on span "Select Driver" at bounding box center [149, 140] width 190 height 14
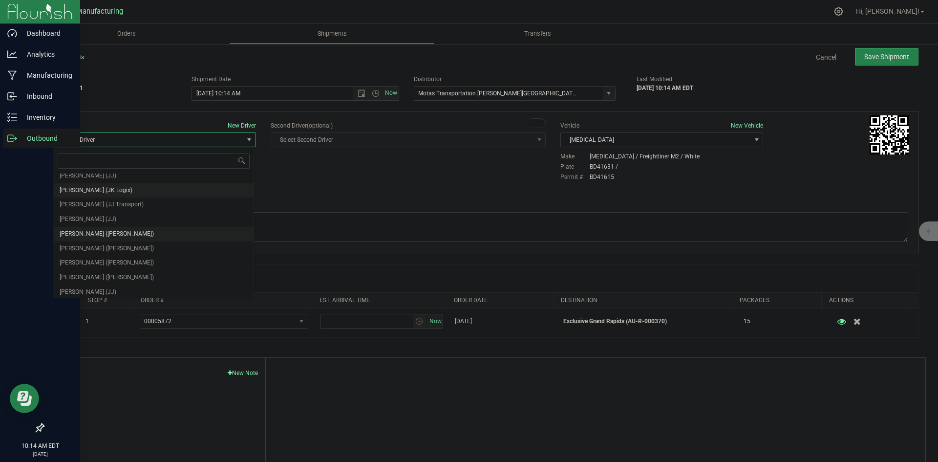
scroll to position [51, 0]
click at [100, 226] on span "Lloyd Neely (Motas)" at bounding box center [107, 231] width 94 height 13
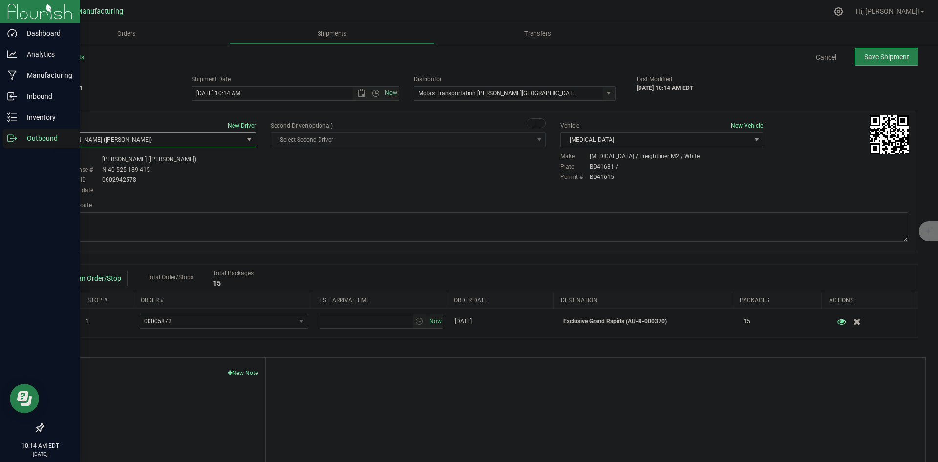
click at [225, 183] on div "Driver Lloyd Neely (Motas) Driver license # N 40 525 189 415 Employee ID 060294…" at bounding box center [154, 175] width 203 height 40
click at [372, 92] on span "Open the time view" at bounding box center [376, 93] width 8 height 8
click at [216, 169] on li "2:00 PM" at bounding box center [293, 167] width 204 height 13
type input "8/28/2025 2:00 PM"
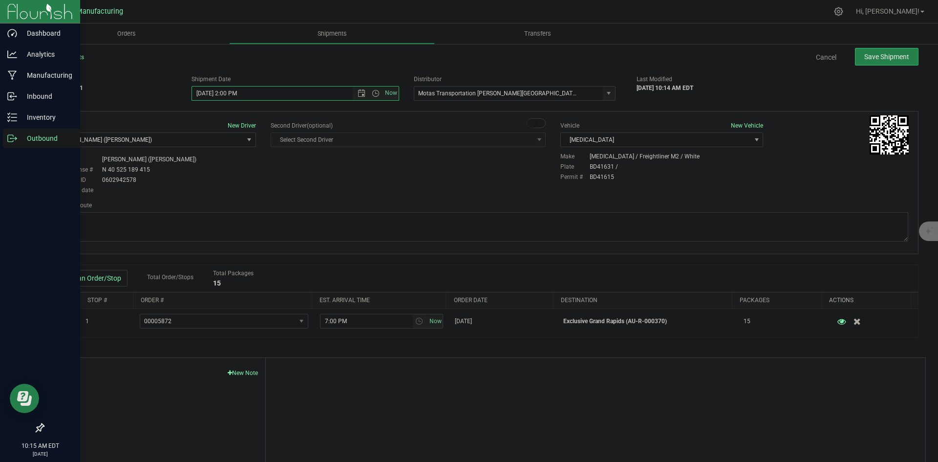
click at [363, 182] on div "Driver New Driver Lloyd Neely (Motas) Select Driver Perry Black (JK Logix) Robe…" at bounding box center [481, 158] width 870 height 75
drag, startPoint x: 470, startPoint y: 222, endPoint x: 471, endPoint y: 215, distance: 7.0
click at [471, 221] on textarea at bounding box center [480, 226] width 855 height 29
paste textarea "c22185"
type textarea "c22185"
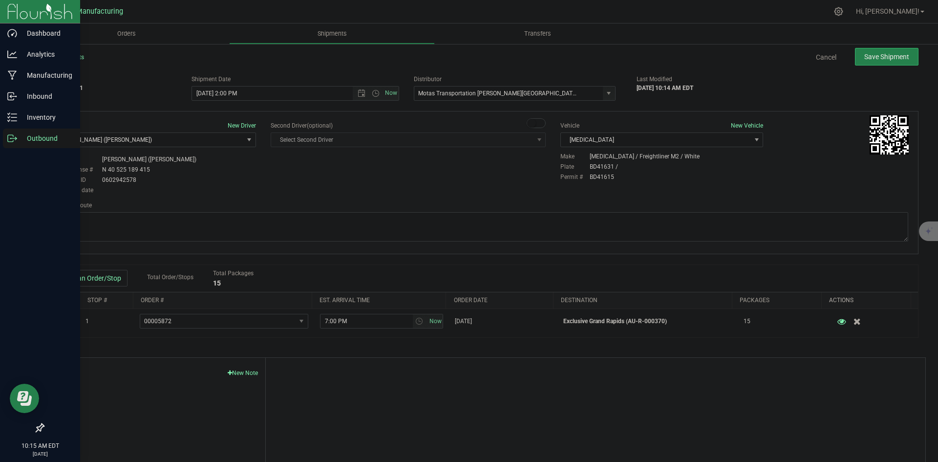
drag, startPoint x: 489, startPoint y: 180, endPoint x: 556, endPoint y: 156, distance: 71.1
click at [490, 180] on div "Driver New Driver Lloyd Neely (Motas) Select Driver Perry Black (JK Logix) Robe…" at bounding box center [481, 158] width 870 height 75
drag, startPoint x: 133, startPoint y: 212, endPoint x: 96, endPoint y: 225, distance: 39.0
click at [83, 226] on div "Planned Route" at bounding box center [480, 222] width 855 height 43
drag, startPoint x: 107, startPoint y: 221, endPoint x: 55, endPoint y: 220, distance: 51.8
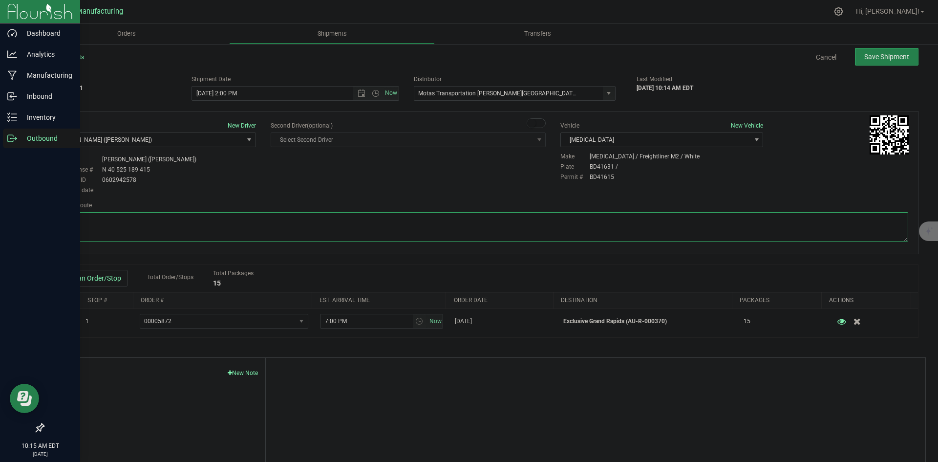
click at [55, 220] on textarea at bounding box center [480, 226] width 855 height 29
click at [316, 222] on textarea at bounding box center [480, 226] width 855 height 29
paste textarea "c22185"
type textarea "c22185"
drag, startPoint x: 339, startPoint y: 193, endPoint x: 356, endPoint y: 188, distance: 17.3
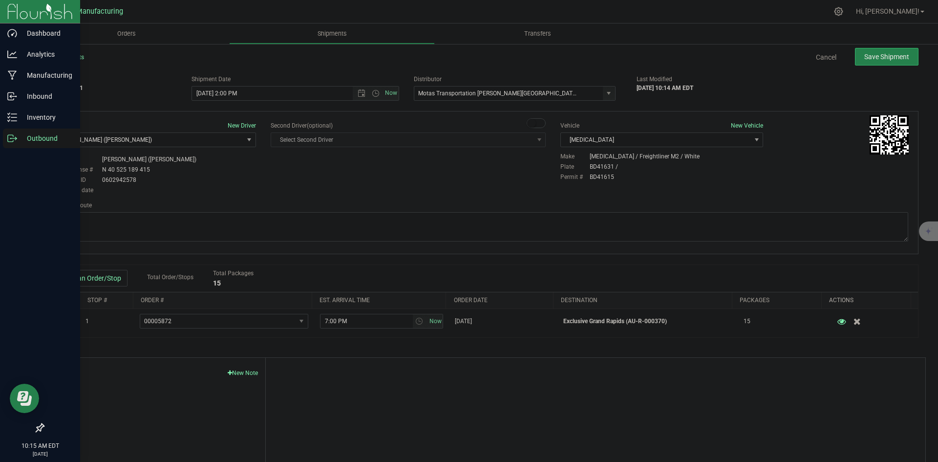
click at [341, 193] on div "Driver New Driver Lloyd Neely (Motas) Select Driver Perry Black (JK Logix) Robe…" at bounding box center [481, 158] width 870 height 75
drag, startPoint x: 78, startPoint y: 223, endPoint x: 8, endPoint y: 222, distance: 69.9
click at [2, 223] on div "Dashboard Analytics Manufacturing Inbound Inventory Outbound 10:15 AM EDT 08/28…" at bounding box center [469, 231] width 938 height 462
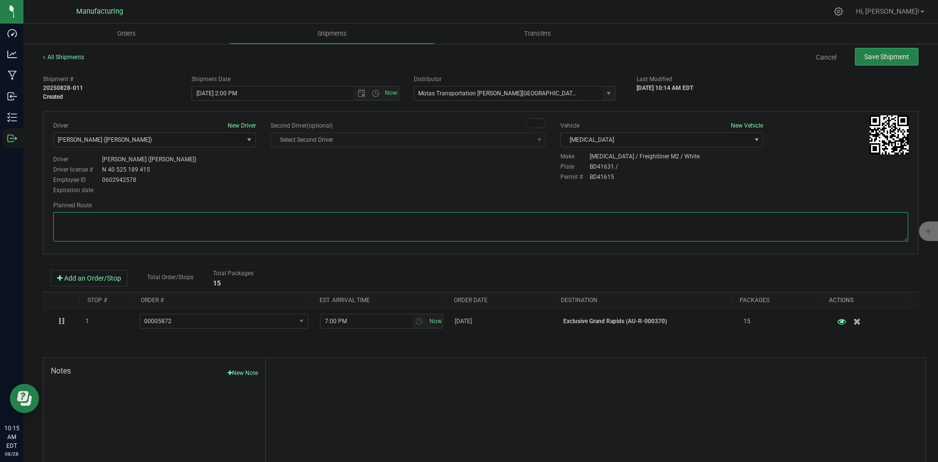
click at [294, 227] on textarea at bounding box center [480, 226] width 855 height 29
paste textarea "Head south 246 ft -- Turn right 325 ft -- Turn right 407 ft -- Turn right towar…"
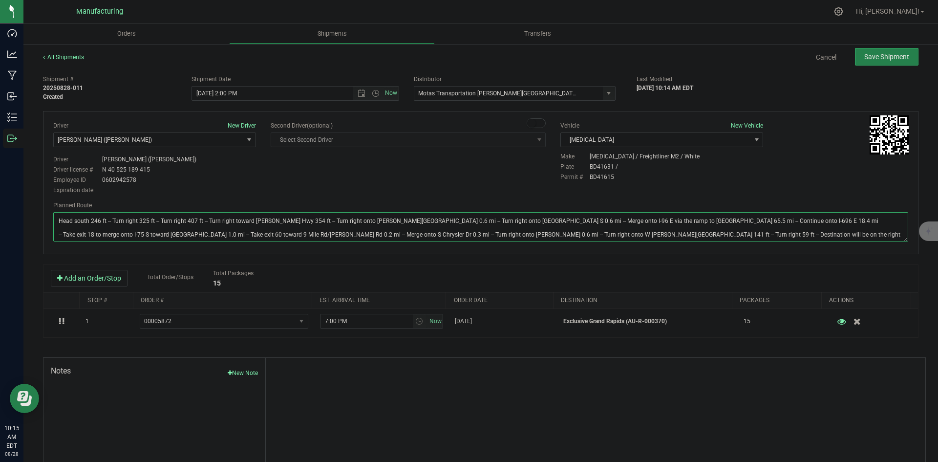
type textarea "Head south 246 ft -- Turn right 325 ft -- Turn right 407 ft -- Turn right towar…"
drag, startPoint x: 337, startPoint y: 189, endPoint x: 345, endPoint y: 184, distance: 9.5
click at [347, 188] on div "Driver New Driver Lloyd Neely (Motas) Select Driver Perry Black (JK Logix) Robe…" at bounding box center [481, 158] width 870 height 75
click at [871, 54] on span "Save Shipment" at bounding box center [886, 57] width 45 height 8
type input "8/28/2025 6:00 PM"
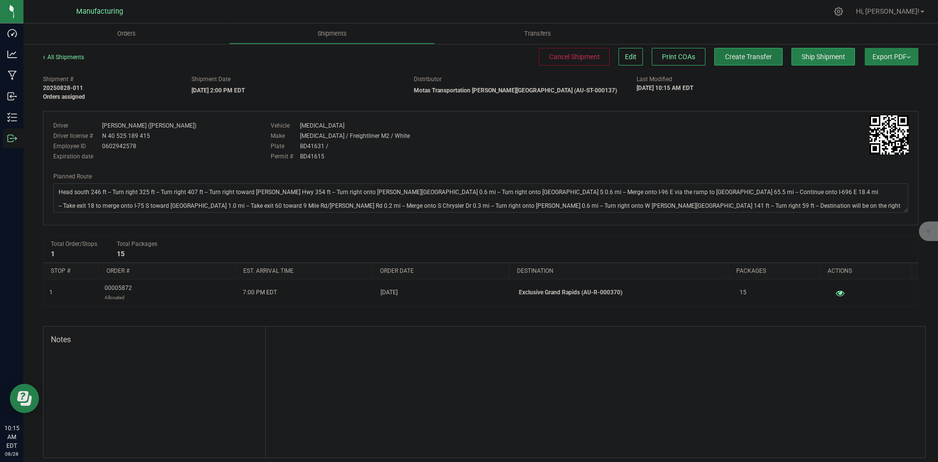
click at [757, 59] on span "Create Transfer" at bounding box center [748, 57] width 47 height 8
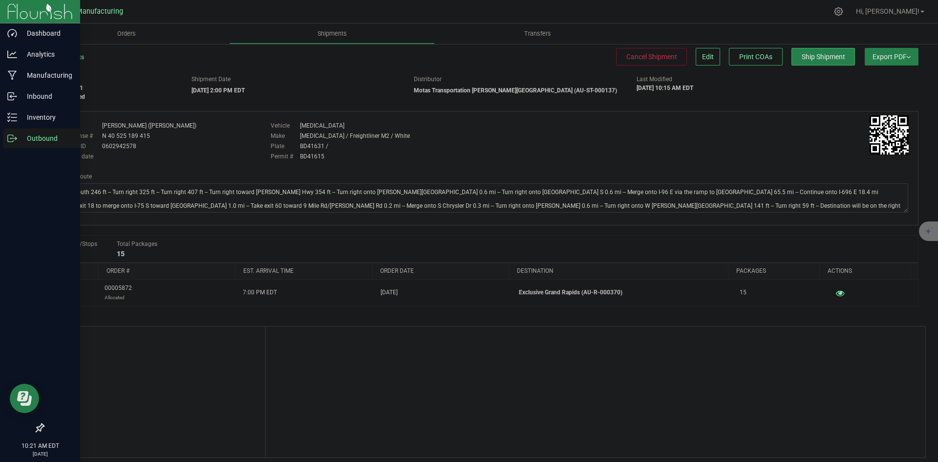
click at [15, 131] on div "Outbound" at bounding box center [41, 139] width 77 height 20
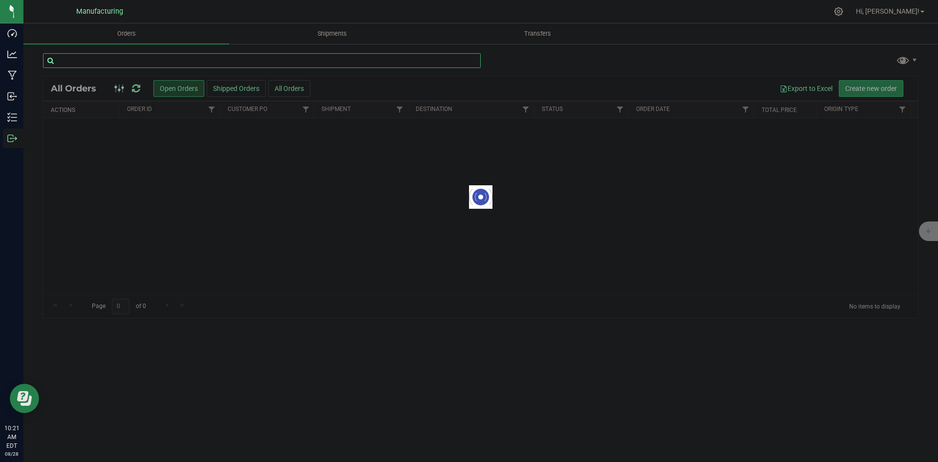
click at [124, 59] on input "text" at bounding box center [262, 60] width 438 height 15
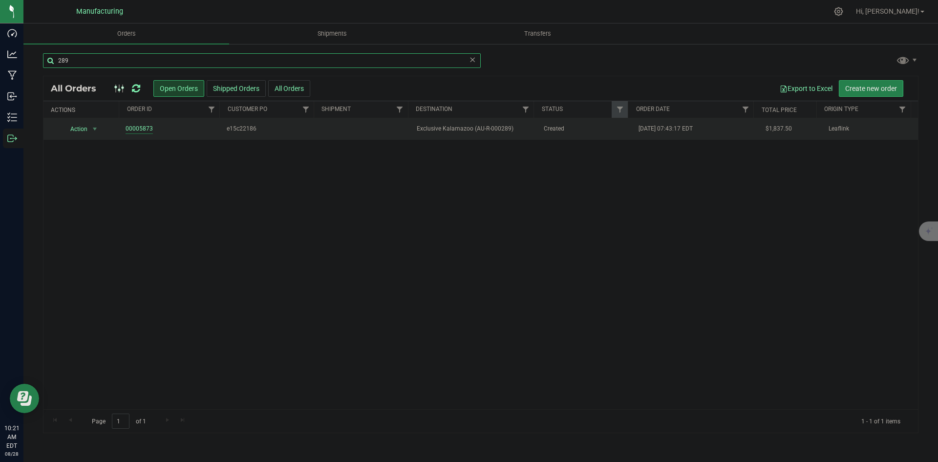
type input "289"
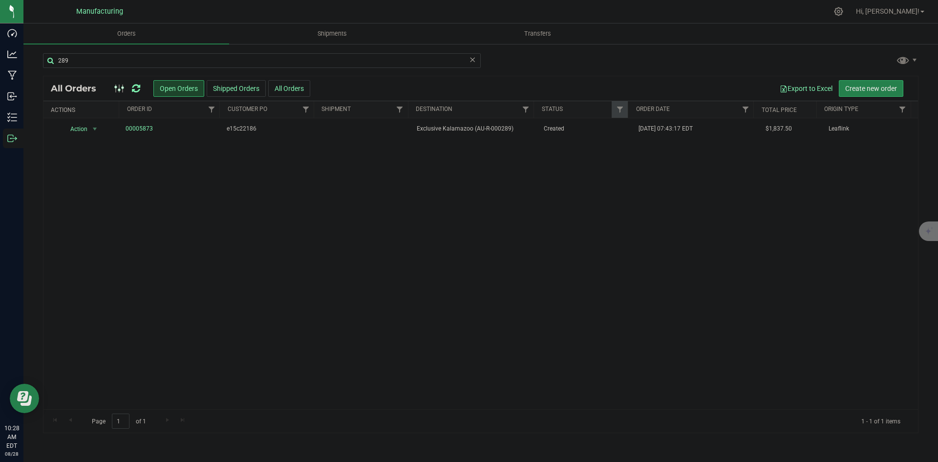
click at [137, 87] on icon at bounding box center [136, 89] width 8 height 10
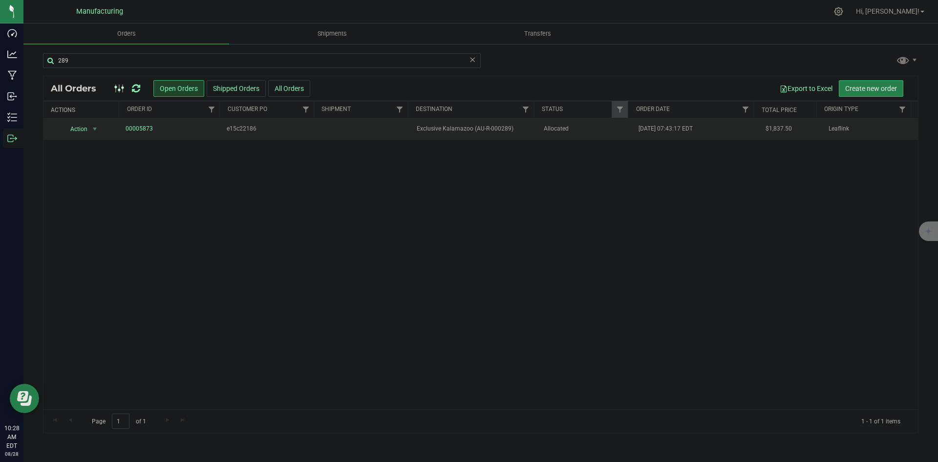
click at [565, 132] on span "Allocated" at bounding box center [586, 128] width 84 height 9
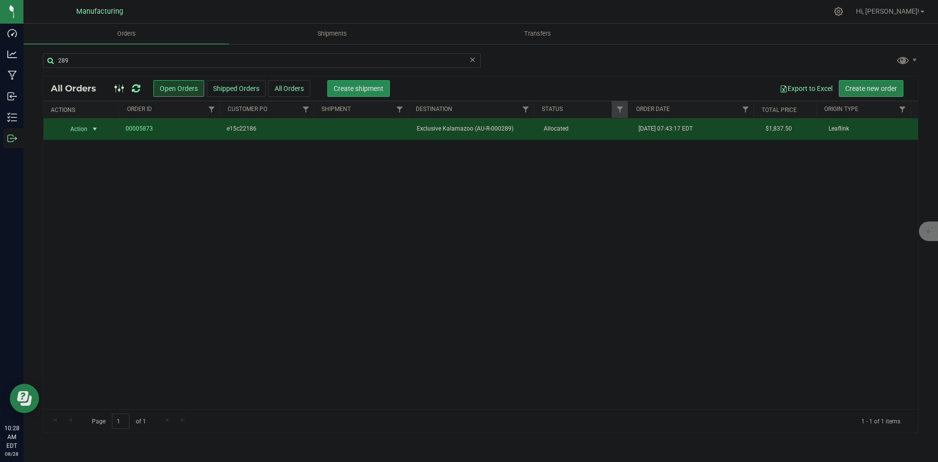
click at [367, 91] on span "Create shipment" at bounding box center [359, 89] width 50 height 8
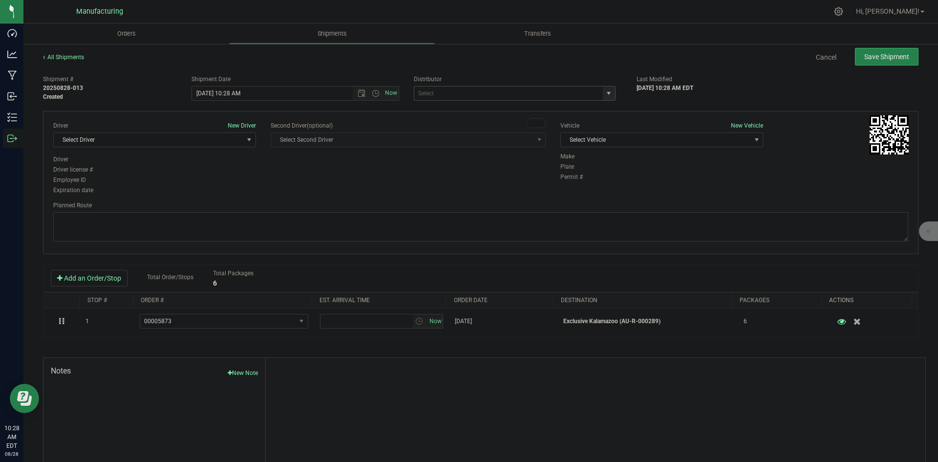
click at [605, 95] on span "select" at bounding box center [609, 93] width 8 height 8
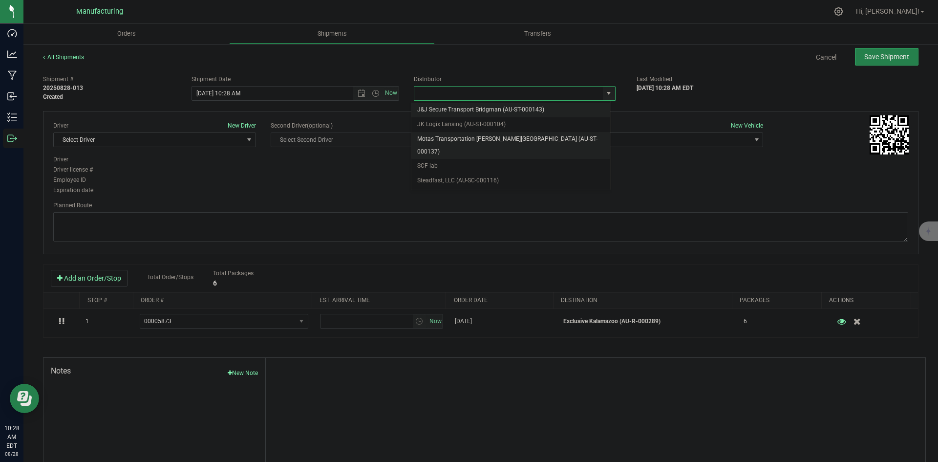
click at [463, 138] on li "Motas Transportation [PERSON_NAME][GEOGRAPHIC_DATA] (AU-ST-000137)" at bounding box center [510, 145] width 199 height 27
type input "Motas Transportation [PERSON_NAME][GEOGRAPHIC_DATA] (AU-ST-000137)"
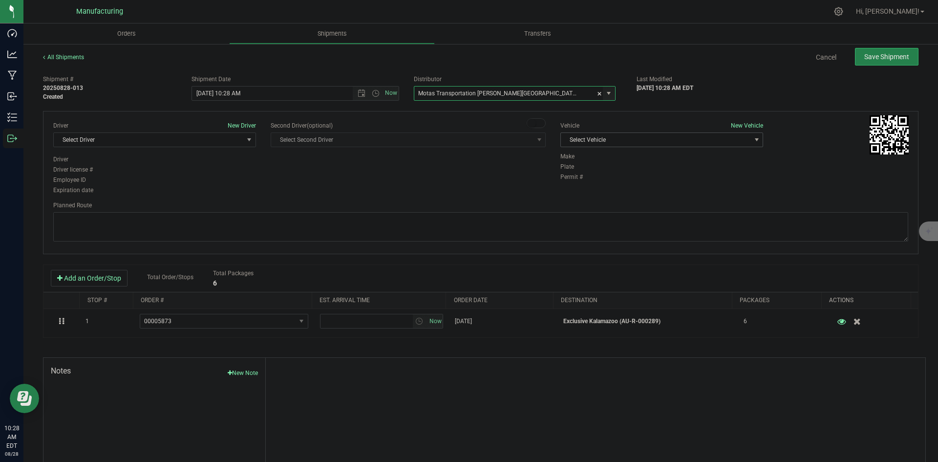
click at [663, 142] on span "Select Vehicle" at bounding box center [656, 140] width 190 height 14
click at [578, 184] on li "T3" at bounding box center [657, 185] width 200 height 15
click at [232, 141] on span "Select Driver" at bounding box center [149, 140] width 190 height 14
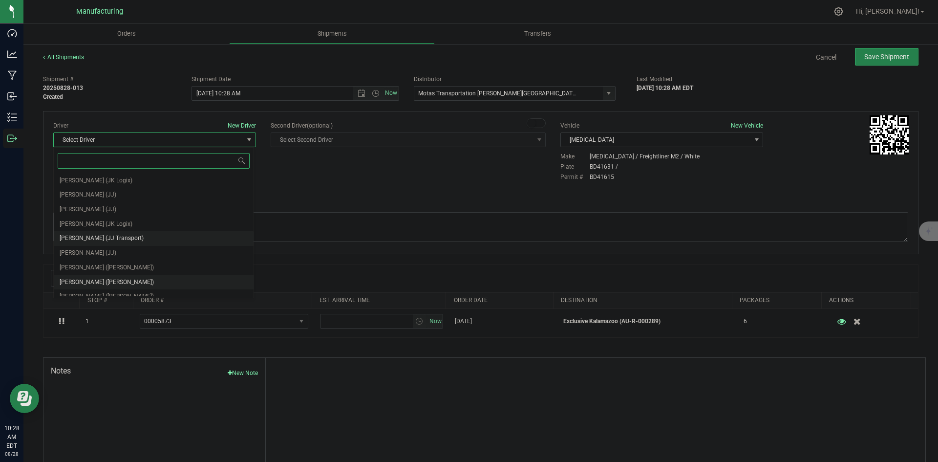
scroll to position [51, 0]
click at [86, 229] on span "Lloyd Neely (Motas)" at bounding box center [107, 231] width 94 height 13
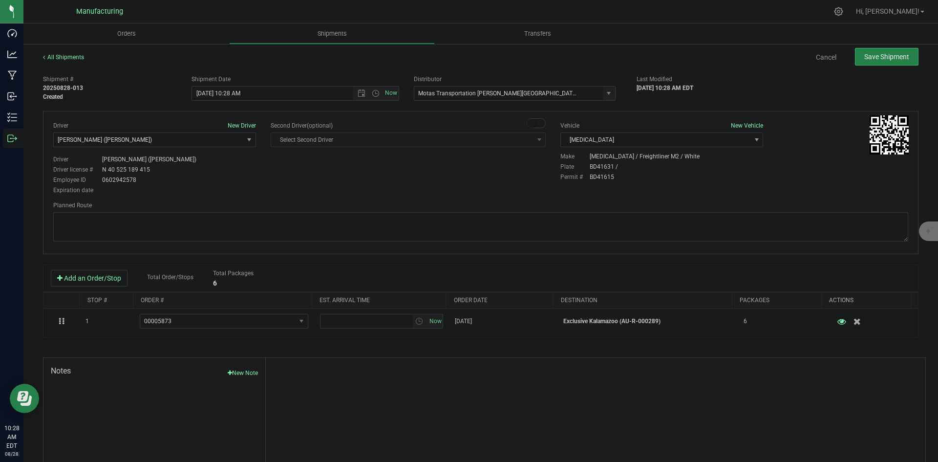
click at [273, 192] on div "Driver New Driver Lloyd Neely (Motas) Select Driver Perry Black (JK Logix) Robe…" at bounding box center [481, 158] width 870 height 75
drag, startPoint x: 533, startPoint y: 232, endPoint x: 528, endPoint y: 225, distance: 8.8
click at [533, 232] on textarea at bounding box center [480, 226] width 855 height 29
paste textarea "Head south 246 ft -- Turn right 325 ft -- Turn right 407 ft -- Turn right towar…"
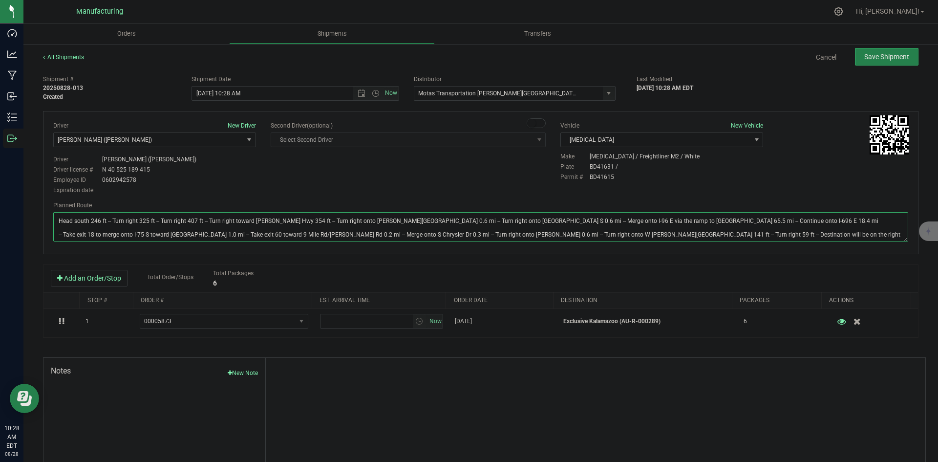
type textarea "Head south 246 ft -- Turn right 325 ft -- Turn right 407 ft -- Turn right towar…"
click at [505, 176] on div "Driver New Driver Lloyd Neely (Motas) Select Driver Perry Black (JK Logix) Robe…" at bounding box center [481, 158] width 870 height 75
click at [870, 62] on button "Save Shipment" at bounding box center [887, 57] width 64 height 18
click at [372, 95] on span "Open the time view" at bounding box center [376, 93] width 8 height 8
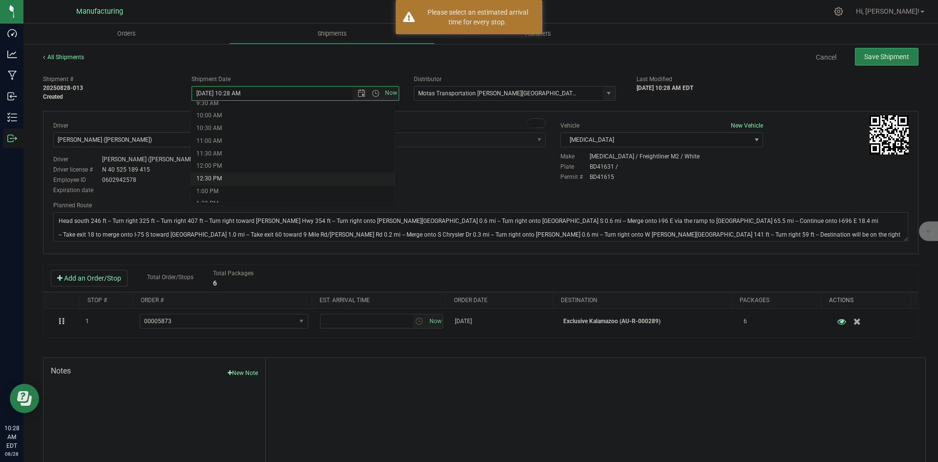
scroll to position [293, 0]
drag, startPoint x: 215, startPoint y: 165, endPoint x: 252, endPoint y: 168, distance: 36.3
click at [216, 165] on li "2:00 PM" at bounding box center [293, 167] width 204 height 13
drag, startPoint x: 363, startPoint y: 178, endPoint x: 371, endPoint y: 173, distance: 9.6
click at [364, 178] on div "Driver New Driver Lloyd Neely (Motas) Select Driver Perry Black (JK Logix) Robe…" at bounding box center [481, 158] width 870 height 75
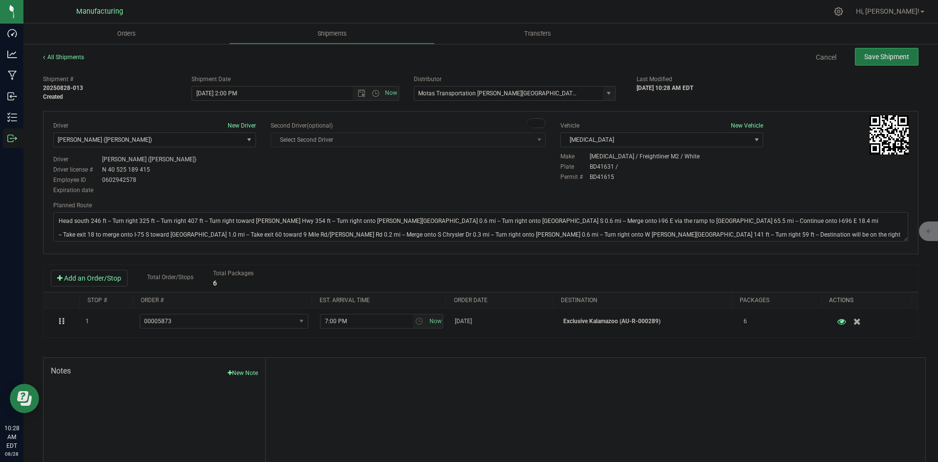
click at [875, 64] on button "Save Shipment" at bounding box center [887, 57] width 64 height 18
type input "8/28/2025 6:00 PM"
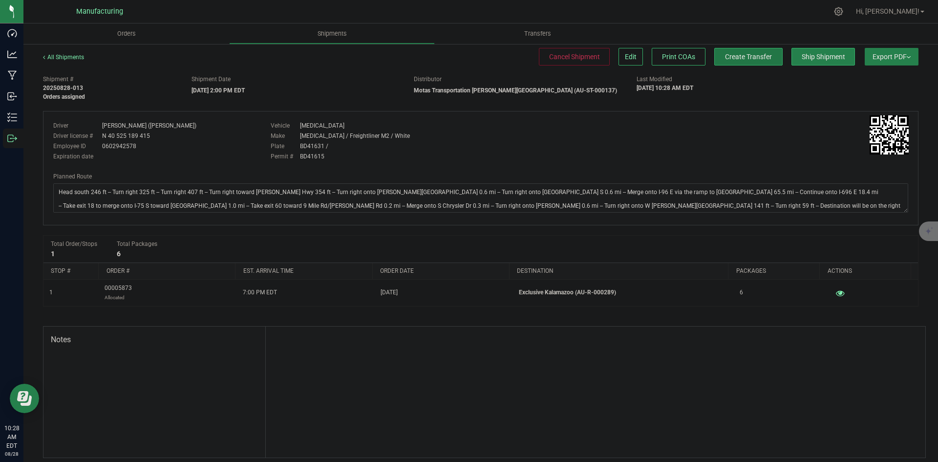
click at [732, 60] on span "Create Transfer" at bounding box center [748, 57] width 47 height 8
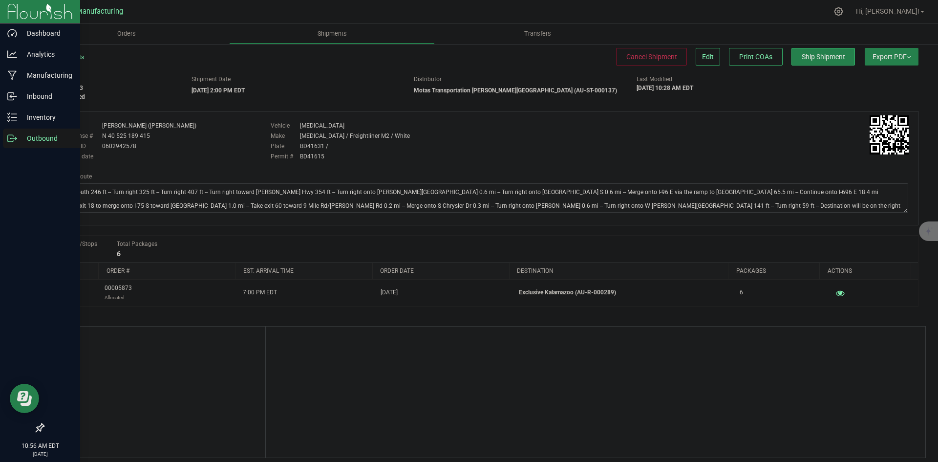
click at [4, 140] on div "Outbound" at bounding box center [41, 139] width 77 height 20
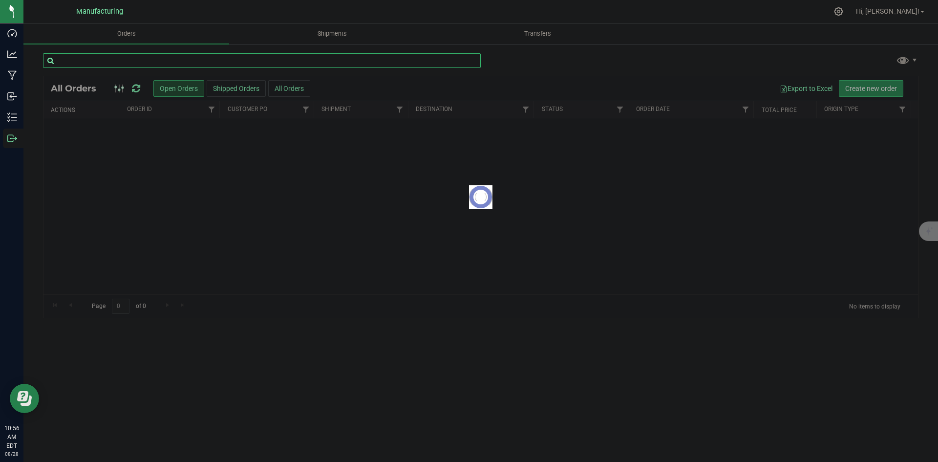
click at [84, 59] on input "text" at bounding box center [262, 60] width 438 height 15
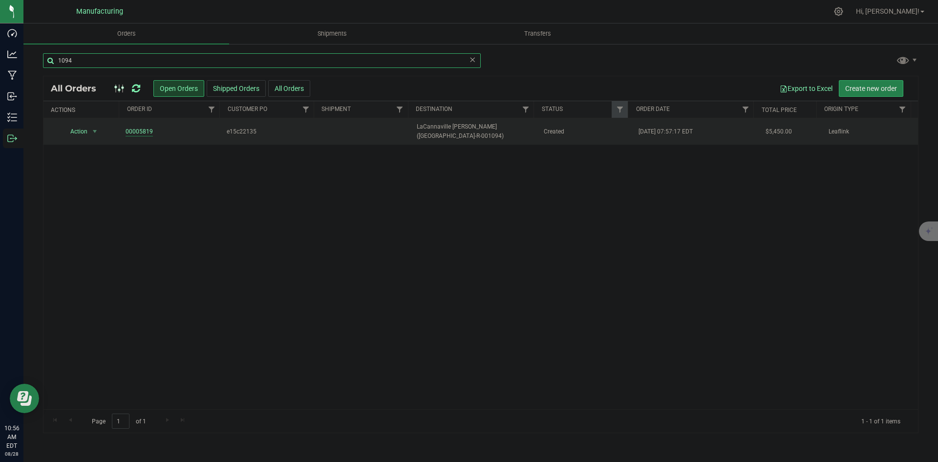
type input "1094"
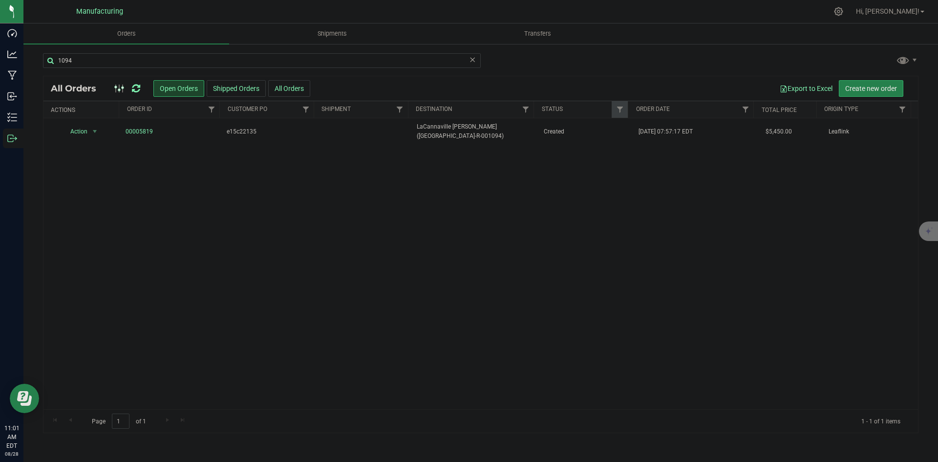
click at [137, 86] on icon at bounding box center [136, 89] width 8 height 10
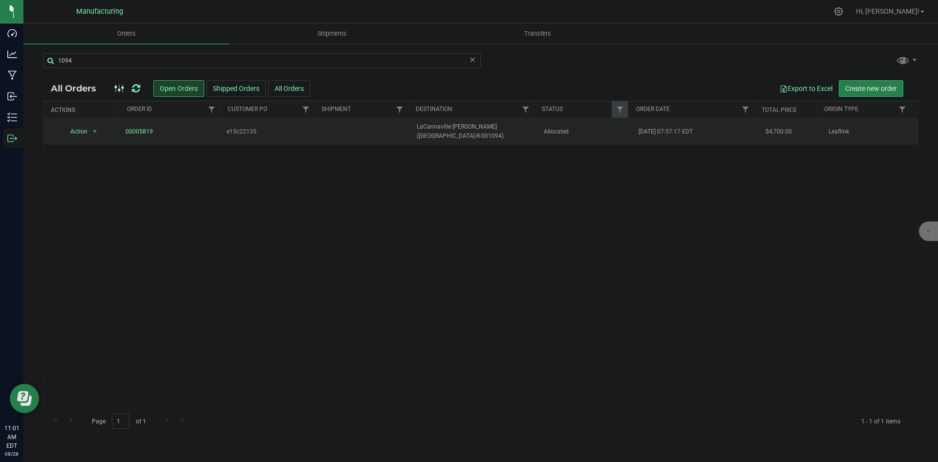
click at [526, 137] on td "LaCannaville Sanford (AU-R-001094)" at bounding box center [474, 131] width 127 height 26
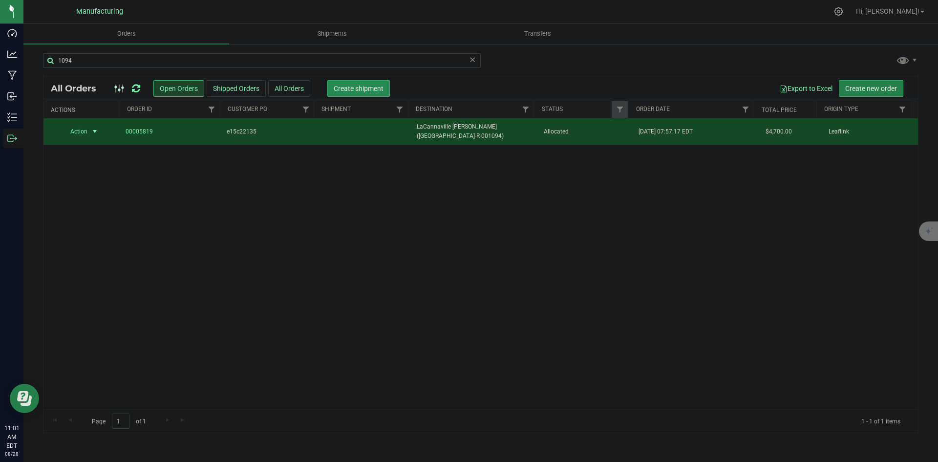
click at [357, 87] on span "Create shipment" at bounding box center [359, 89] width 50 height 8
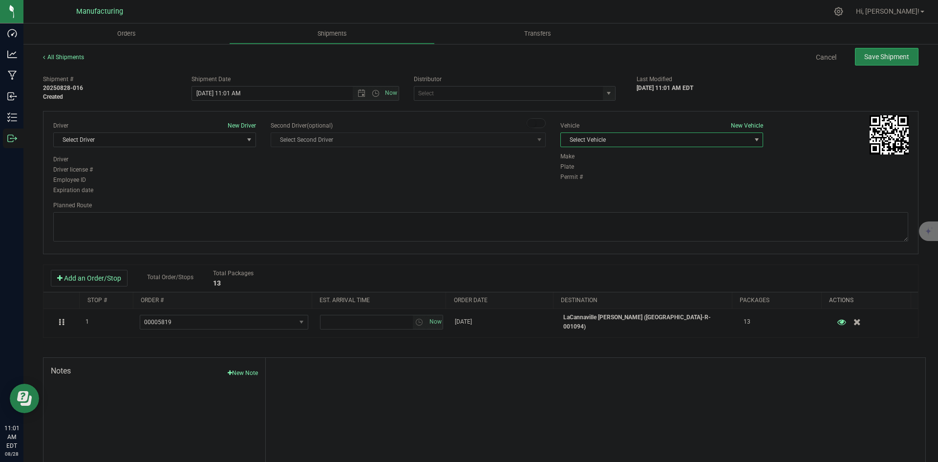
click at [649, 137] on span "Select Vehicle" at bounding box center [656, 140] width 190 height 14
click at [582, 181] on li "T3" at bounding box center [657, 185] width 200 height 15
click at [603, 100] on span "select" at bounding box center [609, 93] width 12 height 14
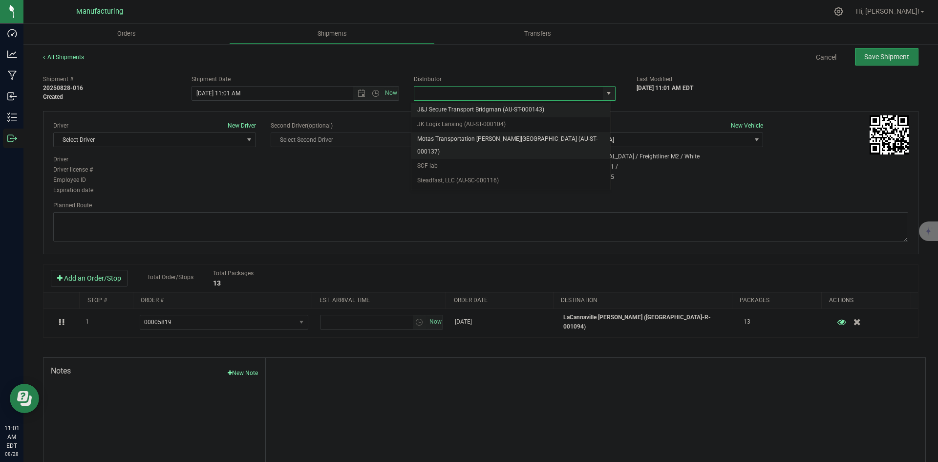
click at [495, 139] on li "Motas Transportation [PERSON_NAME][GEOGRAPHIC_DATA] (AU-ST-000137)" at bounding box center [510, 145] width 199 height 27
type input "Motas Transportation [PERSON_NAME][GEOGRAPHIC_DATA] (AU-ST-000137)"
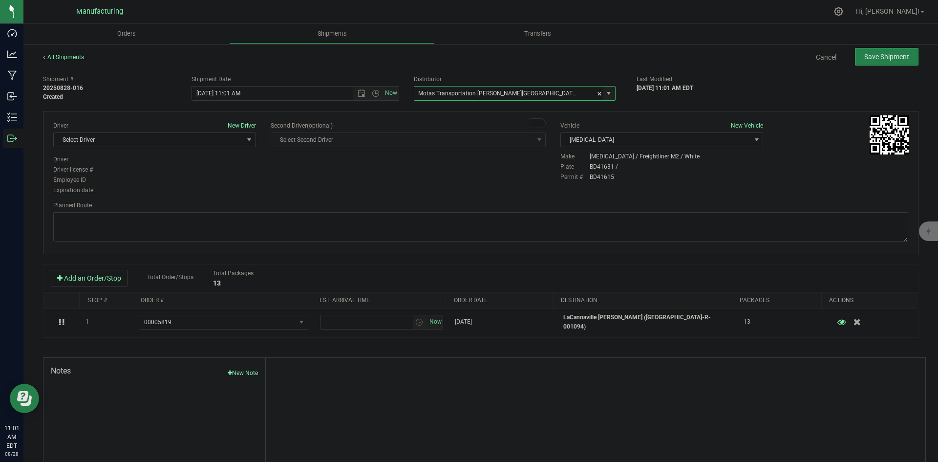
click at [233, 147] on div "Driver New Driver Select Driver Select Driver Perry Black (JK Logix) Robert Cle…" at bounding box center [154, 138] width 203 height 34
click at [222, 144] on span "Select Driver" at bounding box center [149, 140] width 190 height 14
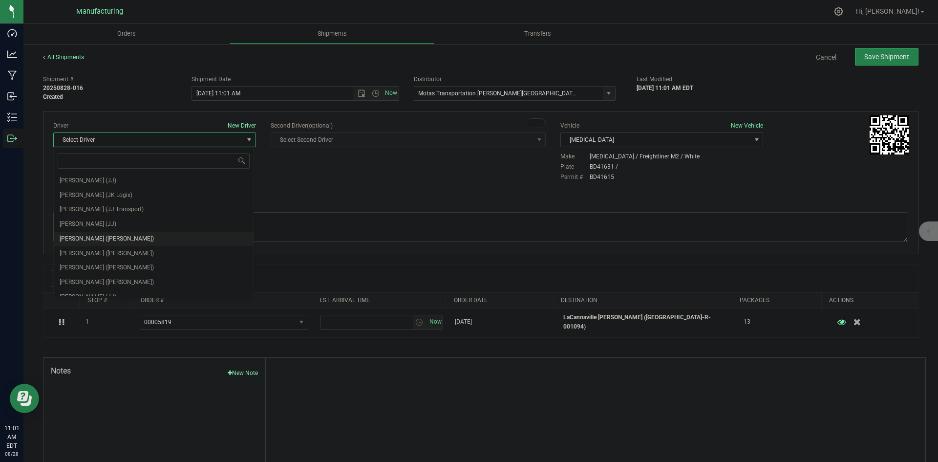
scroll to position [51, 0]
click at [113, 233] on li "Lloyd Neely (Motas)" at bounding box center [154, 231] width 200 height 15
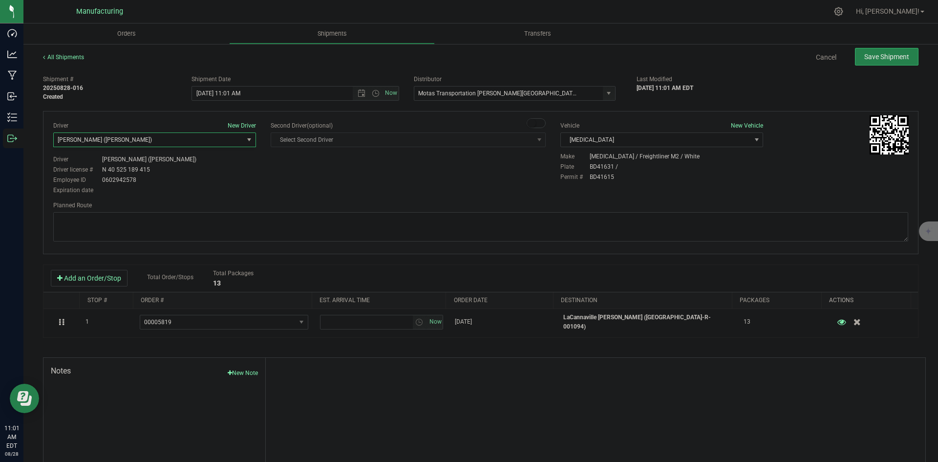
click at [245, 175] on div "Driver Lloyd Neely (Motas) Driver license # N 40 525 189 415 Employee ID 060294…" at bounding box center [154, 175] width 203 height 40
click at [372, 93] on span "Open the time view" at bounding box center [376, 93] width 8 height 8
click at [217, 163] on li "2:00 PM" at bounding box center [293, 167] width 204 height 13
type input "8/28/2025 2:00 PM"
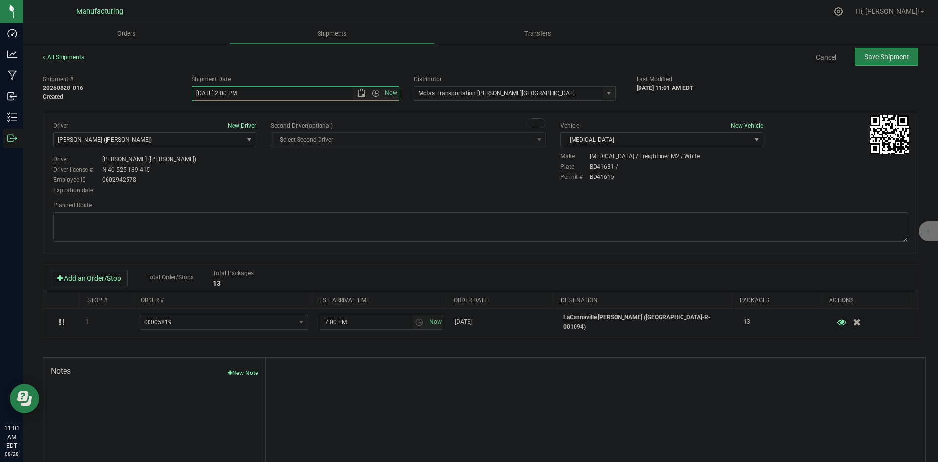
click at [275, 175] on div "Driver New Driver Lloyd Neely (Motas) Select Driver Perry Black (JK Logix) Robe…" at bounding box center [481, 158] width 870 height 75
click at [520, 221] on textarea at bounding box center [480, 226] width 855 height 29
paste textarea "Head south 246 ft -- Turn right 325 ft -- Turn right 407 ft -- Turn right towar…"
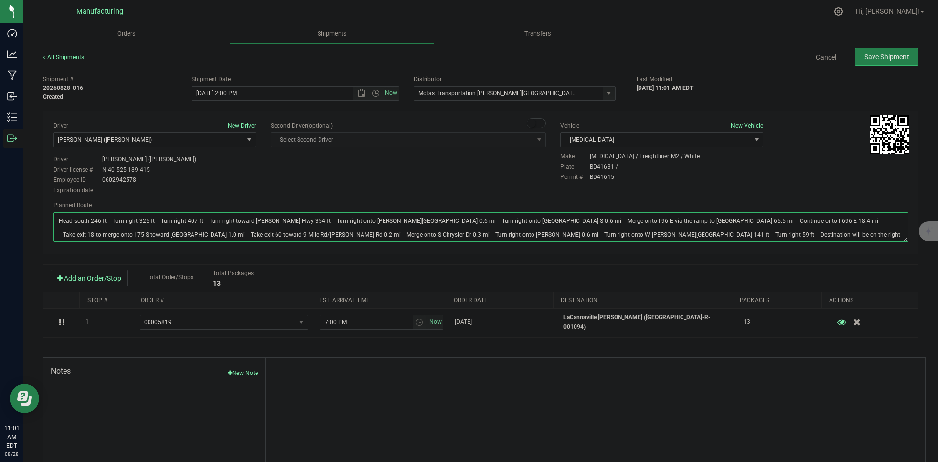
type textarea "Head south 246 ft -- Turn right 325 ft -- Turn right 407 ft -- Turn right towar…"
drag, startPoint x: 527, startPoint y: 171, endPoint x: 533, endPoint y: 169, distance: 6.4
click at [532, 169] on div "Driver New Driver Lloyd Neely (Motas) Select Driver Perry Black (JK Logix) Robe…" at bounding box center [481, 158] width 870 height 75
click at [864, 56] on span "Save Shipment" at bounding box center [886, 57] width 45 height 8
type input "8/28/2025 6:00 PM"
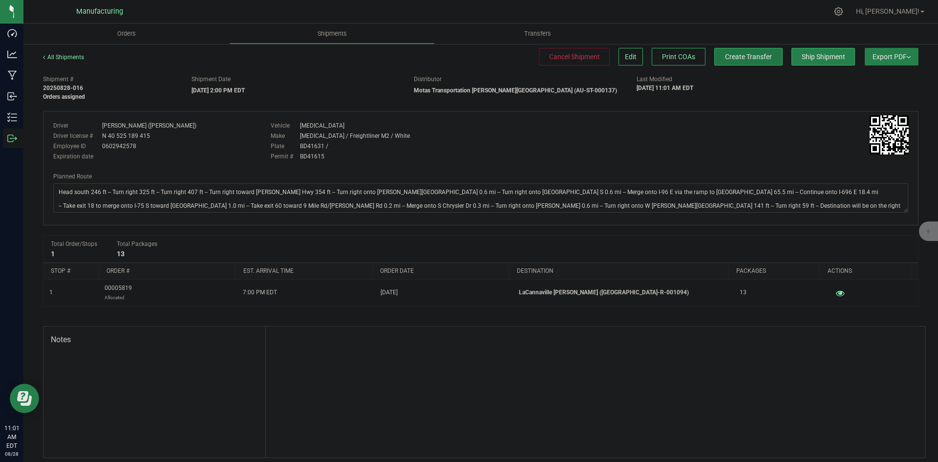
click at [745, 57] on span "Create Transfer" at bounding box center [748, 57] width 47 height 8
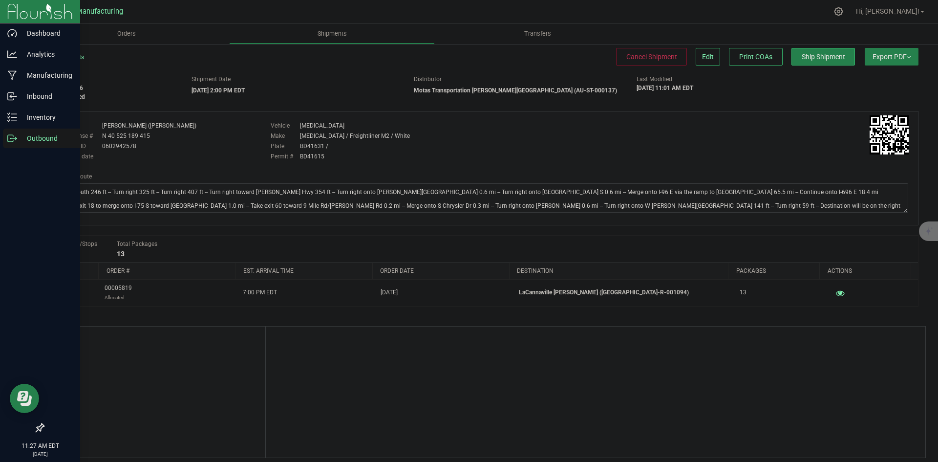
drag, startPoint x: 1, startPoint y: 135, endPoint x: 20, endPoint y: 134, distance: 18.1
click at [2, 135] on link "Outbound" at bounding box center [40, 139] width 80 height 21
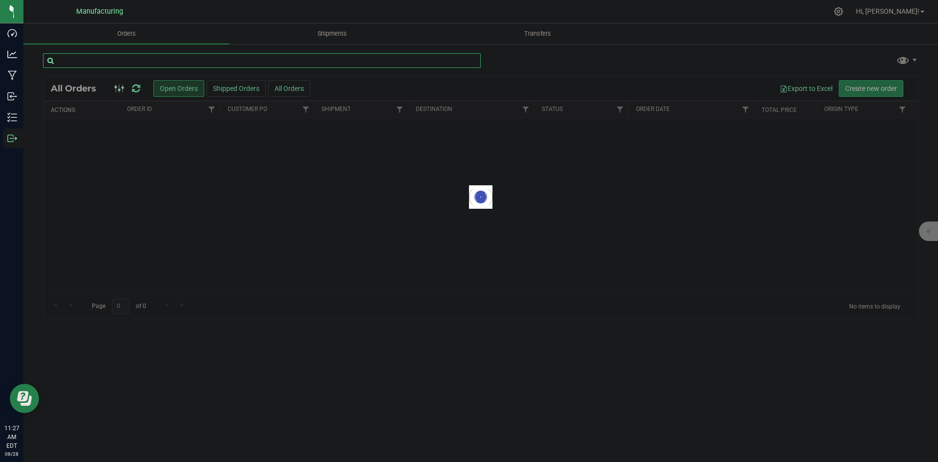
click at [104, 59] on input "text" at bounding box center [262, 60] width 438 height 15
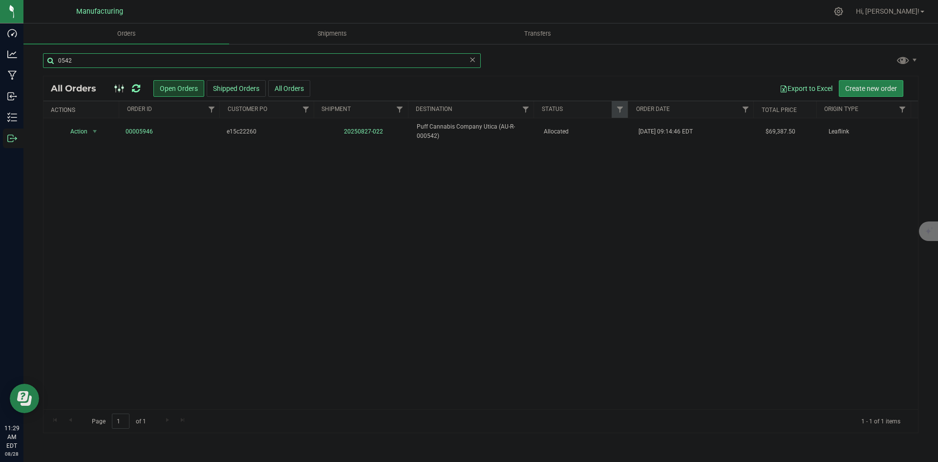
drag, startPoint x: 97, startPoint y: 60, endPoint x: 33, endPoint y: 66, distance: 64.4
click at [34, 66] on div "0542 All Orders Open Orders Shipped Orders All Orders Export to Excel Create ne…" at bounding box center [480, 243] width 915 height 400
drag, startPoint x: 105, startPoint y: 53, endPoint x: 47, endPoint y: 63, distance: 58.0
click at [48, 63] on input "0128" at bounding box center [262, 60] width 438 height 15
type input "831"
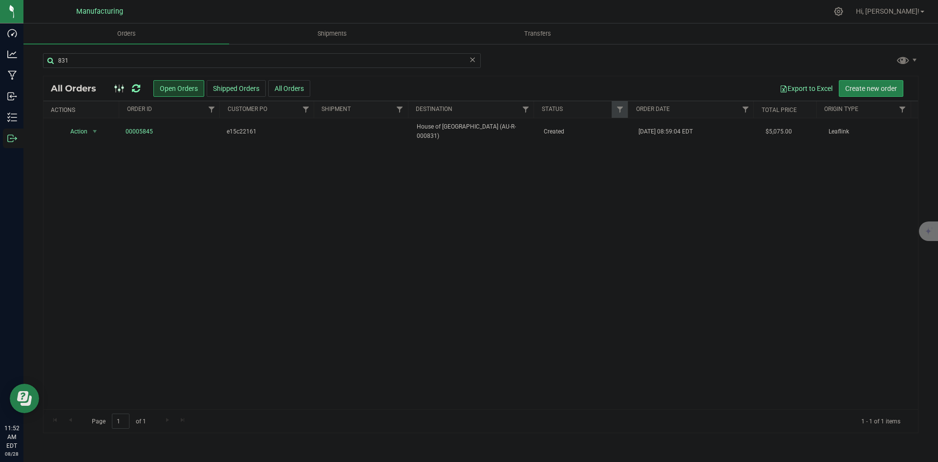
click at [139, 91] on icon at bounding box center [136, 89] width 8 height 10
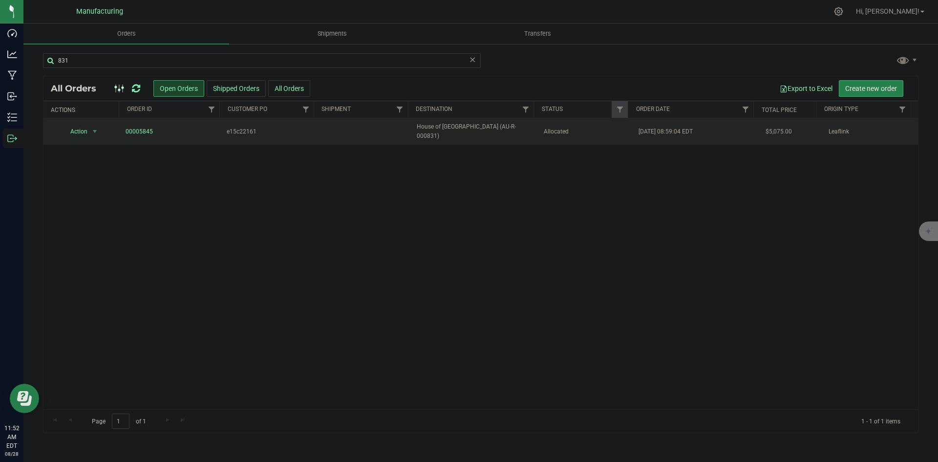
click at [469, 140] on td "House of [GEOGRAPHIC_DATA] (AU-R-000831)" at bounding box center [474, 131] width 127 height 26
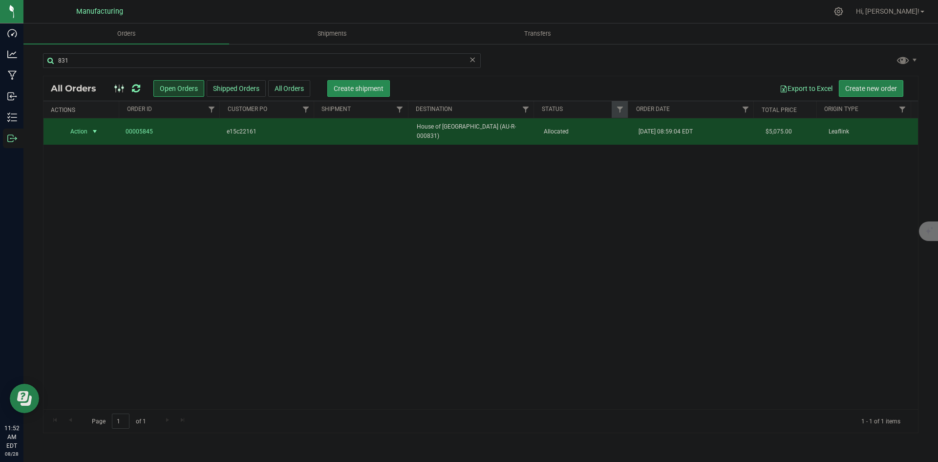
click at [378, 85] on span "Create shipment" at bounding box center [359, 89] width 50 height 8
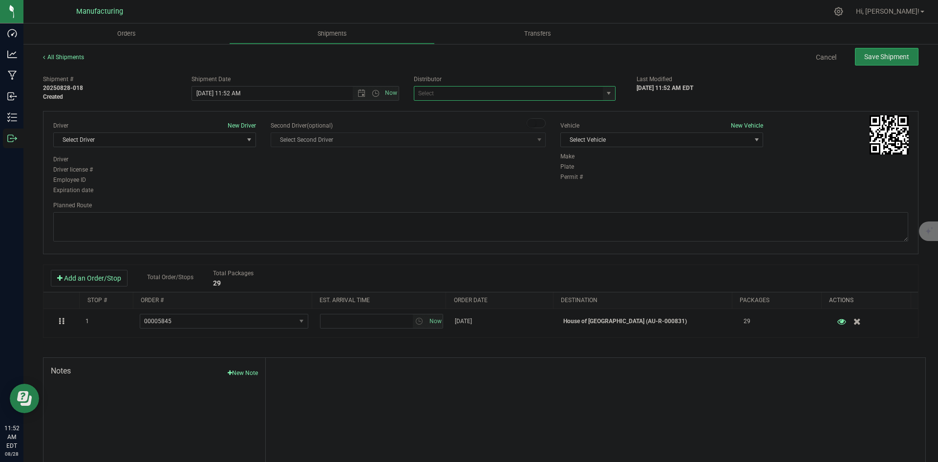
click at [606, 100] on span at bounding box center [515, 93] width 202 height 15
click at [605, 94] on span "select" at bounding box center [609, 93] width 8 height 8
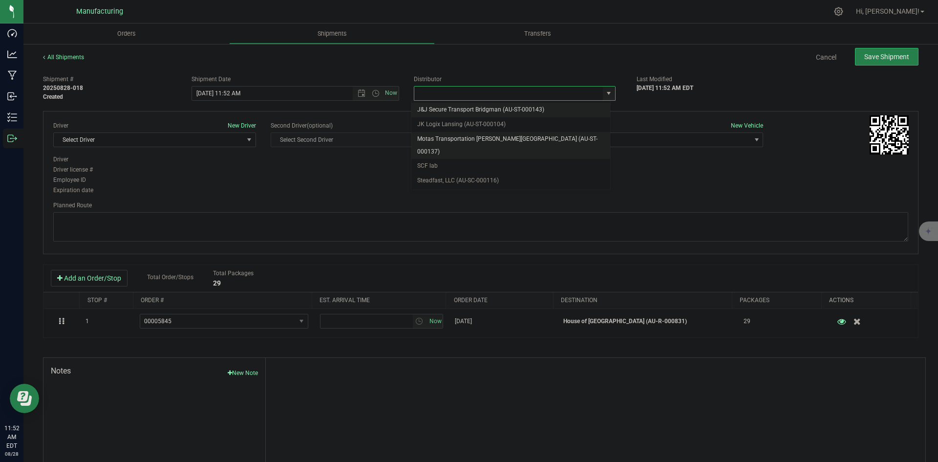
click at [444, 135] on li "Motas Transportation [PERSON_NAME][GEOGRAPHIC_DATA] (AU-ST-000137)" at bounding box center [510, 145] width 199 height 27
type input "Motas Transportation [PERSON_NAME][GEOGRAPHIC_DATA] (AU-ST-000137)"
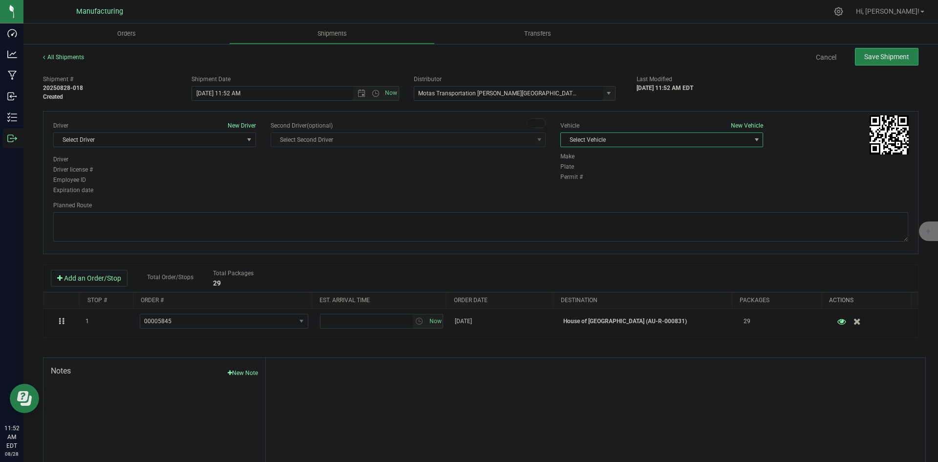
click at [665, 135] on span "Select Vehicle" at bounding box center [656, 140] width 190 height 14
click at [572, 180] on li "T3" at bounding box center [657, 185] width 200 height 15
click at [202, 142] on span "Select Driver" at bounding box center [149, 140] width 190 height 14
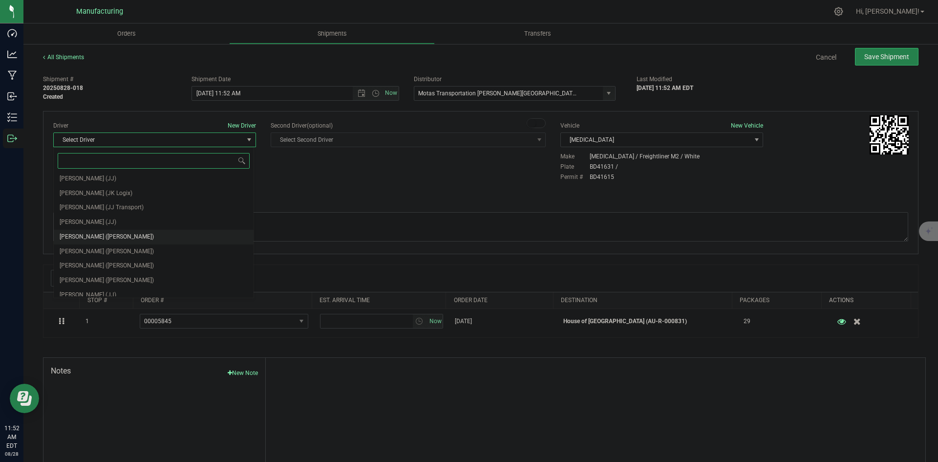
scroll to position [51, 0]
drag, startPoint x: 93, startPoint y: 225, endPoint x: 129, endPoint y: 220, distance: 36.6
click at [94, 225] on span "Lloyd Neely (Motas)" at bounding box center [107, 231] width 94 height 13
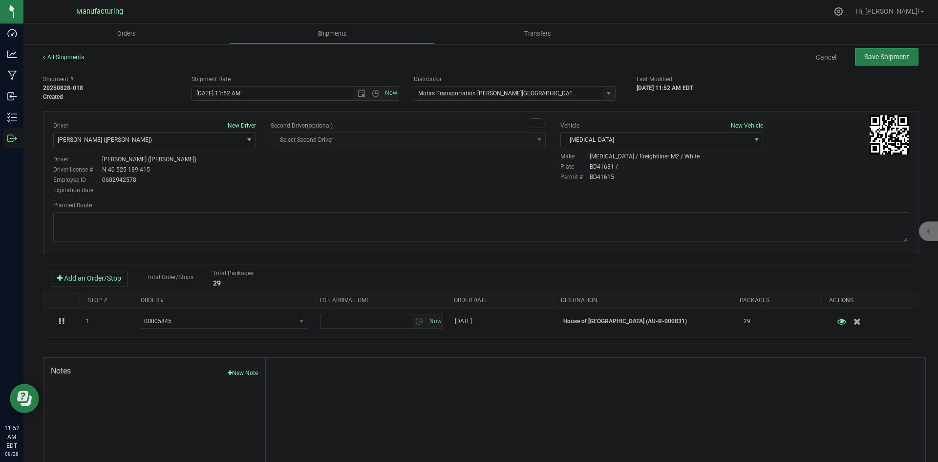
drag, startPoint x: 244, startPoint y: 199, endPoint x: 284, endPoint y: 175, distance: 47.1
click at [256, 192] on div "Driver New Driver Lloyd Neely (Motas) Select Driver Perry Black (JK Logix) Robe…" at bounding box center [481, 182] width 876 height 143
click at [374, 94] on span "Open the time view" at bounding box center [376, 93] width 8 height 8
click at [217, 164] on li "2:00 PM" at bounding box center [293, 167] width 204 height 13
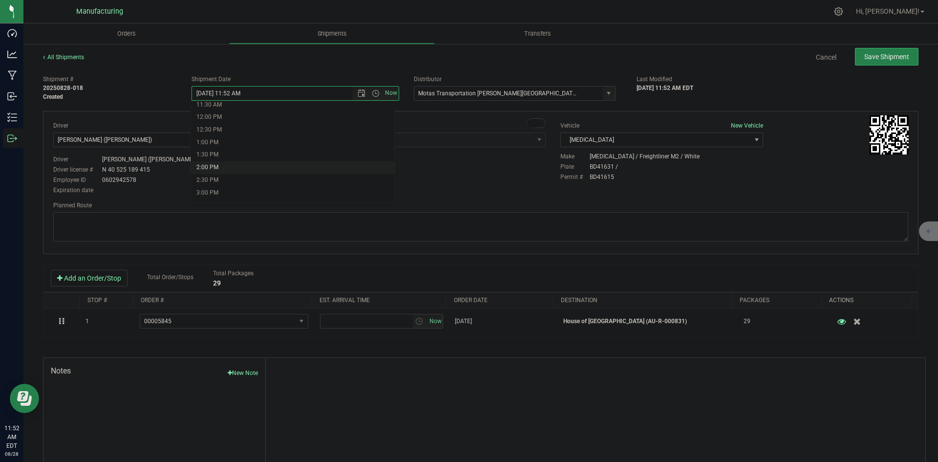
type input "8/28/2025 2:00 PM"
drag, startPoint x: 280, startPoint y: 175, endPoint x: 464, endPoint y: 148, distance: 185.8
click at [284, 176] on div "Driver New Driver Lloyd Neely (Motas) Select Driver Perry Black (JK Logix) Robe…" at bounding box center [481, 158] width 870 height 75
drag, startPoint x: 421, startPoint y: 219, endPoint x: 447, endPoint y: 185, distance: 43.3
click at [421, 219] on textarea at bounding box center [480, 226] width 855 height 29
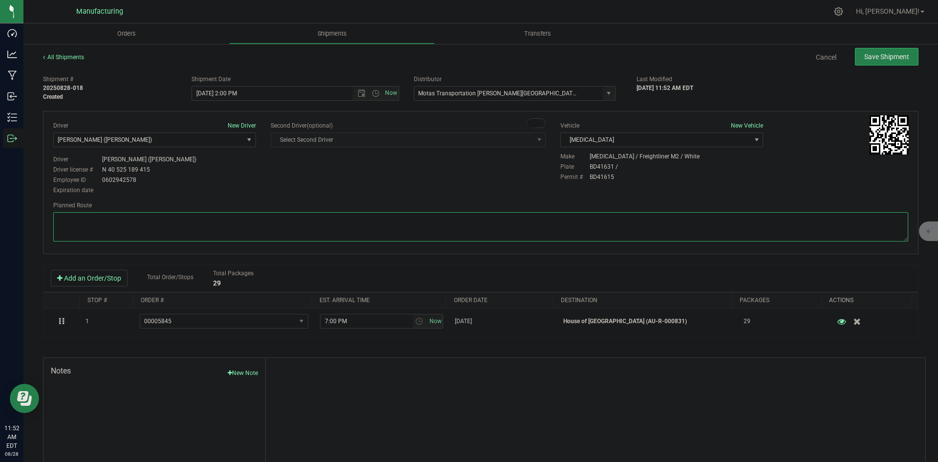
paste textarea "Head south 246 ft -- Turn right 325 ft -- Turn right 407 ft -- Turn right towar…"
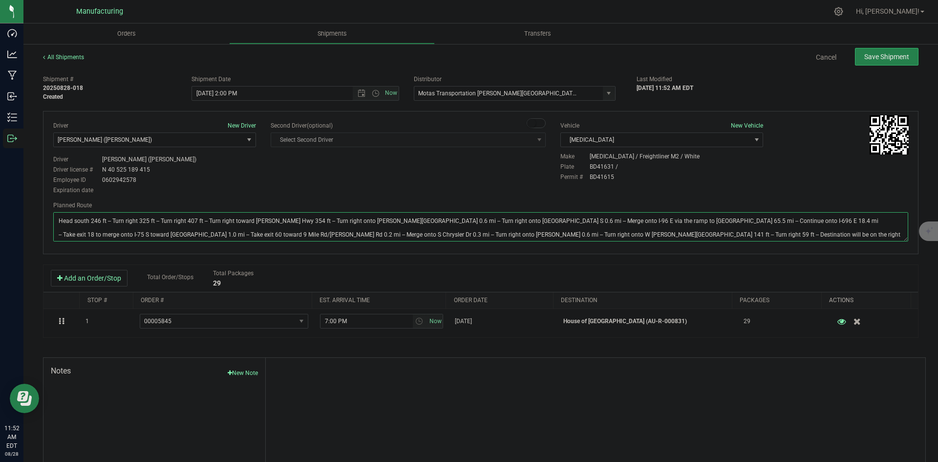
type textarea "Head south 246 ft -- Turn right 325 ft -- Turn right 407 ft -- Turn right towar…"
drag, startPoint x: 454, startPoint y: 178, endPoint x: 468, endPoint y: 173, distance: 14.4
click at [462, 176] on div "Driver New Driver Lloyd Neely (Motas) Select Driver Perry Black (JK Logix) Robe…" at bounding box center [481, 158] width 870 height 75
click at [888, 51] on button "Save Shipment" at bounding box center [887, 57] width 64 height 18
type input "8/28/2025 6:00 PM"
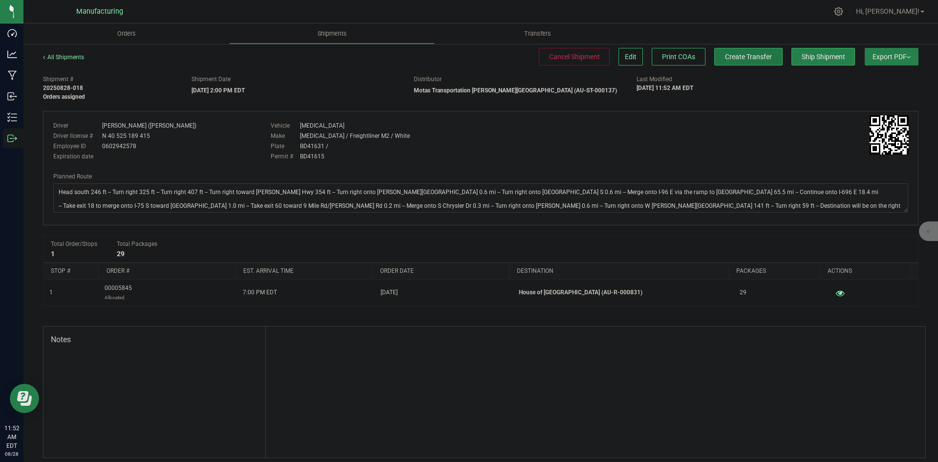
click at [744, 59] on span "Create Transfer" at bounding box center [748, 57] width 47 height 8
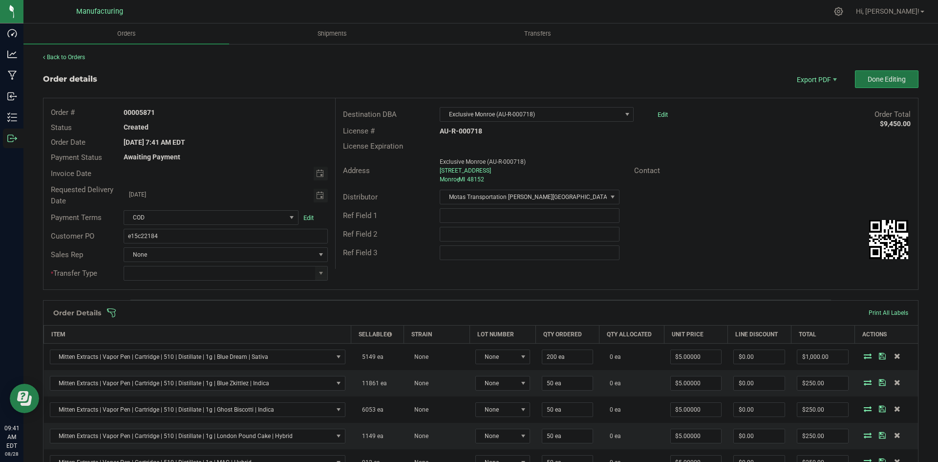
click at [868, 80] on span "Done Editing" at bounding box center [887, 79] width 38 height 8
click at [319, 271] on span at bounding box center [321, 273] width 8 height 8
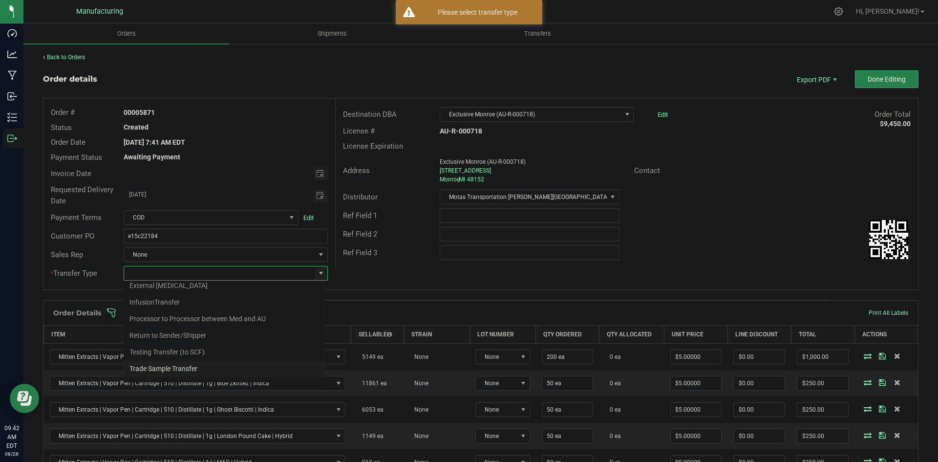
scroll to position [68, 0]
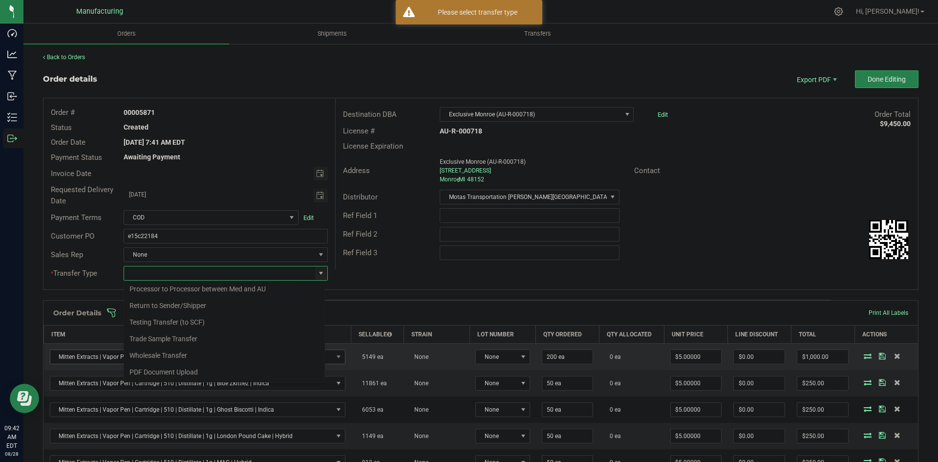
drag, startPoint x: 170, startPoint y: 357, endPoint x: 182, endPoint y: 351, distance: 14.0
click at [170, 356] on li "Wholesale Transfer" at bounding box center [224, 355] width 201 height 17
type input "Wholesale Transfer"
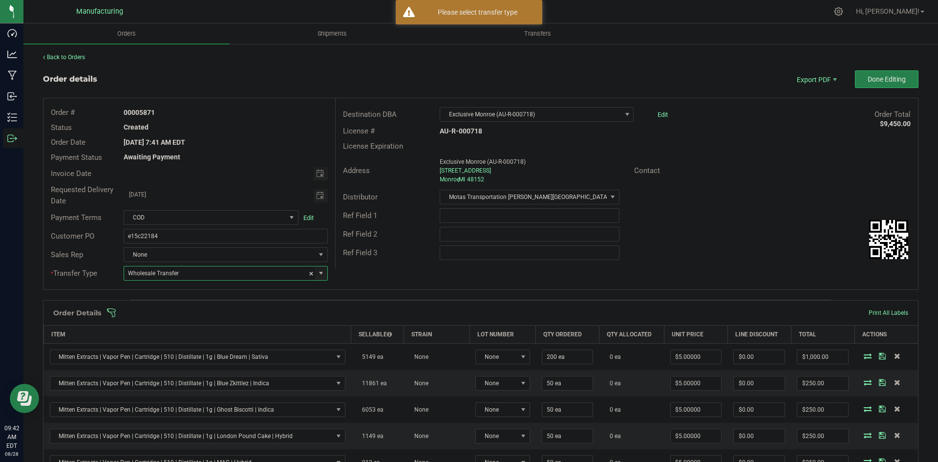
click at [373, 276] on div "Order # 00005871 Status Created Order Date [DATE] 7:41 AM EDT Payment Status Aw…" at bounding box center [480, 193] width 875 height 191
click at [369, 309] on span at bounding box center [545, 313] width 876 height 10
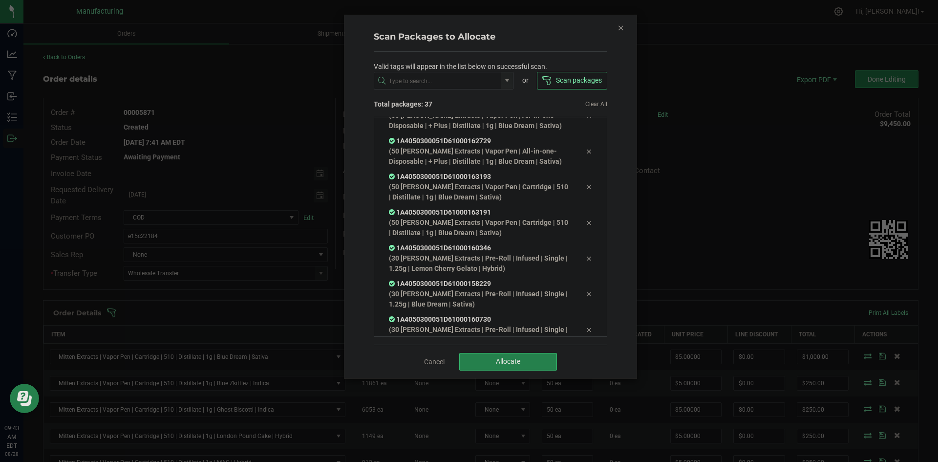
scroll to position [1125, 0]
click at [489, 358] on button "Allocate" at bounding box center [508, 362] width 98 height 18
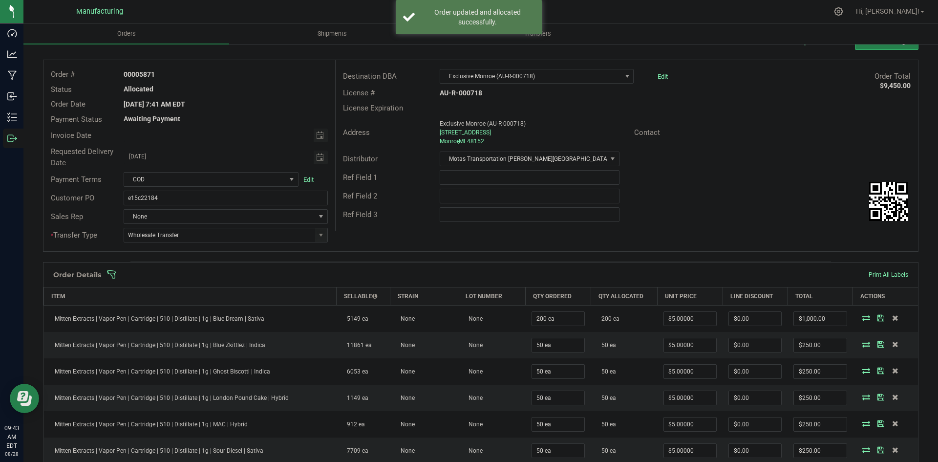
scroll to position [0, 0]
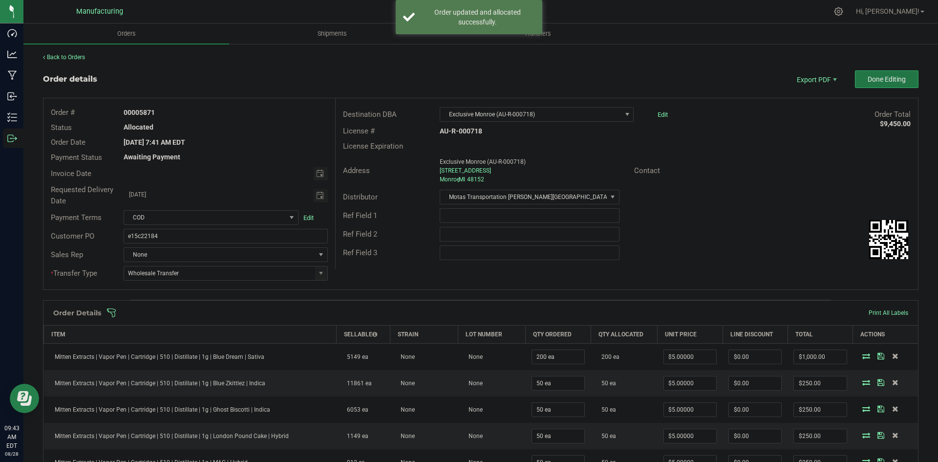
click at [893, 77] on span "Done Editing" at bounding box center [887, 79] width 38 height 8
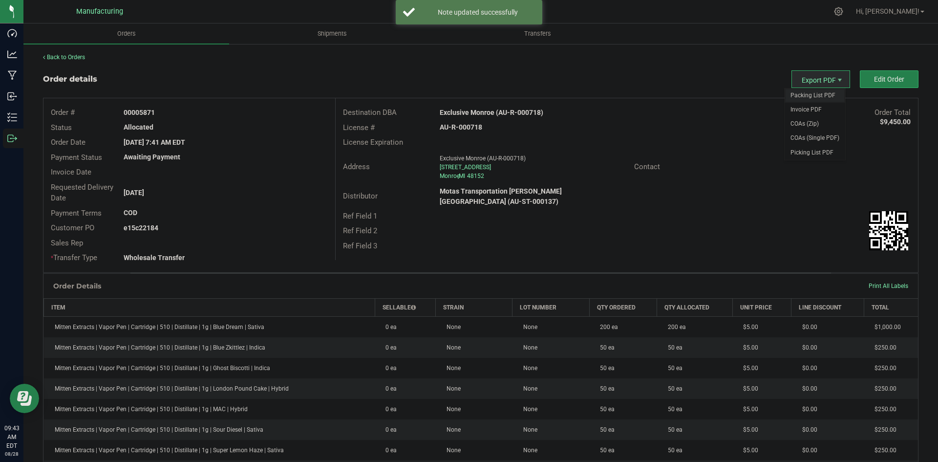
click at [810, 95] on span "Packing List PDF" at bounding box center [815, 95] width 61 height 14
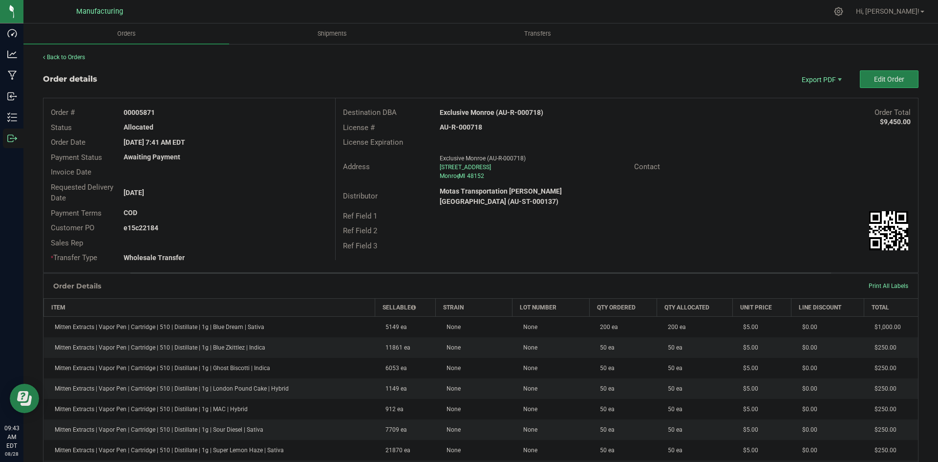
click at [477, 112] on strong "Exclusive Monroe (AU-R-000718)" at bounding box center [492, 112] width 104 height 8
copy strong "Exclusive Monroe (AU-R-000718)"
click at [459, 127] on strong "AU-R-000718" at bounding box center [461, 127] width 43 height 8
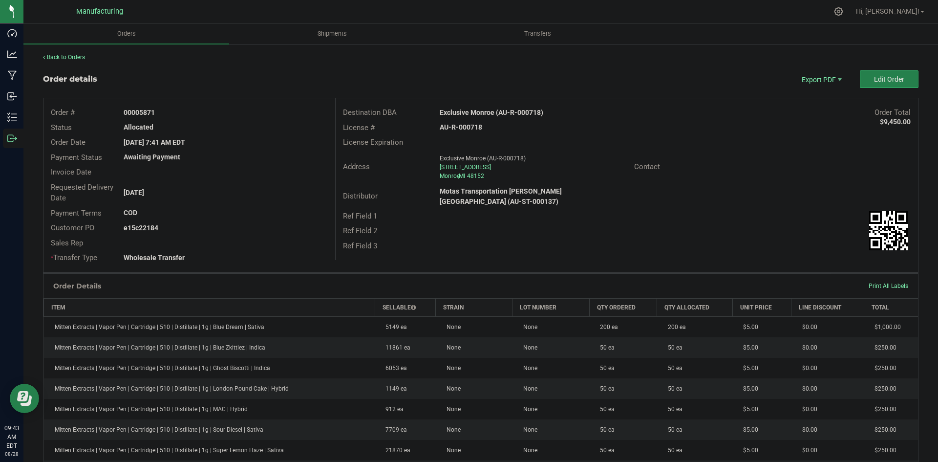
click at [459, 127] on strong "AU-R-000718" at bounding box center [461, 127] width 43 height 8
copy strong "AU-R-000718"
drag, startPoint x: 138, startPoint y: 111, endPoint x: 249, endPoint y: 112, distance: 110.4
click at [245, 112] on div "00005871" at bounding box center [225, 113] width 218 height 10
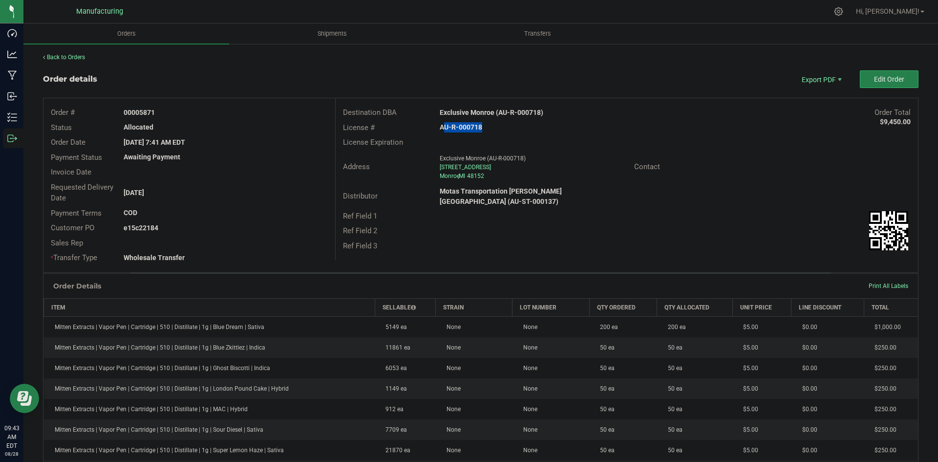
copy strong "5871"
drag, startPoint x: 139, startPoint y: 227, endPoint x: 219, endPoint y: 226, distance: 80.2
click at [217, 226] on div "e15c22184" at bounding box center [225, 228] width 218 height 10
copy strong "22184"
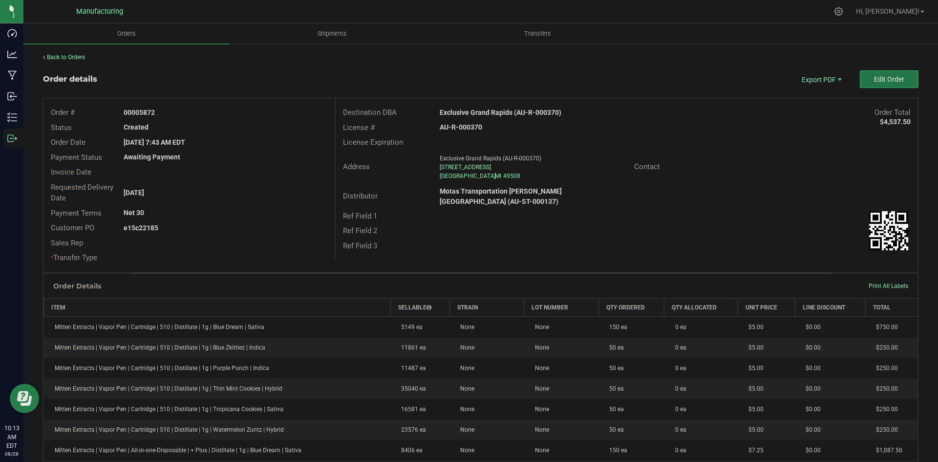
click at [869, 83] on button "Edit Order" at bounding box center [889, 79] width 59 height 18
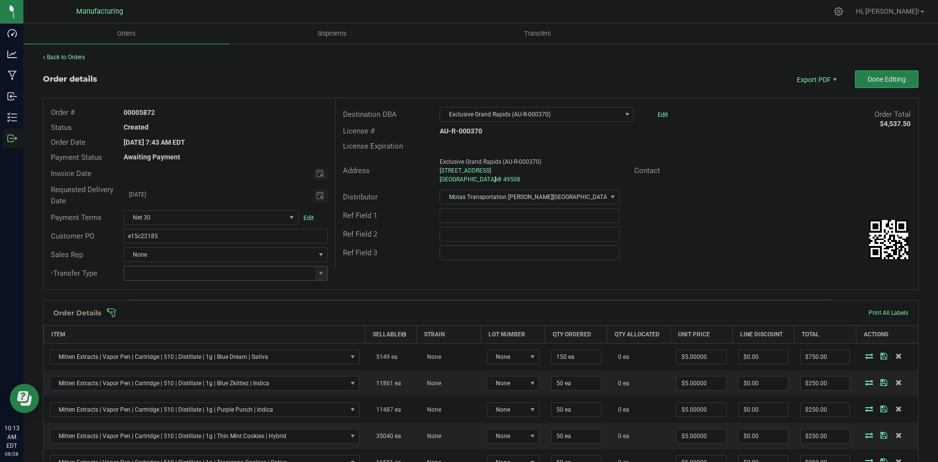
click at [315, 268] on span at bounding box center [321, 273] width 12 height 14
click at [148, 354] on li "Wholesale Transfer" at bounding box center [224, 355] width 201 height 17
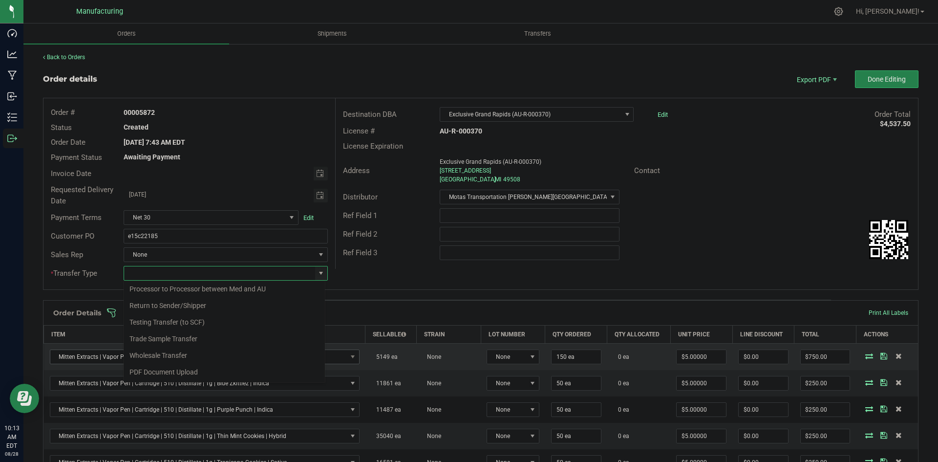
type input "Wholesale Transfer"
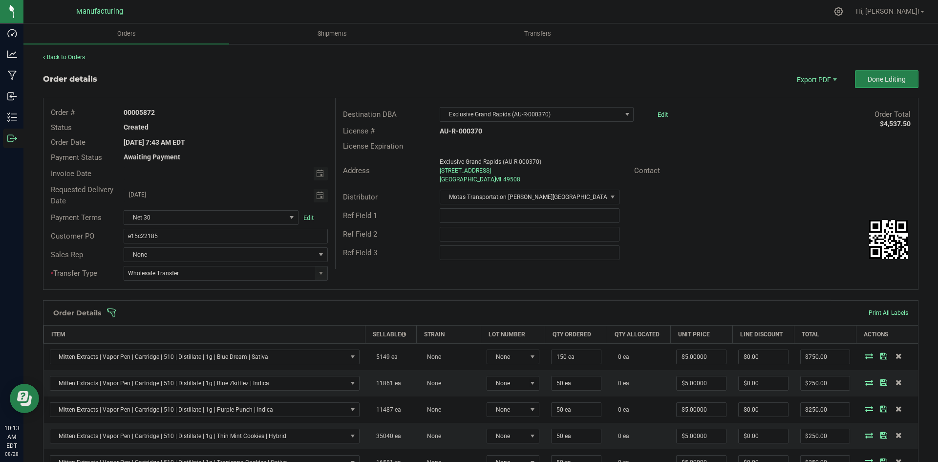
click at [376, 268] on div "Destination DBA Exclusive Grand Rapids (AU-R-000370) Edit Order Total $4,537.50…" at bounding box center [626, 183] width 583 height 171
click at [357, 315] on span at bounding box center [545, 313] width 876 height 10
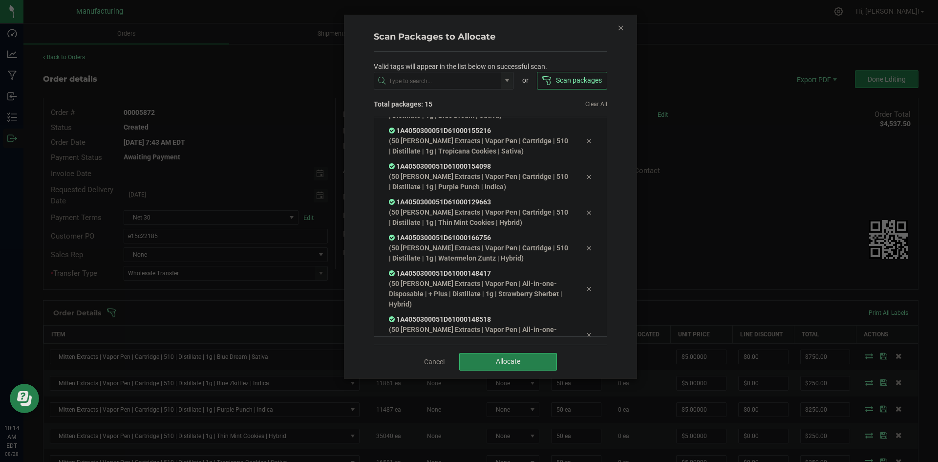
scroll to position [336, 0]
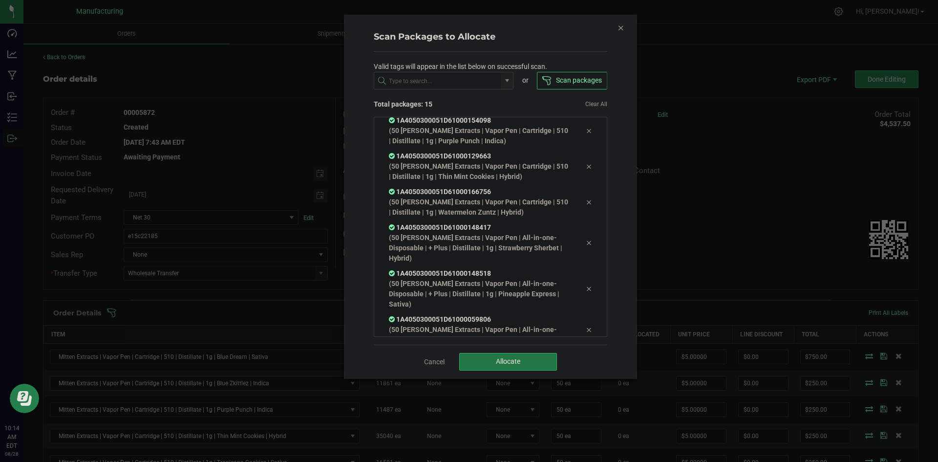
click at [477, 356] on button "Allocate" at bounding box center [508, 362] width 98 height 18
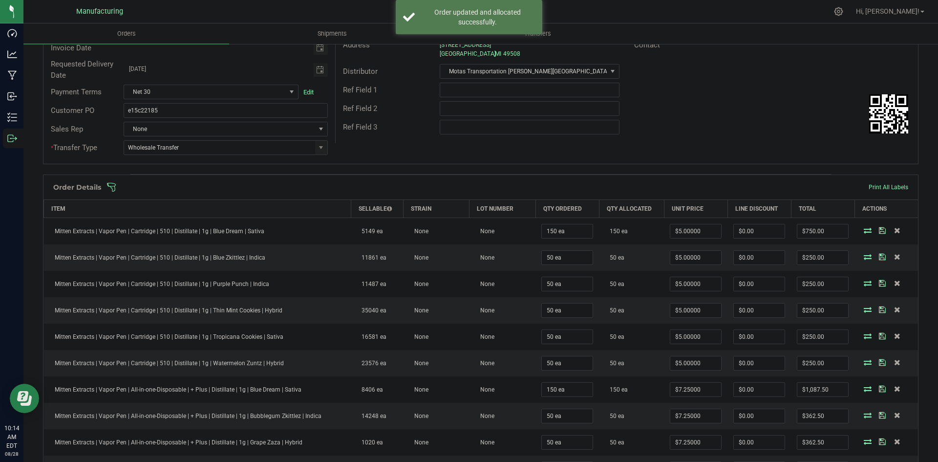
scroll to position [0, 0]
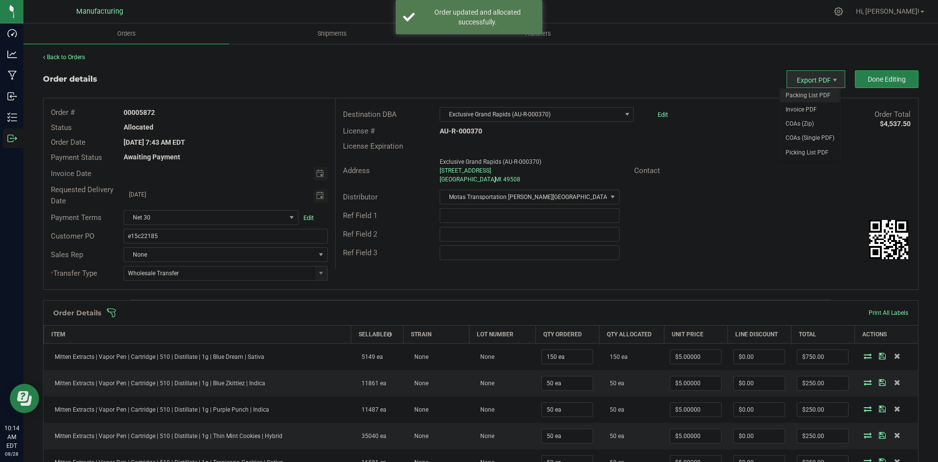
click at [803, 90] on span "Packing List PDF" at bounding box center [810, 95] width 61 height 14
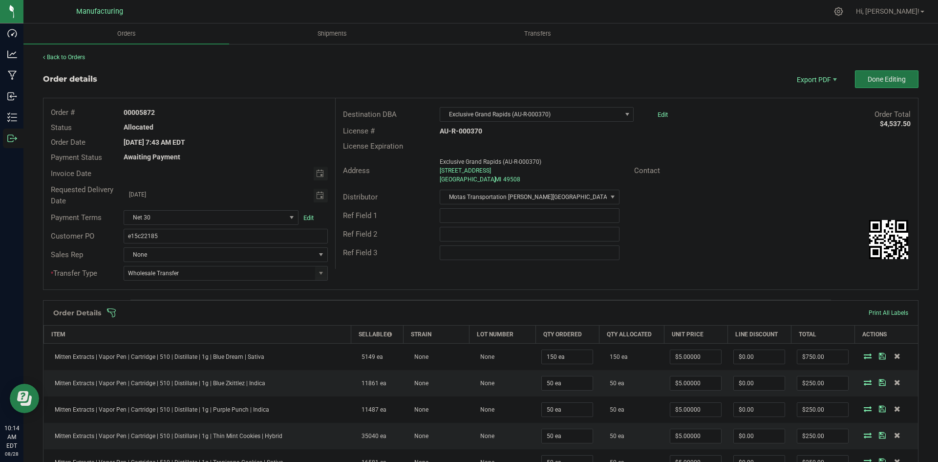
click at [856, 78] on button "Done Editing" at bounding box center [887, 79] width 64 height 18
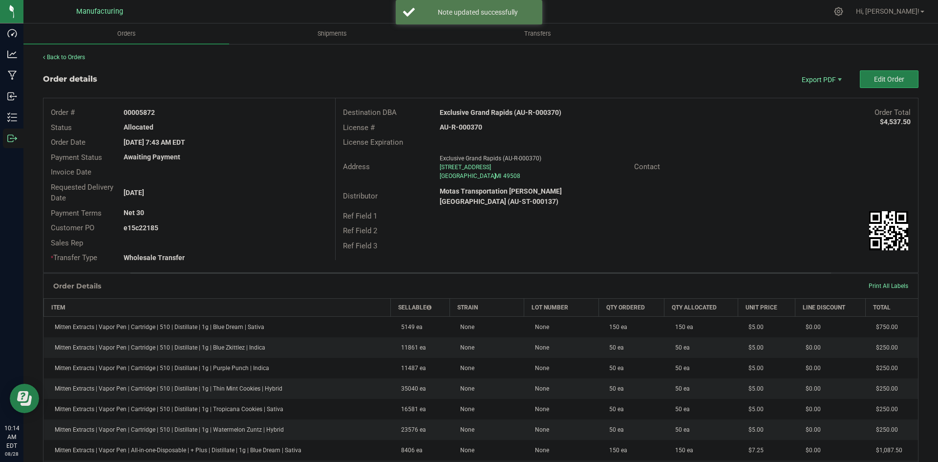
drag, startPoint x: 487, startPoint y: 109, endPoint x: 487, endPoint y: 116, distance: 6.4
click at [487, 112] on strong "Exclusive Grand Rapids (AU-R-000370)" at bounding box center [501, 112] width 122 height 8
click at [489, 115] on strong "Exclusive Grand Rapids (AU-R-000370)" at bounding box center [501, 112] width 122 height 8
click at [490, 114] on strong "Exclusive Grand Rapids (AU-R-000370)" at bounding box center [501, 112] width 122 height 8
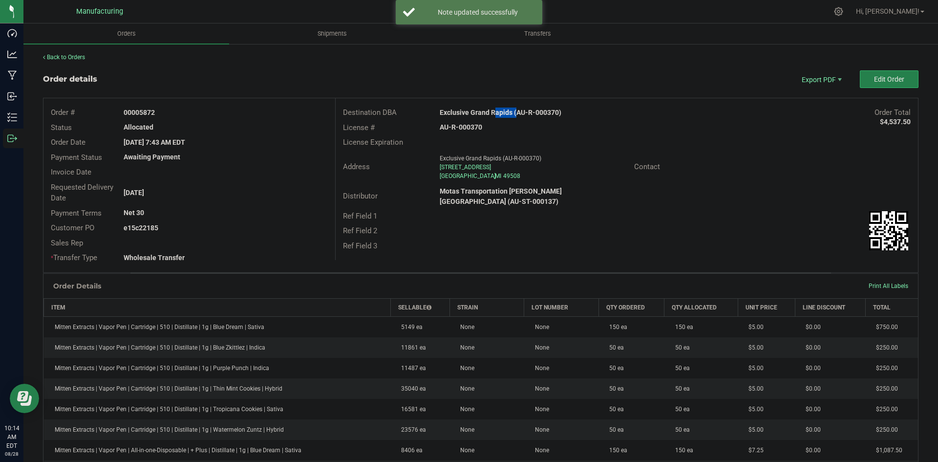
click at [492, 111] on strong "Exclusive Grand Rapids (AU-R-000370)" at bounding box center [501, 112] width 122 height 8
click at [494, 112] on strong "Exclusive Grand Rapids (AU-R-000370)" at bounding box center [501, 112] width 122 height 8
click at [464, 123] on div "AU-R-000370" at bounding box center [529, 127] width 194 height 10
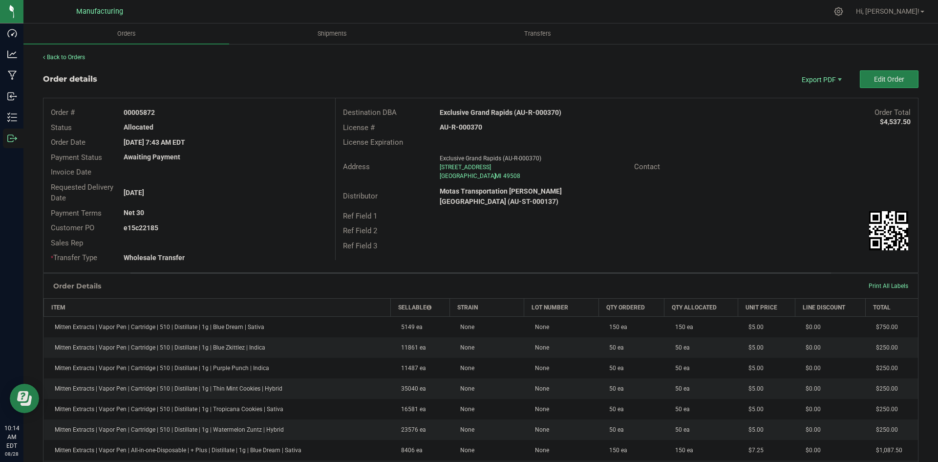
click at [464, 123] on div "AU-R-000370" at bounding box center [529, 127] width 194 height 10
click at [462, 125] on strong "AU-R-000370" at bounding box center [461, 127] width 43 height 8
drag, startPoint x: 137, startPoint y: 109, endPoint x: 300, endPoint y: 112, distance: 162.2
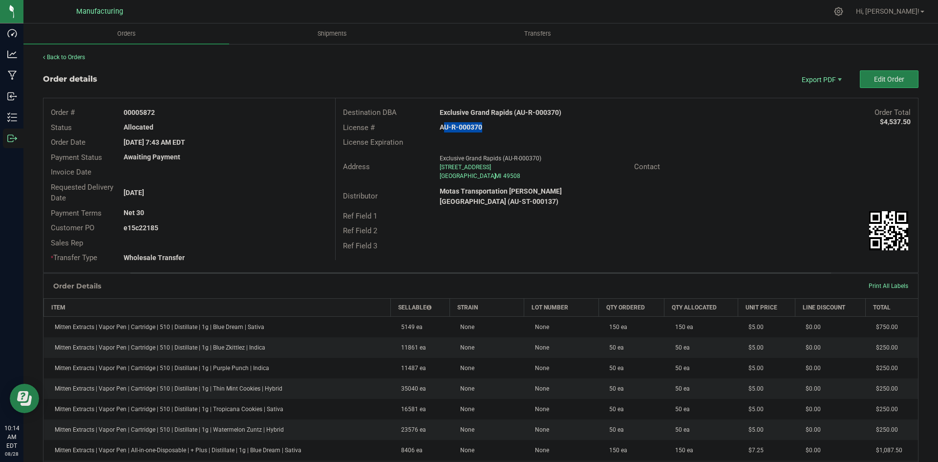
click at [268, 108] on div "00005872" at bounding box center [225, 113] width 218 height 10
copy strong "5872"
drag, startPoint x: 136, startPoint y: 225, endPoint x: 272, endPoint y: 225, distance: 135.4
click at [255, 223] on div "e15c22185" at bounding box center [225, 228] width 218 height 10
copy strong "c22185"
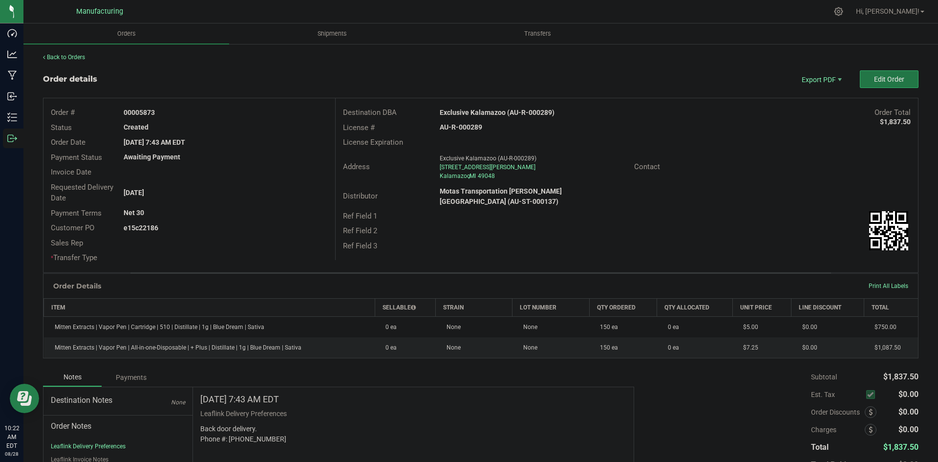
click at [880, 80] on span "Edit Order" at bounding box center [889, 79] width 30 height 8
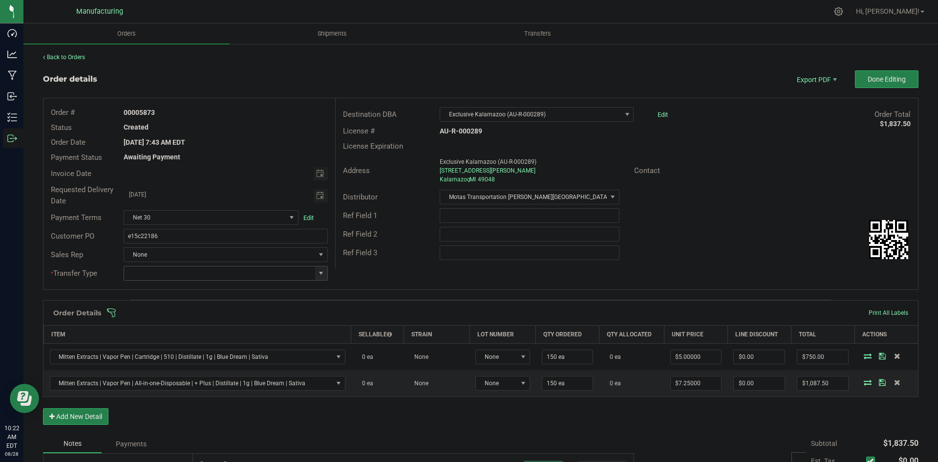
click at [317, 270] on span at bounding box center [321, 273] width 8 height 8
click at [186, 349] on li "Wholesale Transfer" at bounding box center [224, 355] width 201 height 17
type input "Wholesale Transfer"
click at [391, 275] on div "Order # 00005873 Status Created Order Date [DATE] 7:43 AM EDT Payment Status Aw…" at bounding box center [480, 193] width 875 height 191
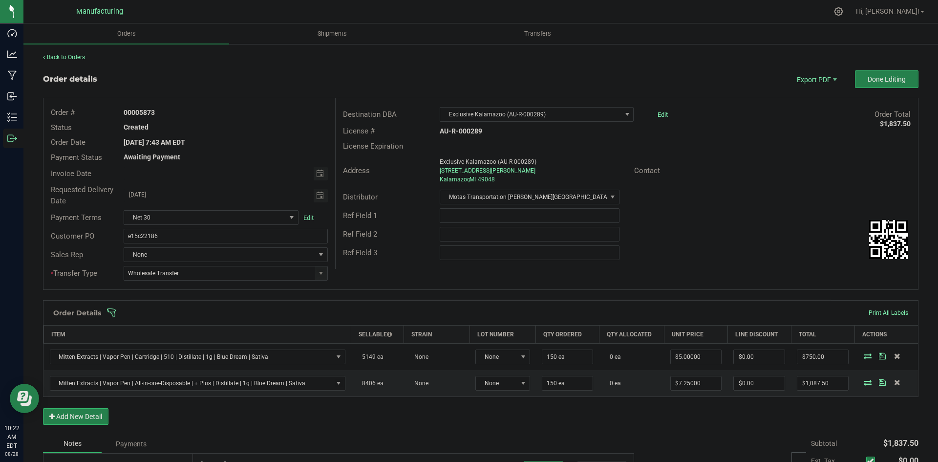
click at [369, 309] on span at bounding box center [545, 313] width 876 height 10
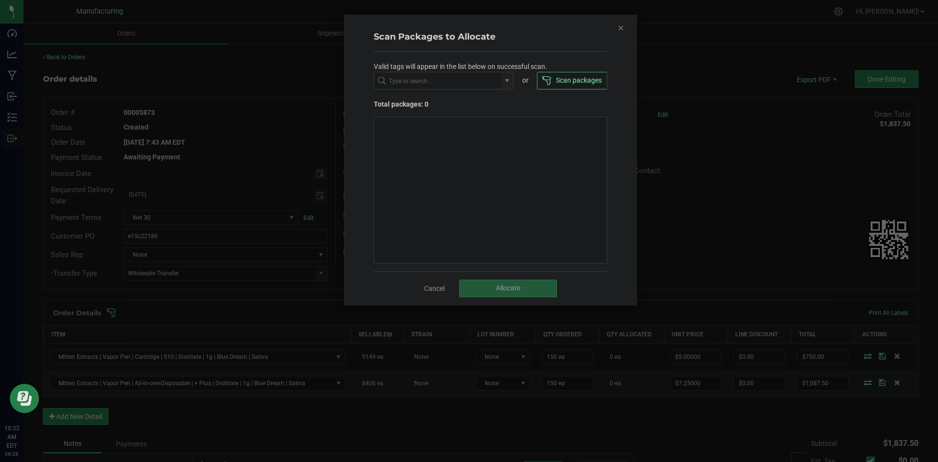
click at [618, 30] on icon "Close" at bounding box center [621, 28] width 7 height 12
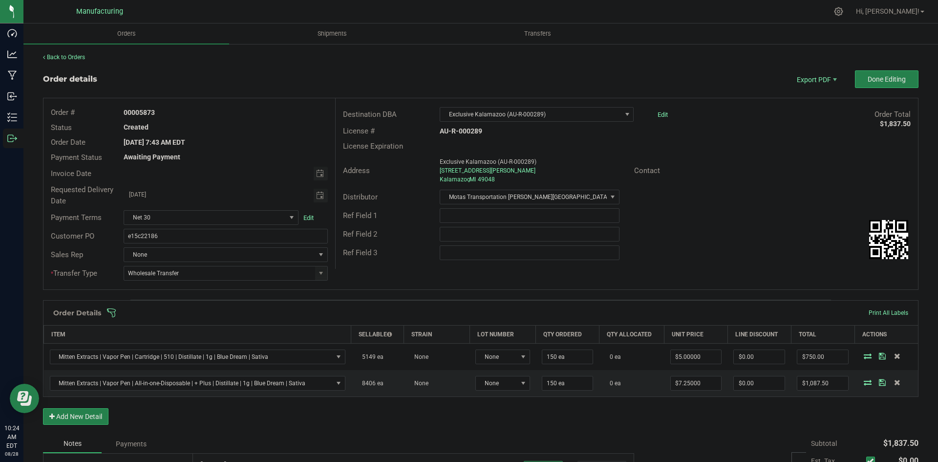
click at [731, 211] on div "Ref Field 1" at bounding box center [627, 215] width 582 height 19
click at [633, 312] on span at bounding box center [545, 313] width 876 height 10
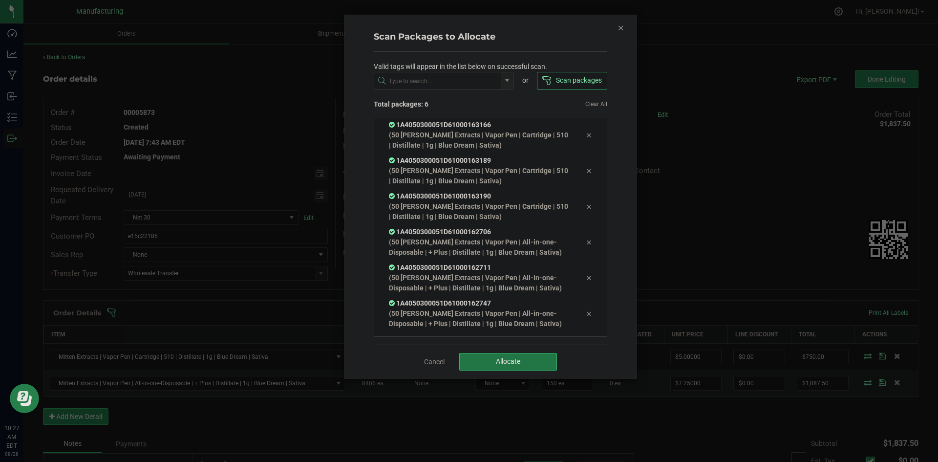
click at [541, 357] on button "Allocate" at bounding box center [508, 362] width 98 height 18
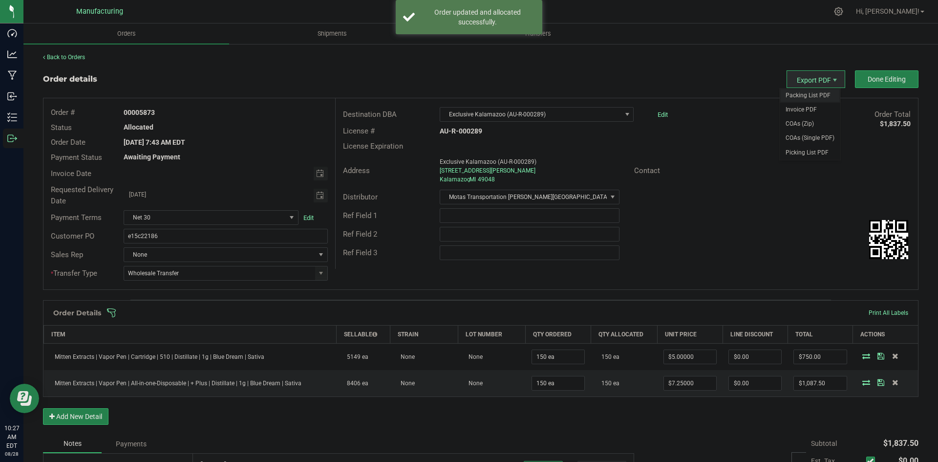
click at [810, 94] on span "Packing List PDF" at bounding box center [810, 95] width 61 height 14
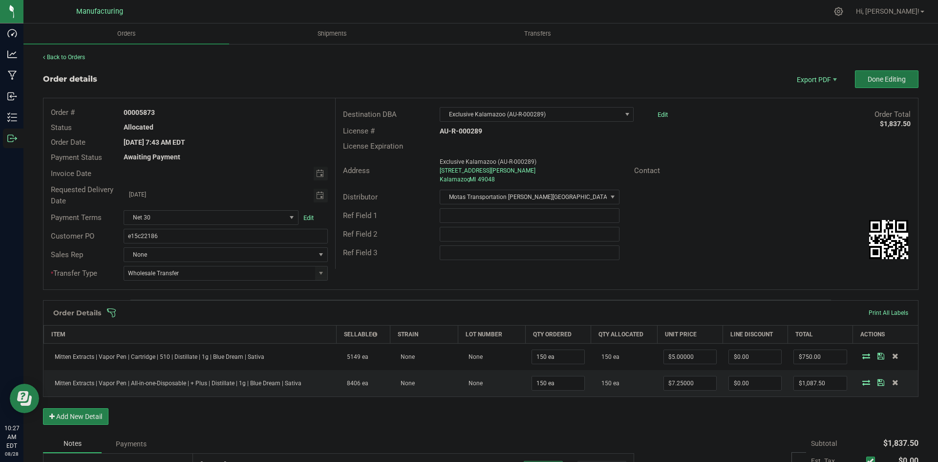
click at [883, 79] on span "Done Editing" at bounding box center [887, 79] width 38 height 8
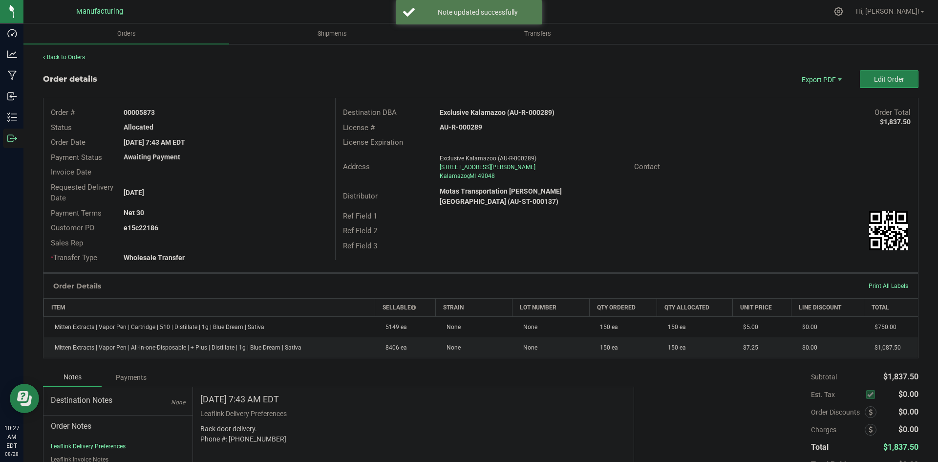
click at [481, 114] on strong "Exclusive Kalamazoo (AU-R-000289)" at bounding box center [497, 112] width 115 height 8
copy strong "Exclusive Kalamazoo (AU-R-000289)"
click at [465, 125] on strong "AU-R-000289" at bounding box center [461, 127] width 43 height 8
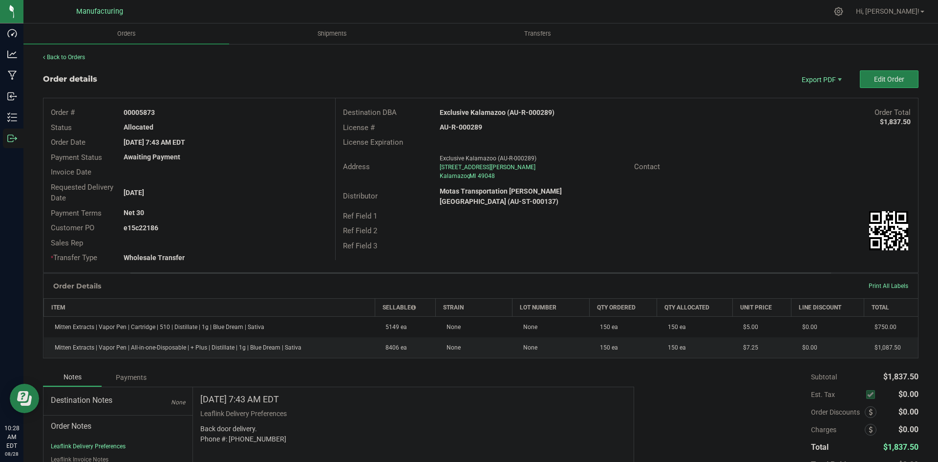
click at [465, 125] on strong "AU-R-000289" at bounding box center [461, 127] width 43 height 8
copy strong "AU-R-000289"
drag, startPoint x: 138, startPoint y: 111, endPoint x: 273, endPoint y: 116, distance: 135.0
click at [235, 112] on div "00005873" at bounding box center [225, 113] width 218 height 10
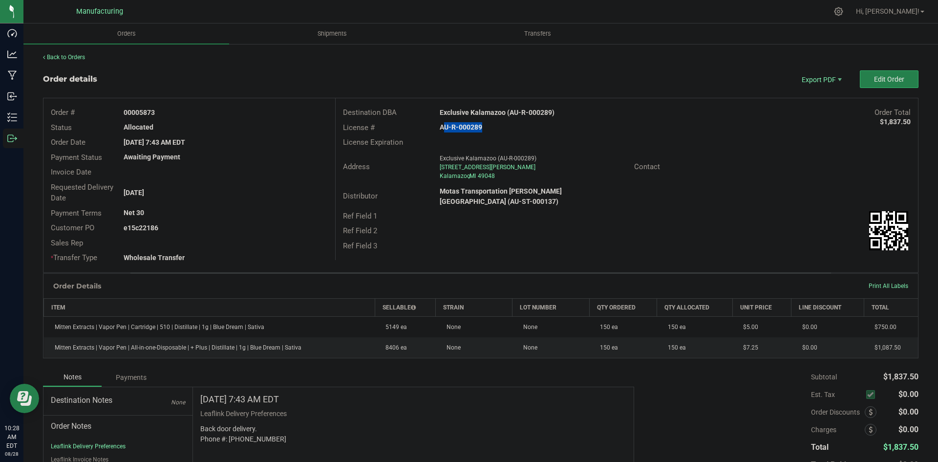
copy strong "5873"
drag, startPoint x: 137, startPoint y: 227, endPoint x: 285, endPoint y: 229, distance: 148.1
click at [276, 229] on div "e15c22186" at bounding box center [225, 228] width 218 height 10
copy strong "22186"
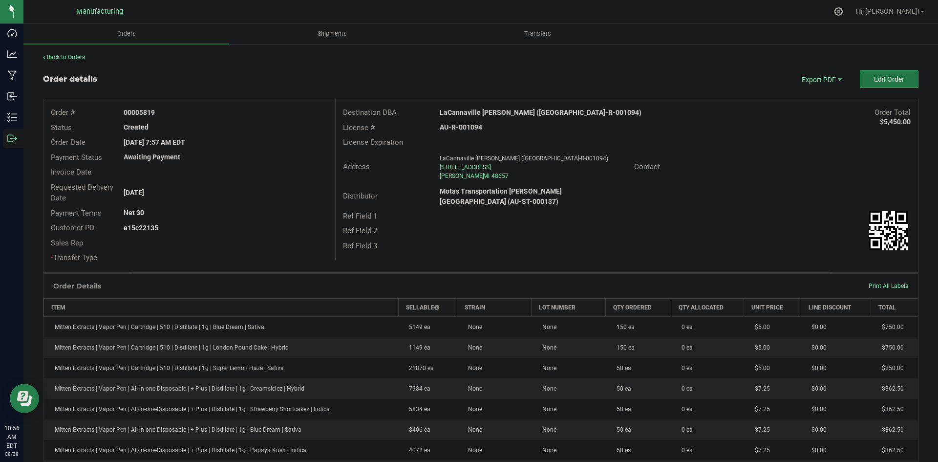
click at [901, 80] on button "Edit Order" at bounding box center [889, 79] width 59 height 18
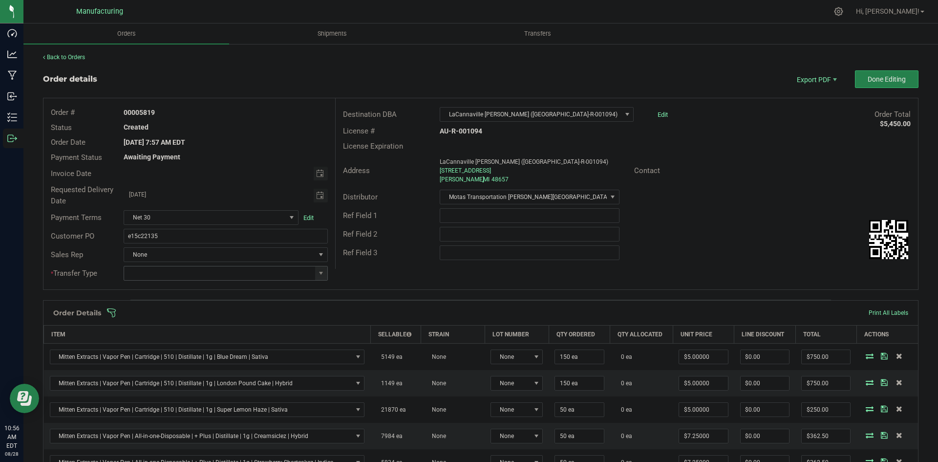
click at [321, 278] on span at bounding box center [321, 273] width 12 height 14
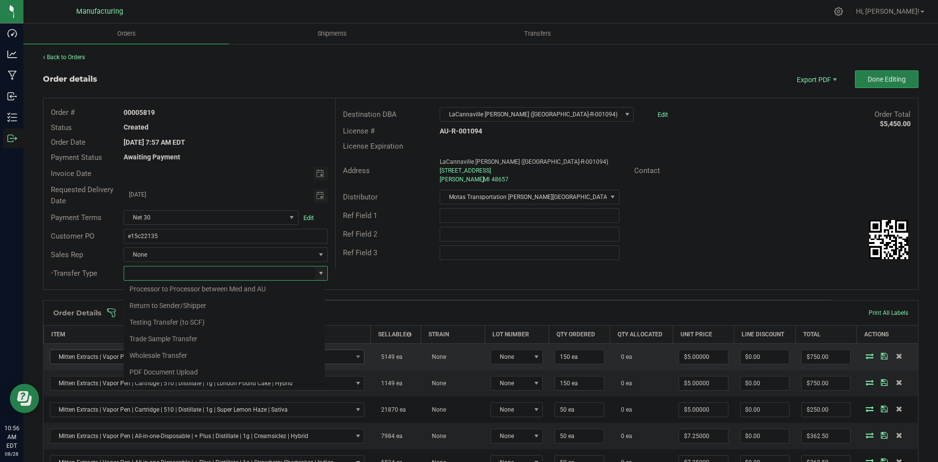
click at [164, 354] on li "Wholesale Transfer" at bounding box center [224, 355] width 201 height 17
type input "Wholesale Transfer"
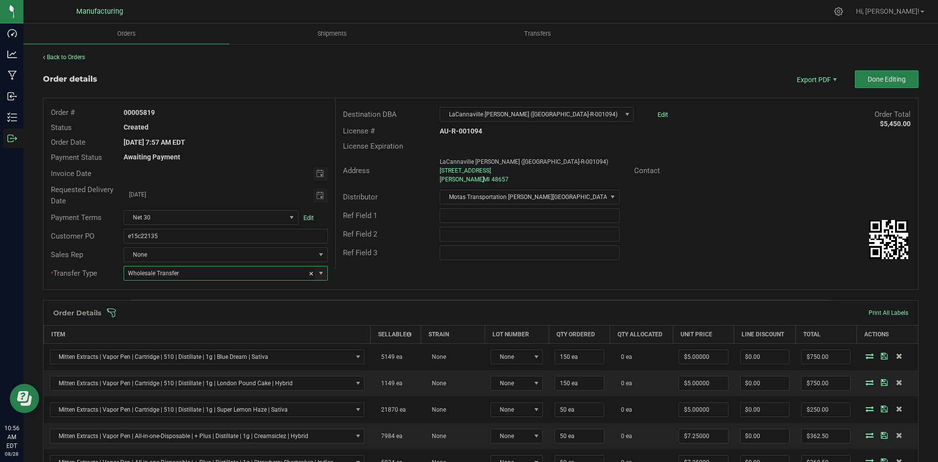
click at [413, 274] on div "Order # 00005819 Status Created Order Date Aug 20, 2025 7:57 AM EDT Payment Sta…" at bounding box center [480, 193] width 875 height 191
click at [393, 309] on span at bounding box center [545, 313] width 876 height 10
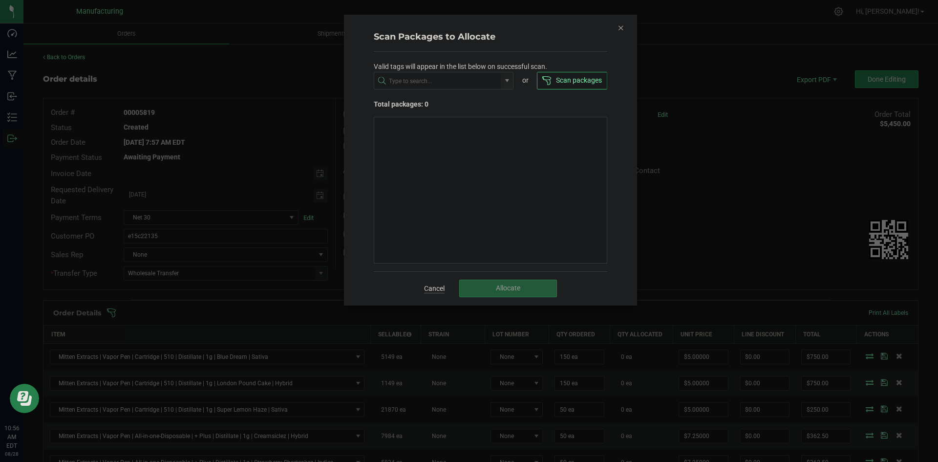
click at [433, 287] on link "Cancel" at bounding box center [434, 288] width 21 height 10
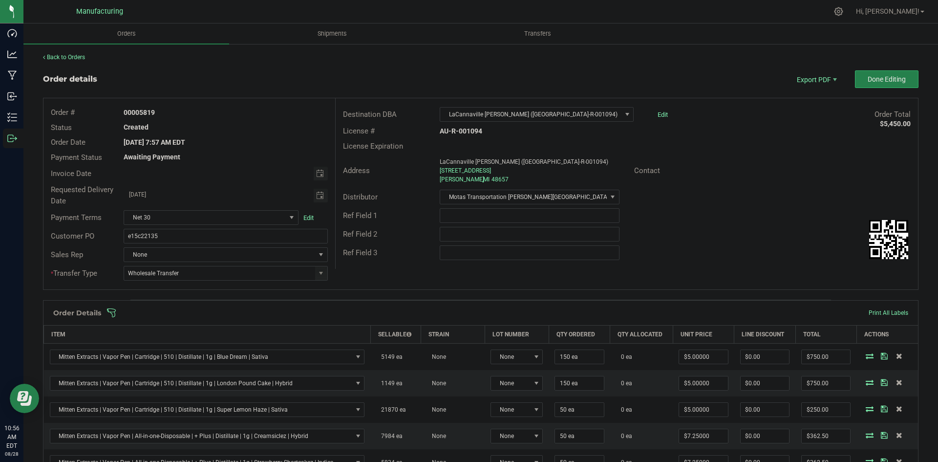
click at [433, 311] on span at bounding box center [545, 313] width 876 height 10
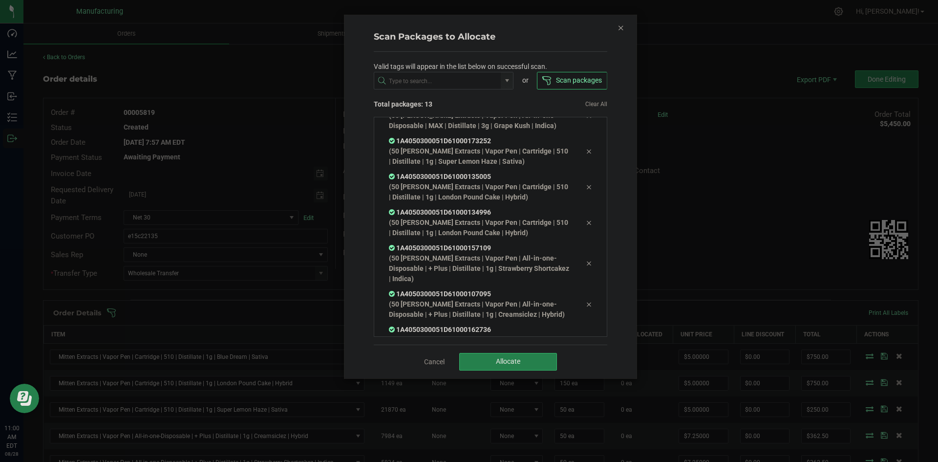
scroll to position [244, 0]
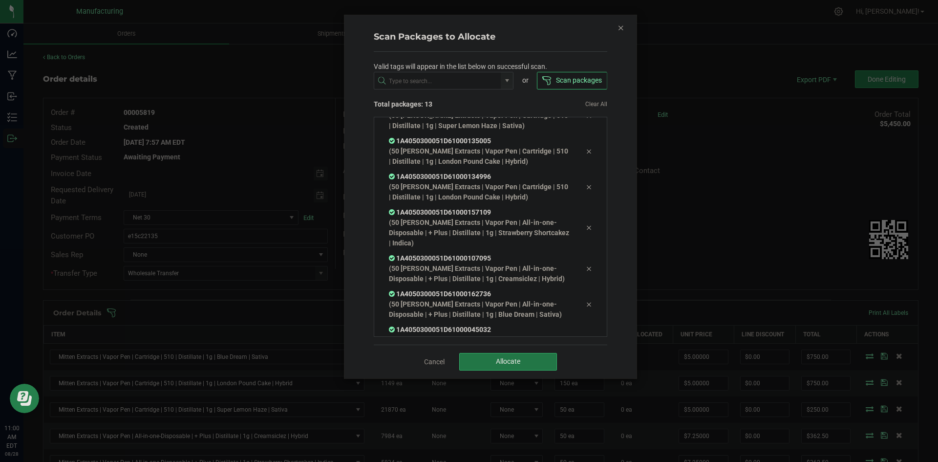
click at [522, 366] on button "Allocate" at bounding box center [508, 362] width 98 height 18
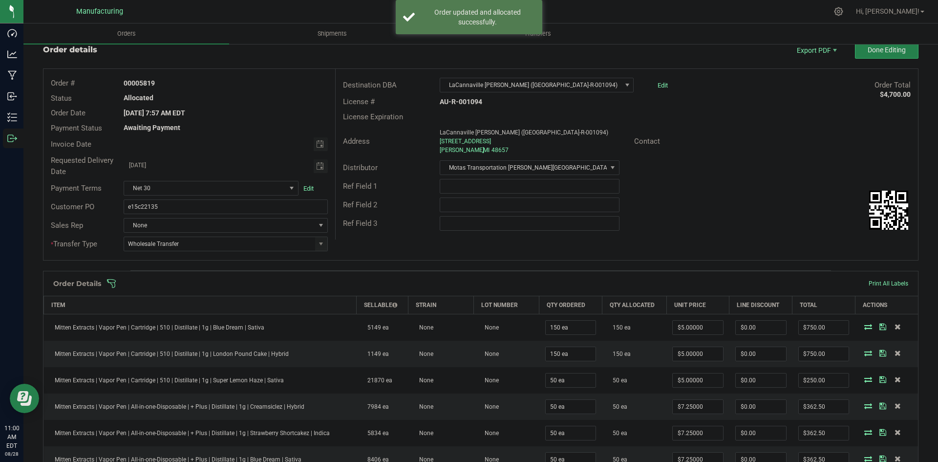
scroll to position [0, 0]
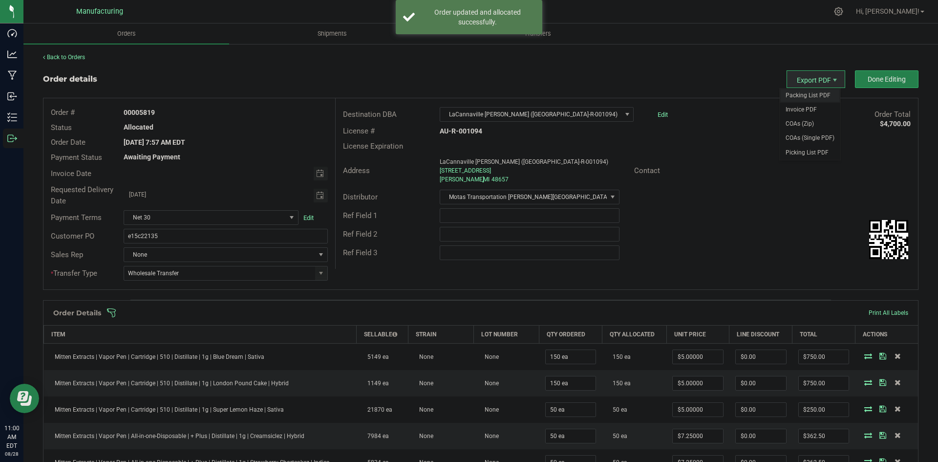
click at [796, 96] on span "Packing List PDF" at bounding box center [810, 95] width 61 height 14
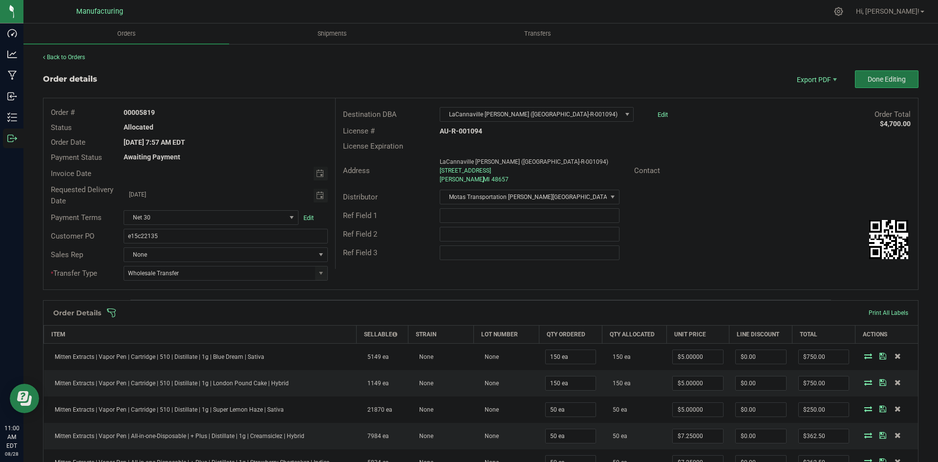
click at [886, 79] on span "Done Editing" at bounding box center [887, 79] width 38 height 8
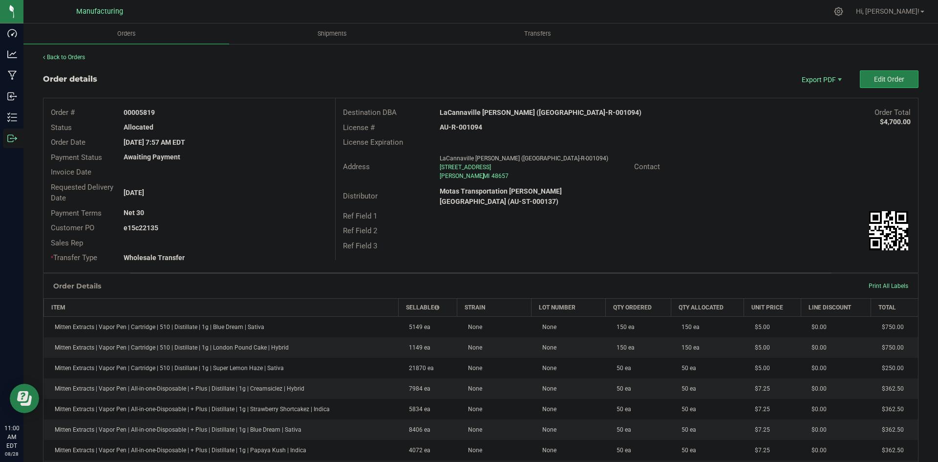
click at [487, 110] on strong "LaCannaville Sanford (AU-R-001094)" at bounding box center [541, 112] width 202 height 8
copy strong "LaCannaville Sanford (AU-R-001094)"
click at [464, 129] on strong "AU-R-001094" at bounding box center [461, 127] width 43 height 8
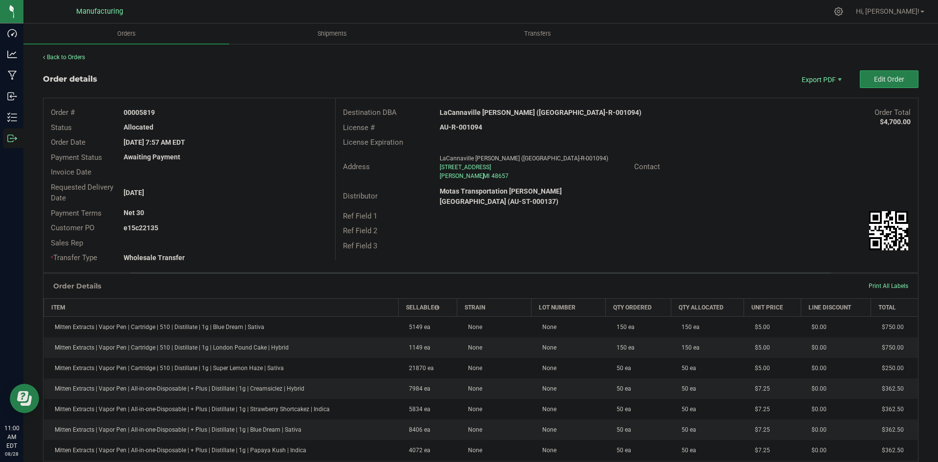
click at [464, 129] on strong "AU-R-001094" at bounding box center [461, 127] width 43 height 8
click at [465, 128] on strong "AU-R-001094" at bounding box center [461, 127] width 43 height 8
copy strong "AU-R-001094"
click at [142, 110] on strong "00005819" at bounding box center [139, 112] width 31 height 8
drag, startPoint x: 140, startPoint y: 110, endPoint x: 227, endPoint y: 114, distance: 87.1
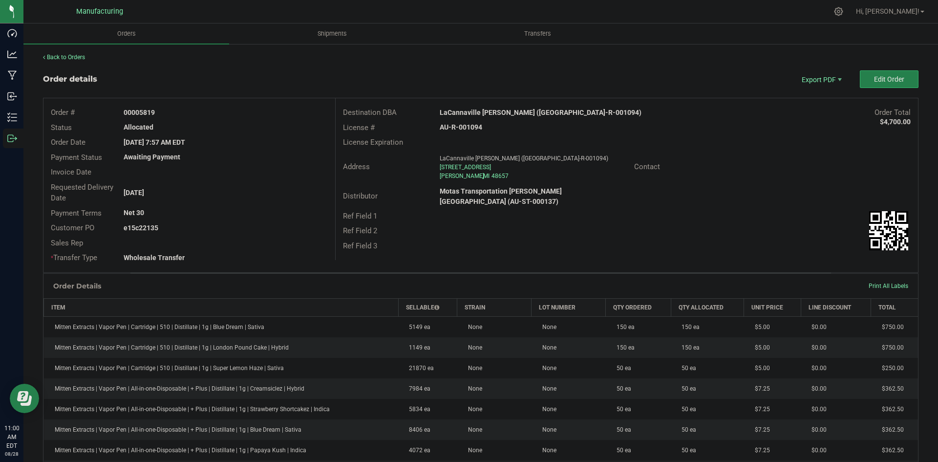
click at [203, 110] on div "00005819" at bounding box center [225, 113] width 218 height 10
copy strong "5819"
drag, startPoint x: 139, startPoint y: 227, endPoint x: 260, endPoint y: 233, distance: 121.8
click at [218, 228] on div "e15c22135" at bounding box center [225, 228] width 218 height 10
copy strong "22135"
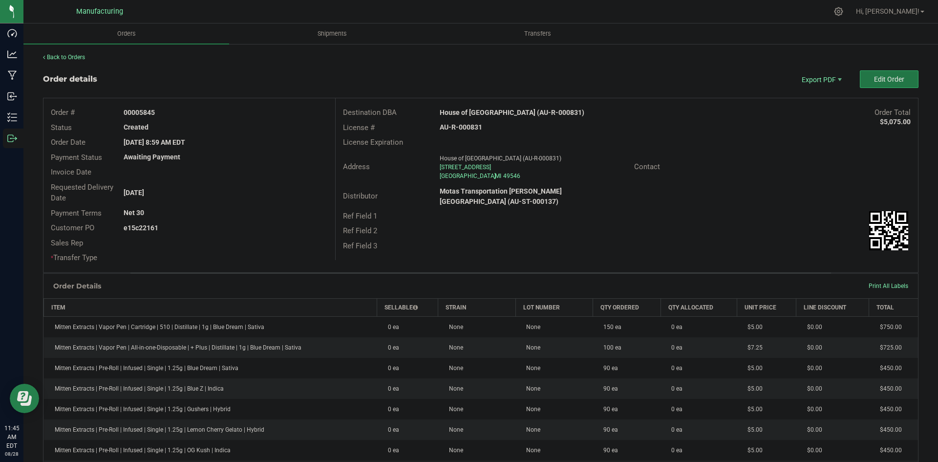
click at [884, 78] on span "Edit Order" at bounding box center [889, 79] width 30 height 8
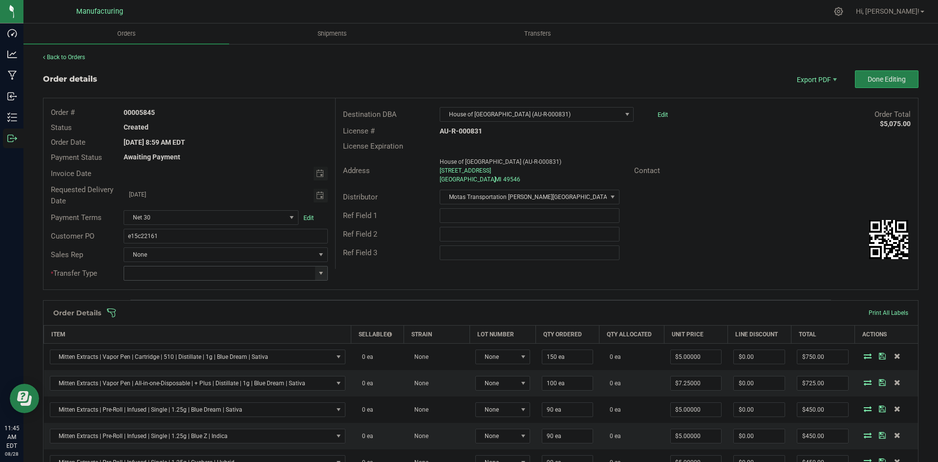
click at [320, 270] on span at bounding box center [321, 273] width 8 height 8
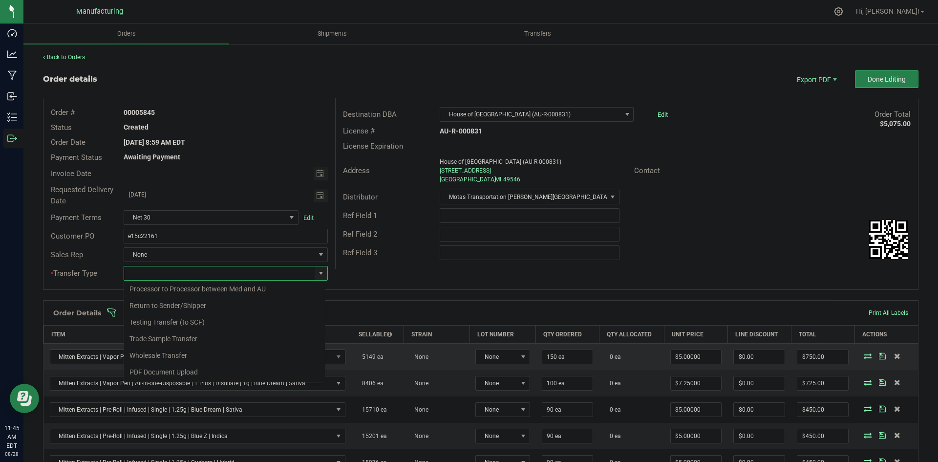
click at [165, 349] on li "Wholesale Transfer" at bounding box center [224, 355] width 201 height 17
type input "Wholesale Transfer"
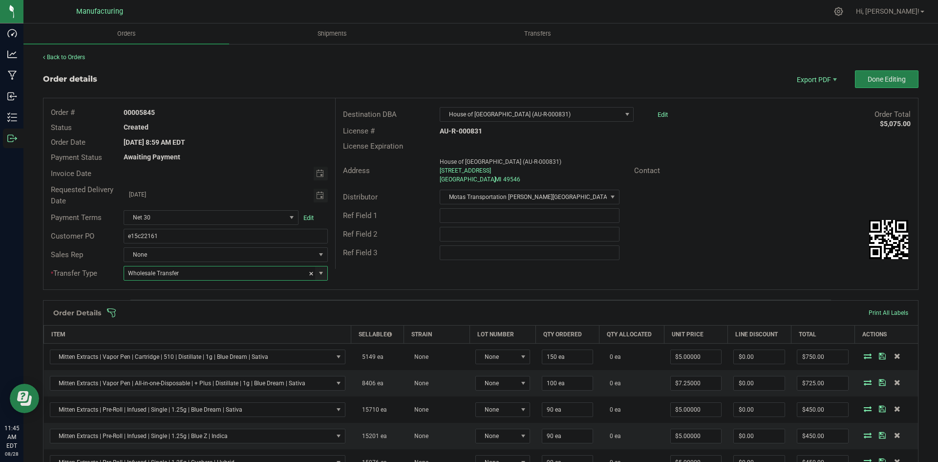
click at [394, 277] on div "Order # 00005845 Status Created Order Date [DATE] 8:59 AM EDT Payment Status Aw…" at bounding box center [480, 193] width 875 height 191
click at [377, 309] on span at bounding box center [545, 313] width 876 height 10
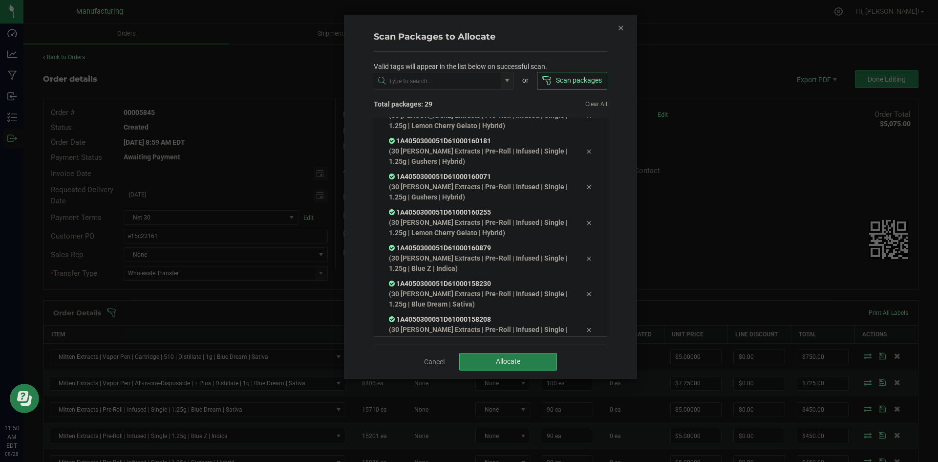
scroll to position [804, 0]
click at [527, 364] on button "Allocate" at bounding box center [508, 362] width 98 height 18
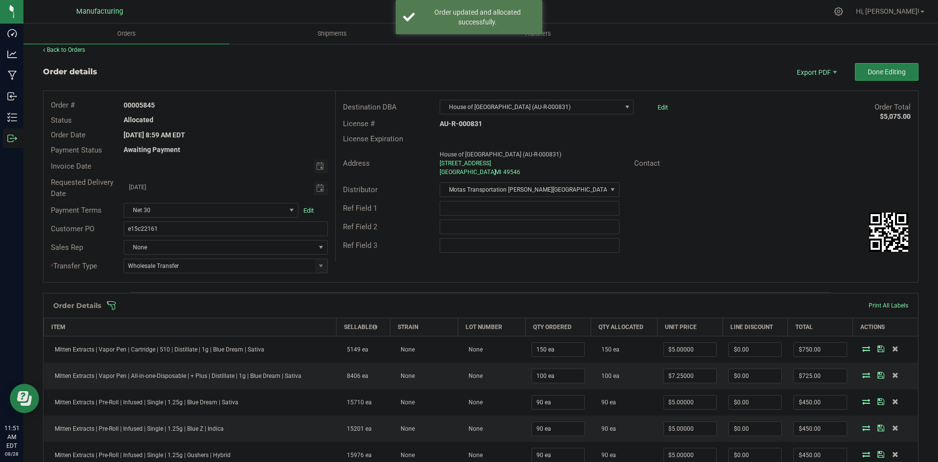
scroll to position [0, 0]
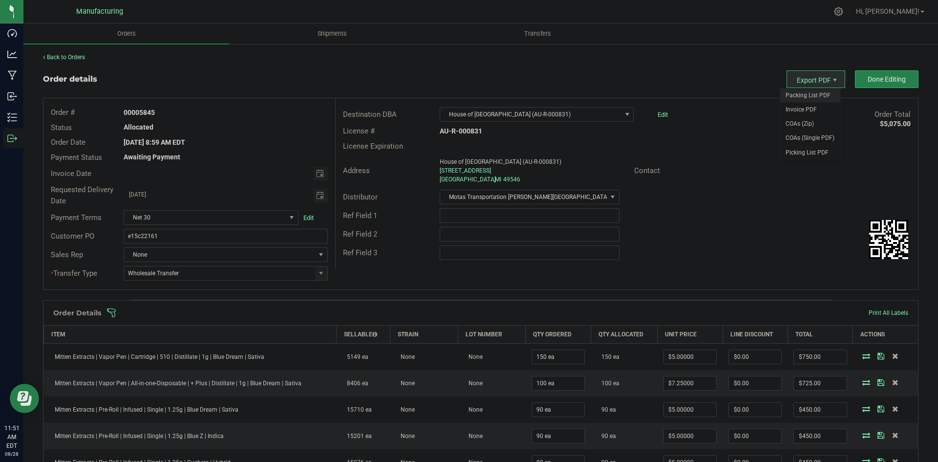
click at [803, 98] on span "Packing List PDF" at bounding box center [810, 95] width 61 height 14
click at [861, 72] on button "Done Editing" at bounding box center [887, 79] width 64 height 18
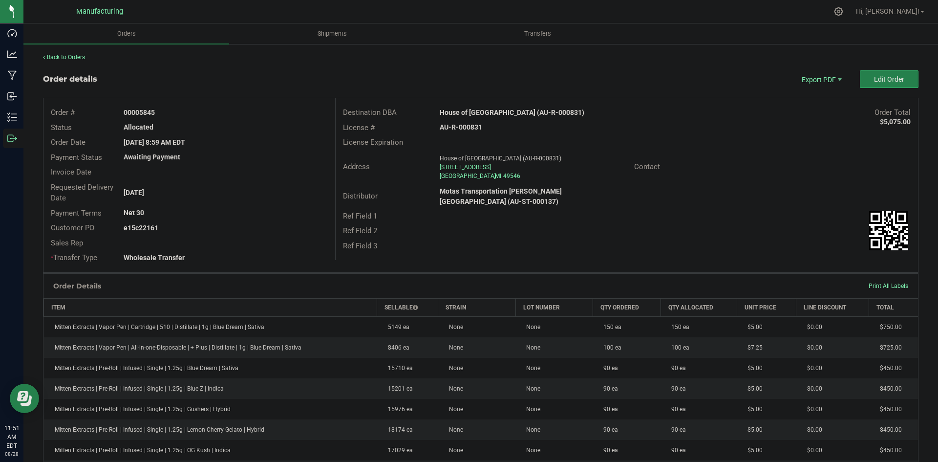
click at [513, 116] on strong "House of [GEOGRAPHIC_DATA] (AU-R-000831)" at bounding box center [512, 112] width 145 height 8
click at [512, 115] on strong "House of [GEOGRAPHIC_DATA] (AU-R-000831)" at bounding box center [512, 112] width 145 height 8
drag, startPoint x: 512, startPoint y: 115, endPoint x: 504, endPoint y: 113, distance: 8.1
click at [507, 114] on strong "House of [GEOGRAPHIC_DATA] (AU-R-000831)" at bounding box center [512, 112] width 145 height 8
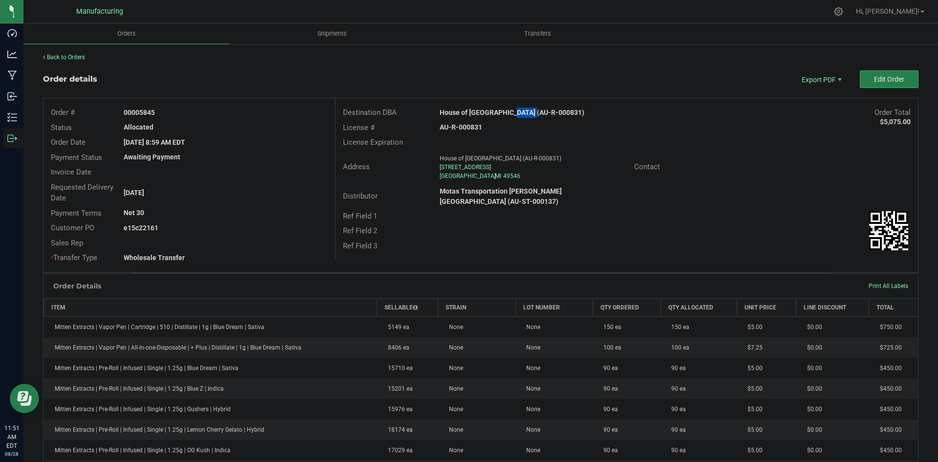
click at [504, 113] on strong "House of [GEOGRAPHIC_DATA] (AU-R-000831)" at bounding box center [512, 112] width 145 height 8
click at [462, 127] on strong "AU-R-000831" at bounding box center [461, 127] width 43 height 8
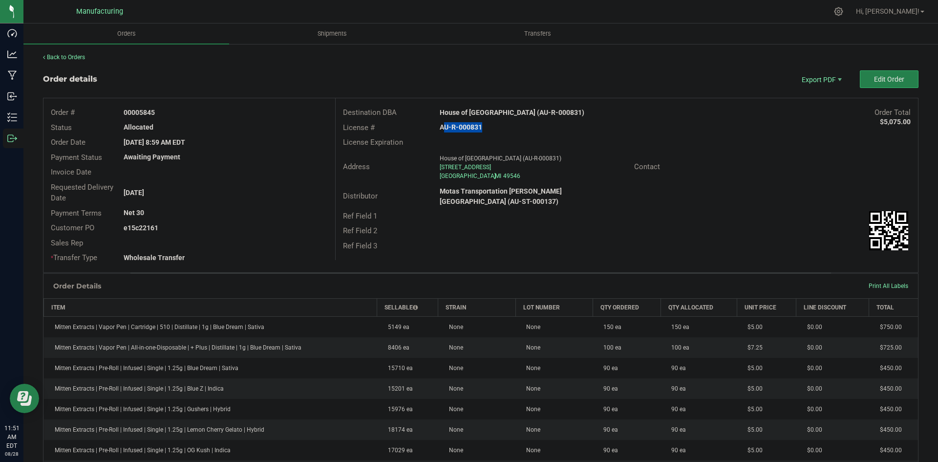
click at [462, 127] on strong "AU-R-000831" at bounding box center [461, 127] width 43 height 8
copy strong "AU-R-000831"
drag, startPoint x: 141, startPoint y: 111, endPoint x: 261, endPoint y: 110, distance: 120.7
click at [245, 110] on div "00005845" at bounding box center [225, 113] width 218 height 10
copy strong "5845"
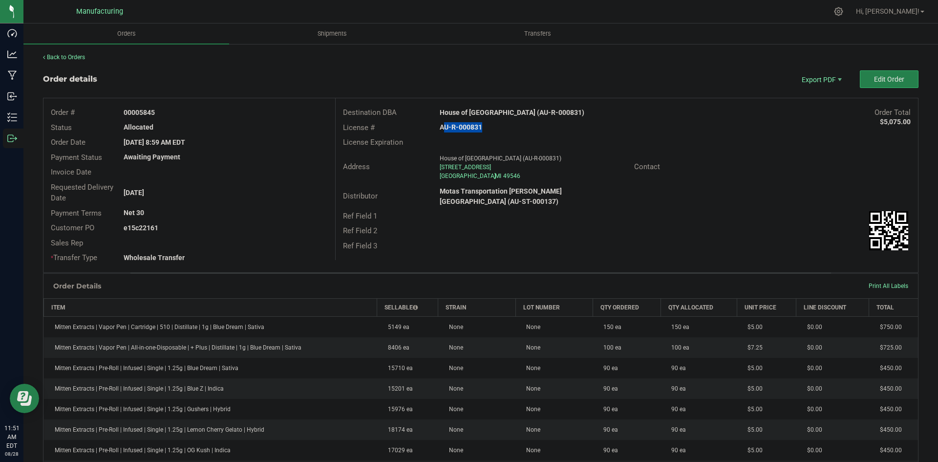
drag, startPoint x: 139, startPoint y: 225, endPoint x: 318, endPoint y: 230, distance: 179.4
click at [217, 225] on div "e15c22161" at bounding box center [225, 228] width 218 height 10
copy strong "22161"
